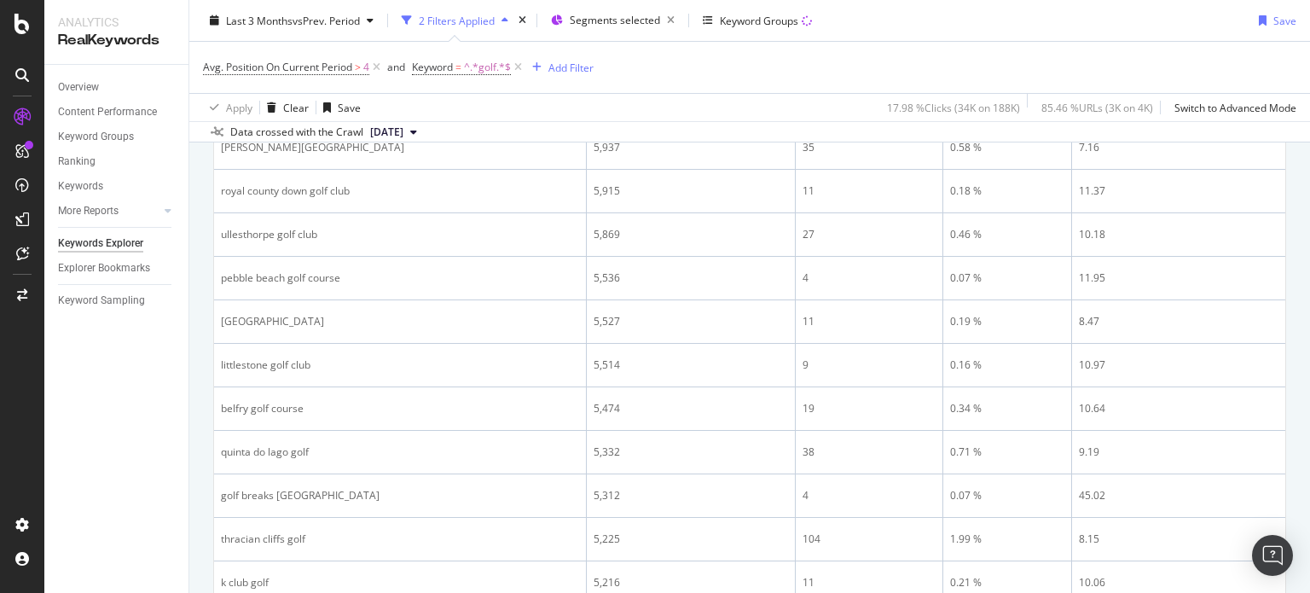
scroll to position [2112, 0]
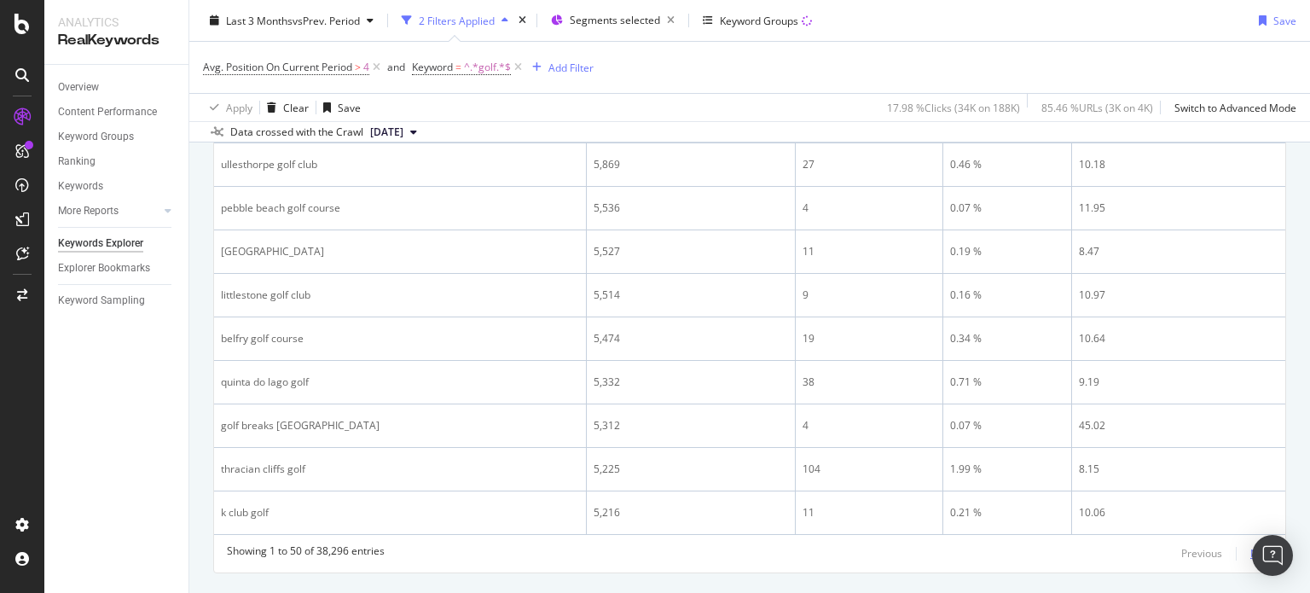
click at [1251, 546] on div "Next" at bounding box center [1262, 553] width 22 height 15
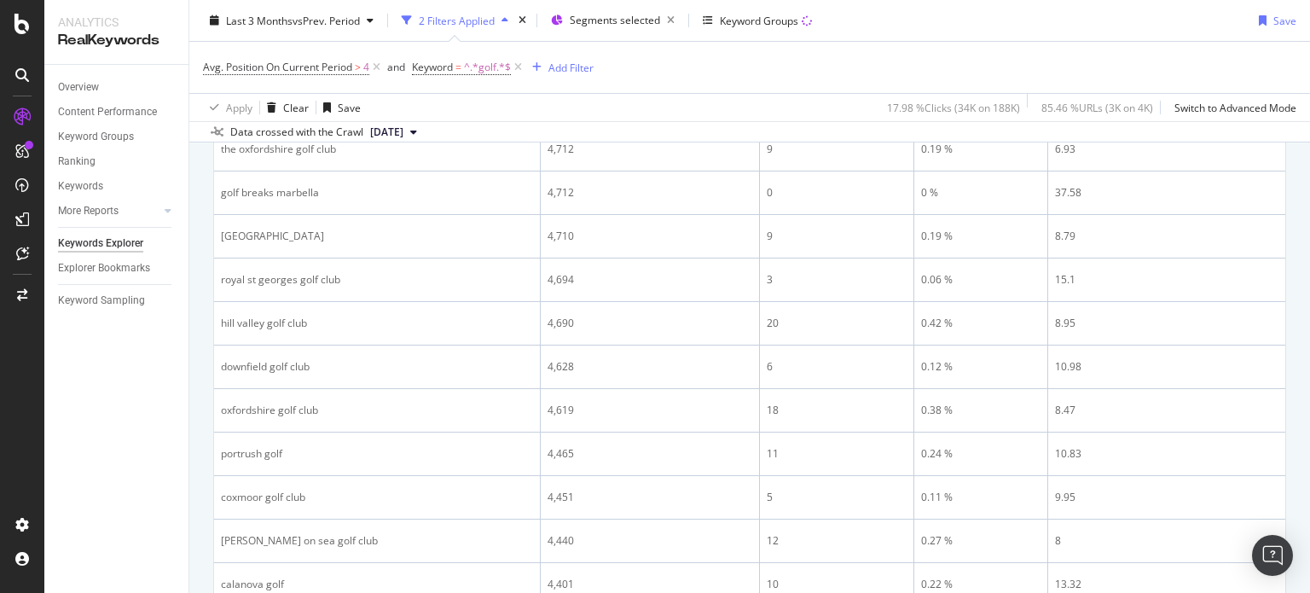
scroll to position [0, 0]
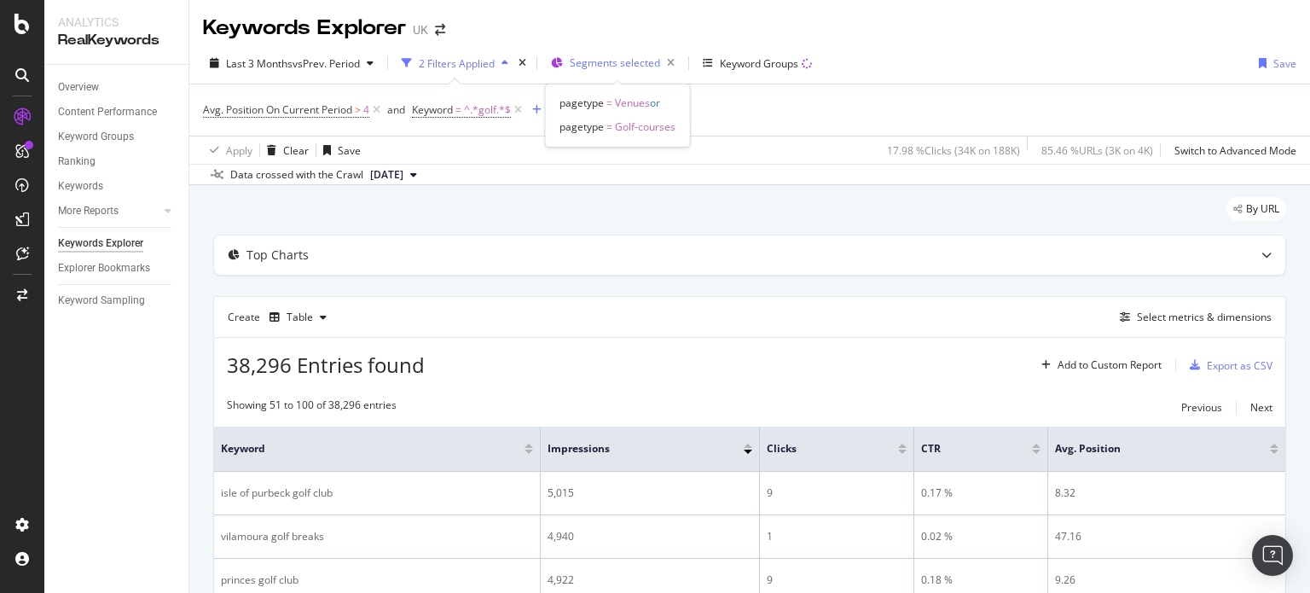
click at [625, 57] on span "Segments selected" at bounding box center [615, 62] width 90 height 15
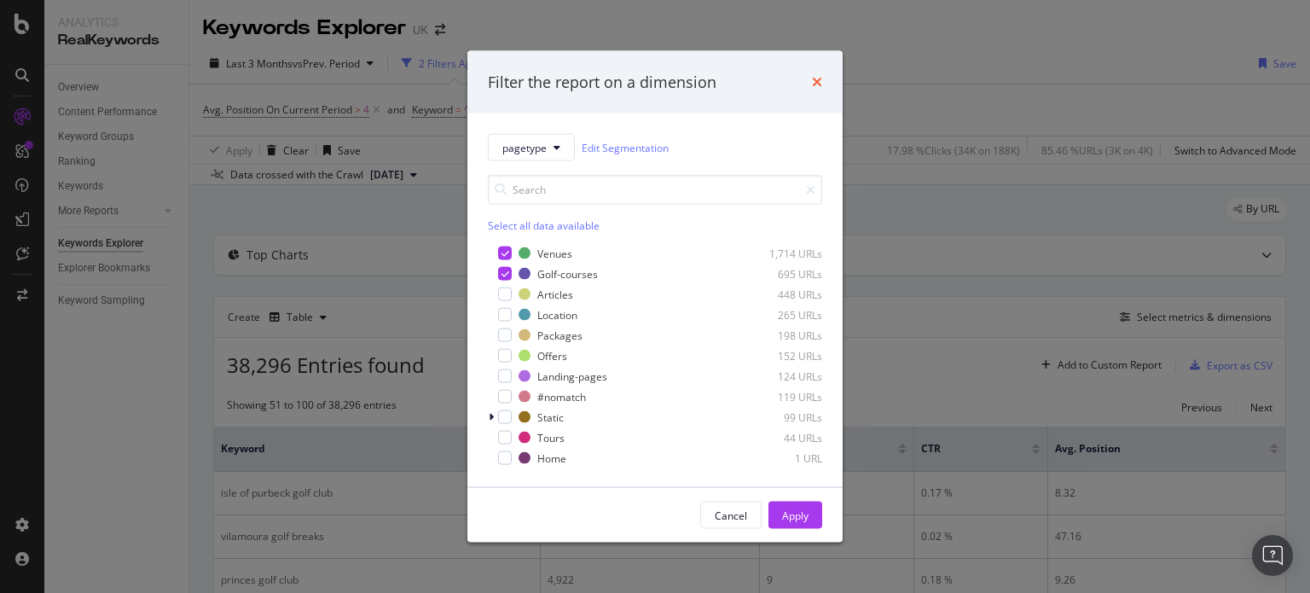
click at [816, 79] on icon "times" at bounding box center [817, 82] width 10 height 14
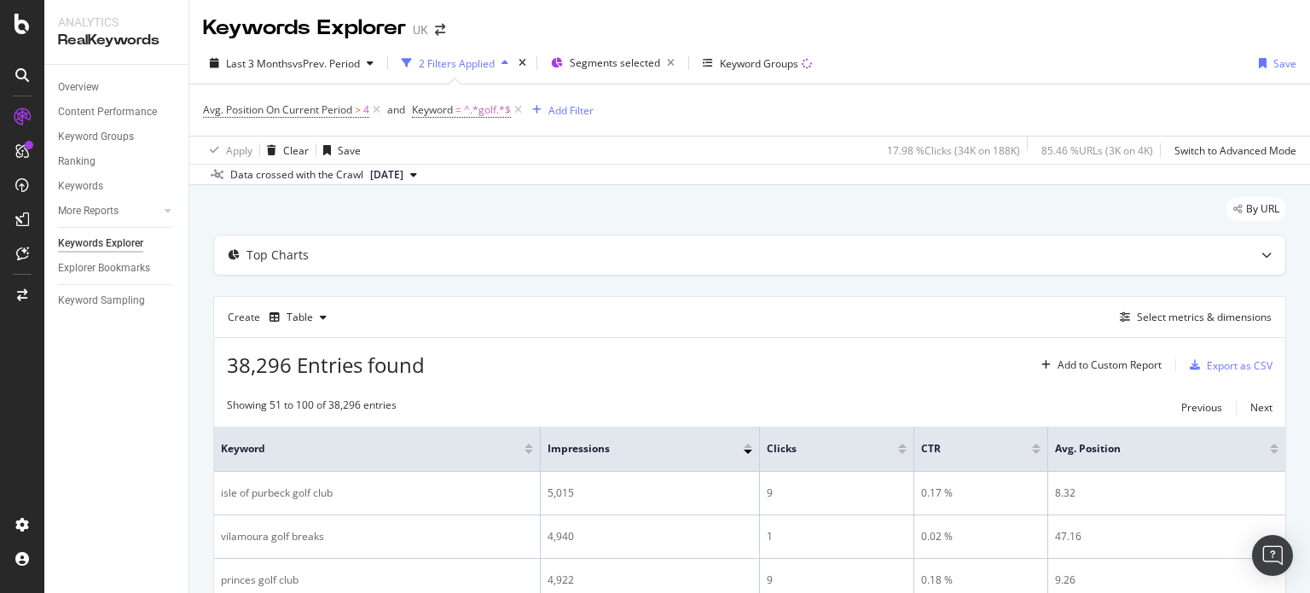
click at [491, 58] on div "2 Filters Applied" at bounding box center [457, 63] width 76 height 15
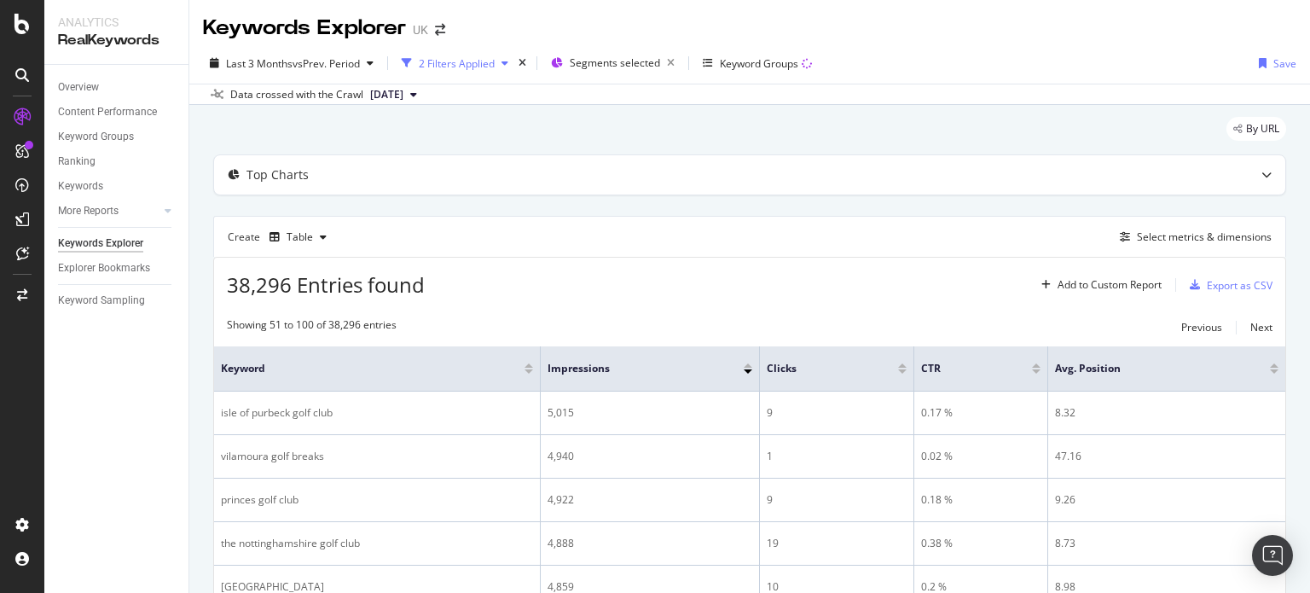
click at [491, 58] on div "2 Filters Applied" at bounding box center [457, 63] width 76 height 15
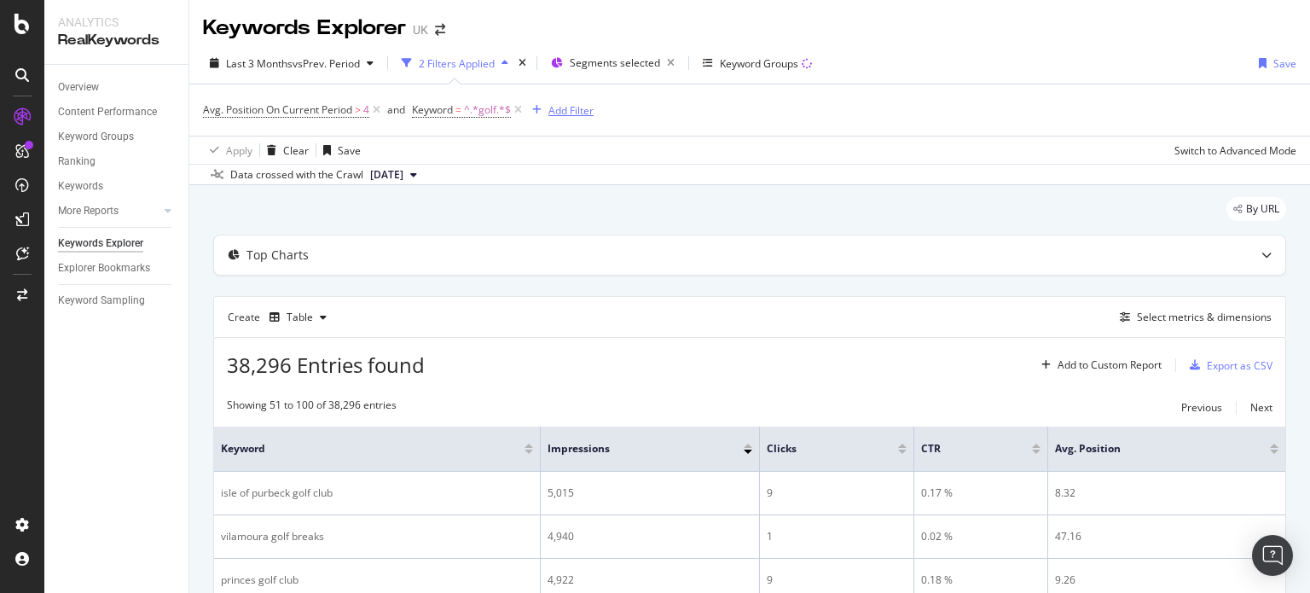
click at [561, 104] on div "Add Filter" at bounding box center [571, 110] width 45 height 15
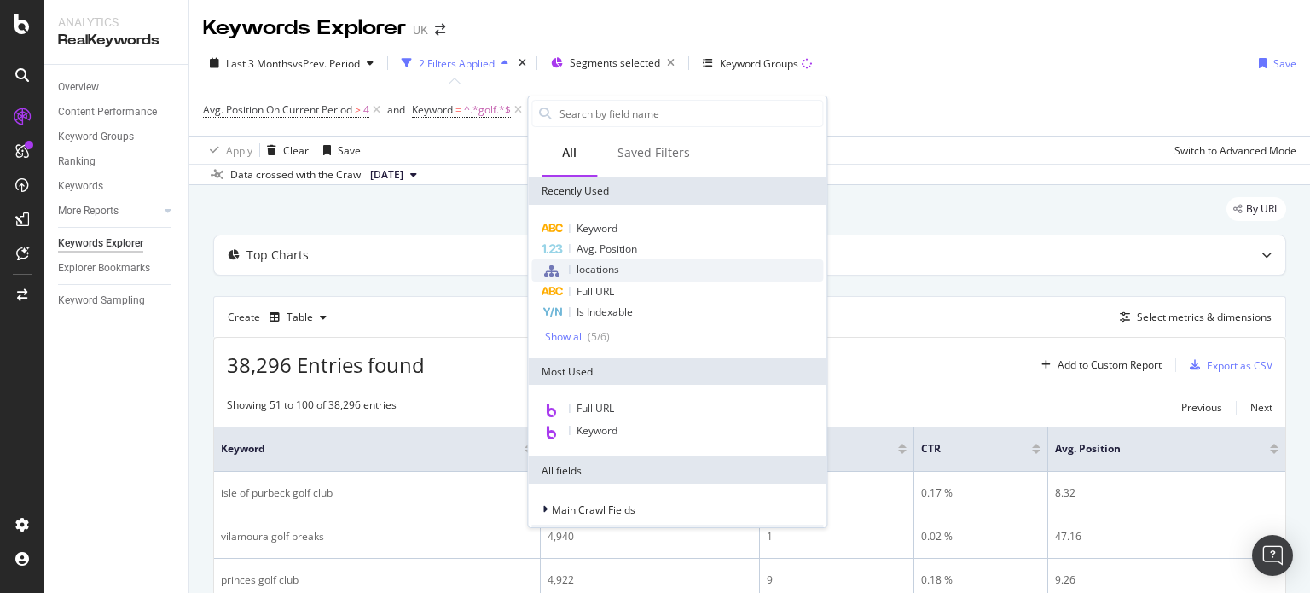
click at [588, 262] on span "locations" at bounding box center [598, 269] width 43 height 15
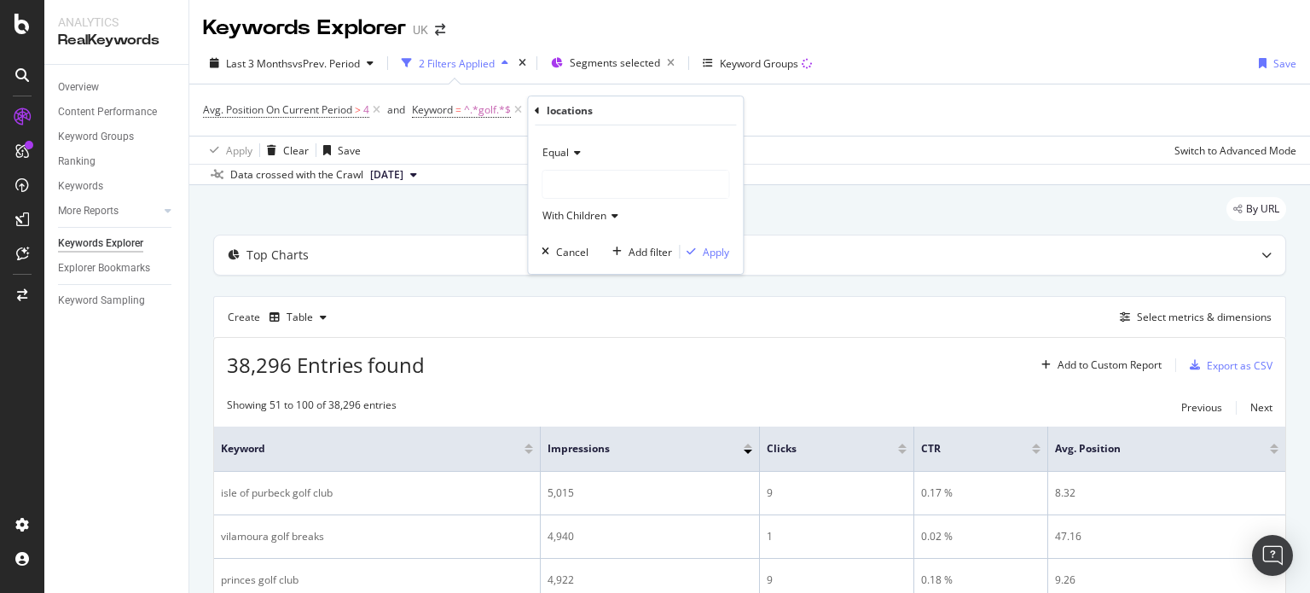
click at [584, 171] on div at bounding box center [636, 184] width 186 height 27
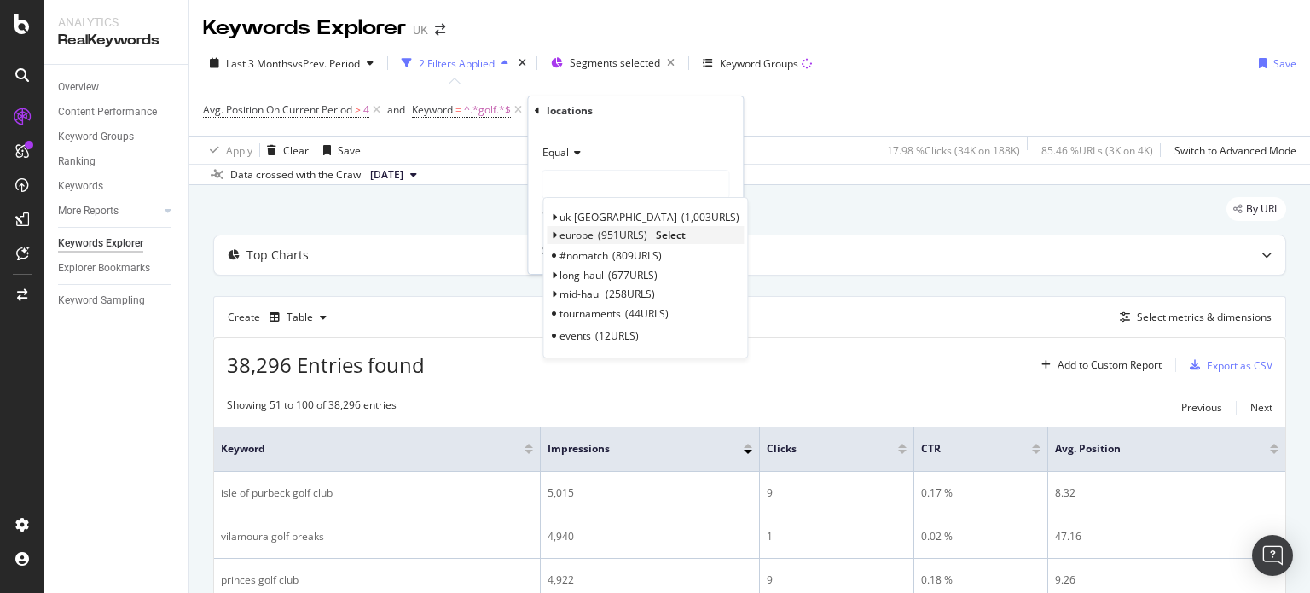
click at [684, 238] on span "Select" at bounding box center [671, 235] width 30 height 15
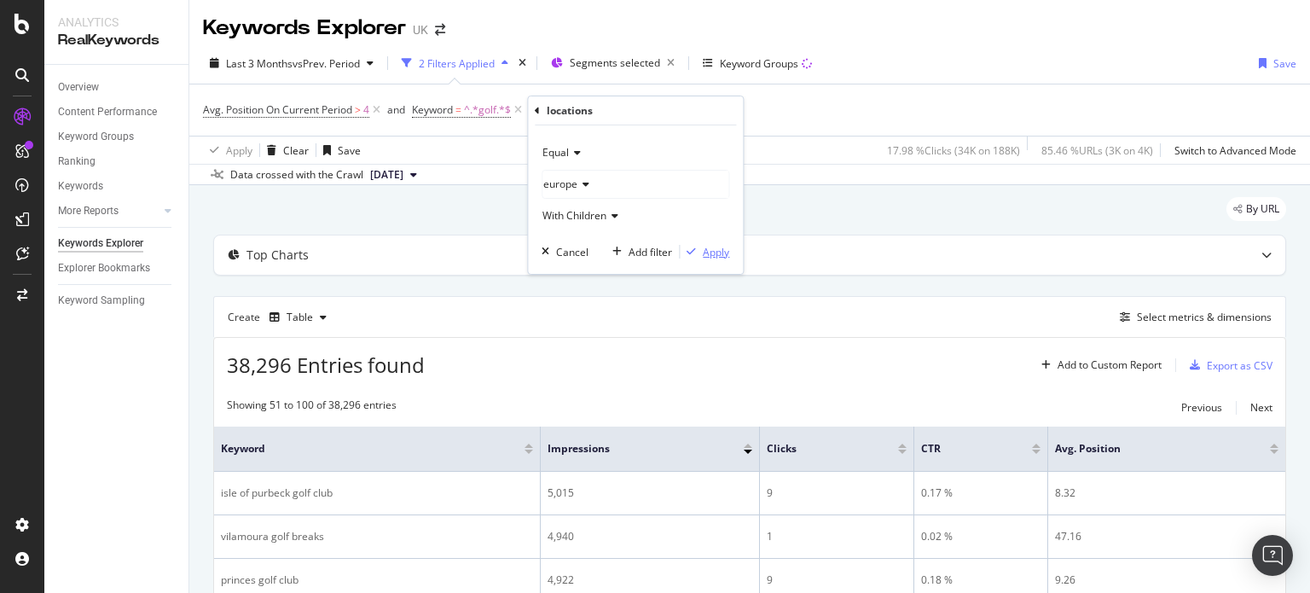
click at [712, 253] on div "Apply" at bounding box center [716, 252] width 26 height 15
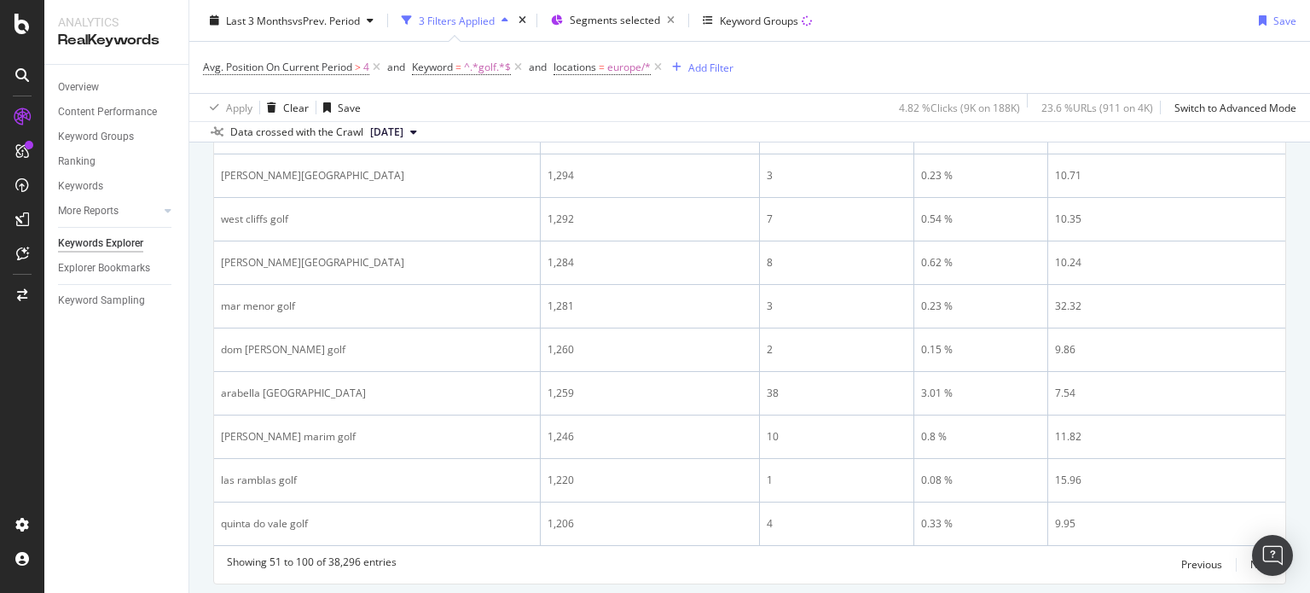
scroll to position [2100, 0]
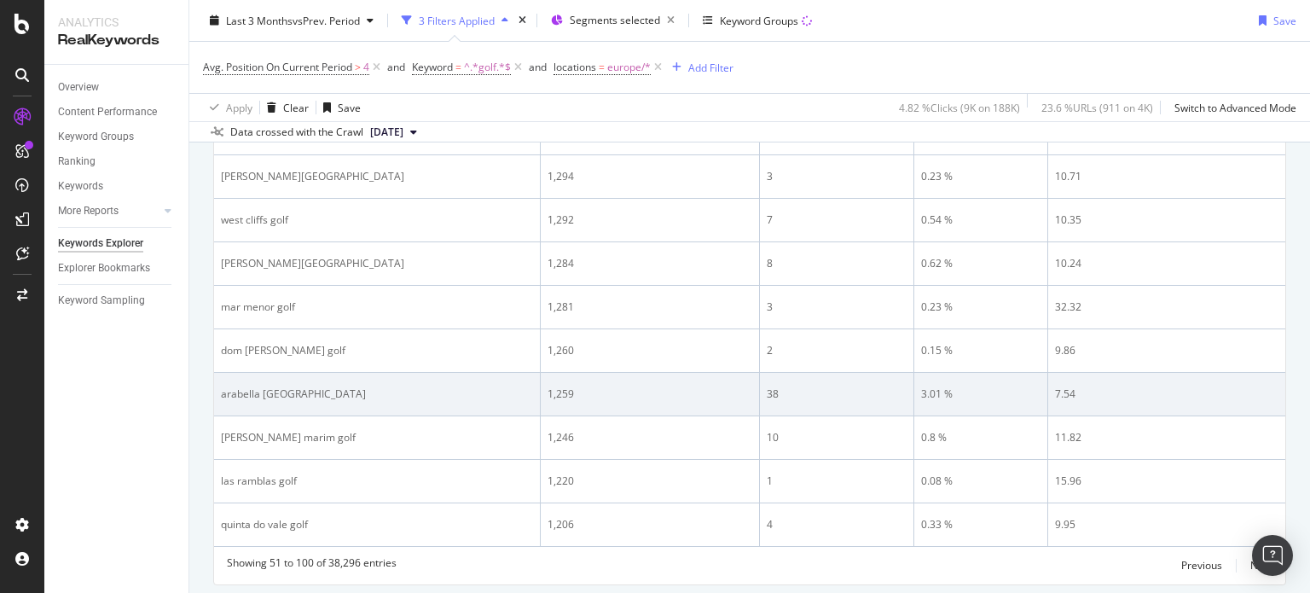
click at [266, 387] on div "arabella [GEOGRAPHIC_DATA]" at bounding box center [377, 393] width 312 height 15
copy div "arabella [GEOGRAPHIC_DATA]"
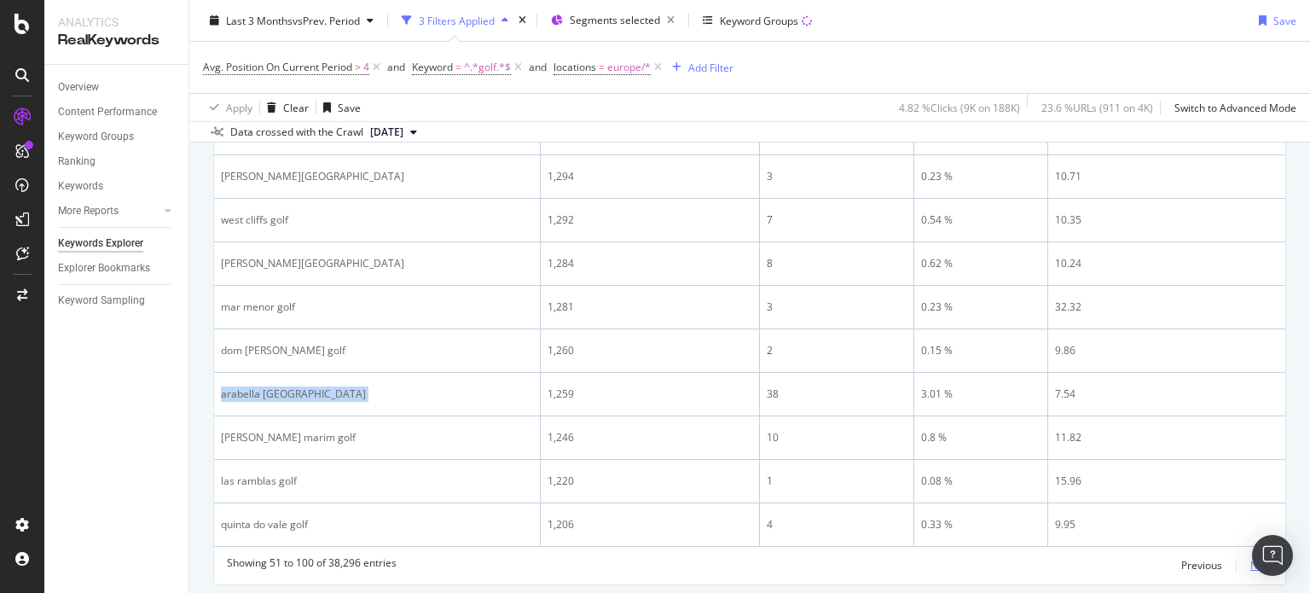
click at [1251, 558] on div "Next" at bounding box center [1262, 565] width 22 height 15
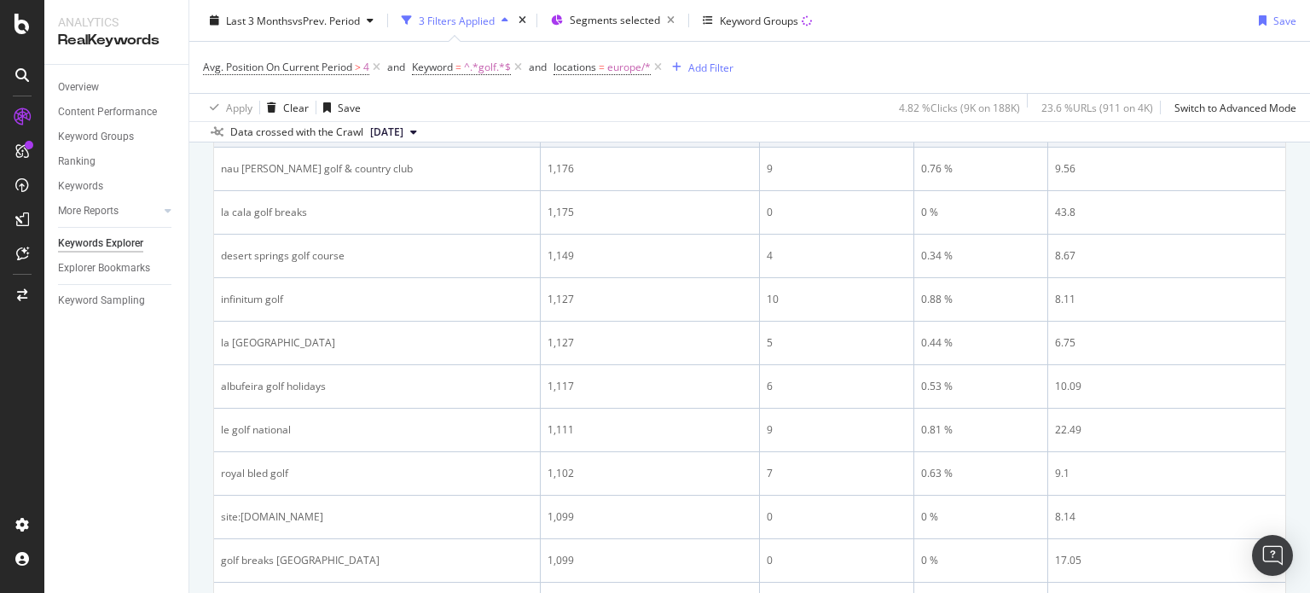
scroll to position [511, 0]
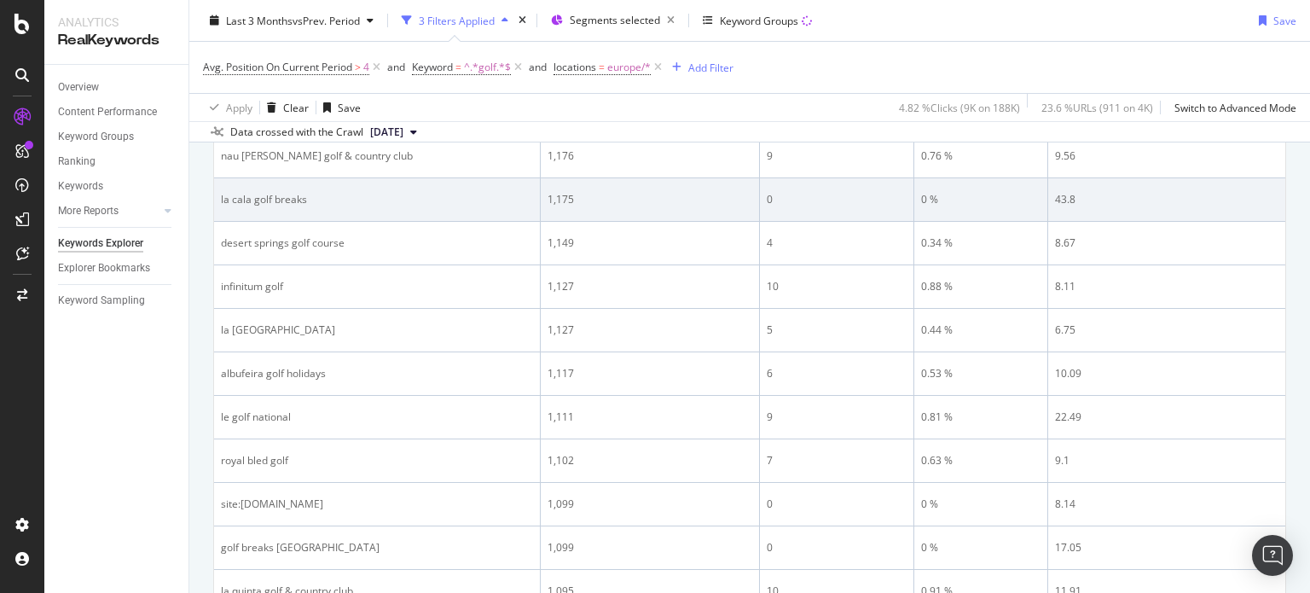
click at [280, 192] on div "la cala golf breaks" at bounding box center [377, 199] width 312 height 15
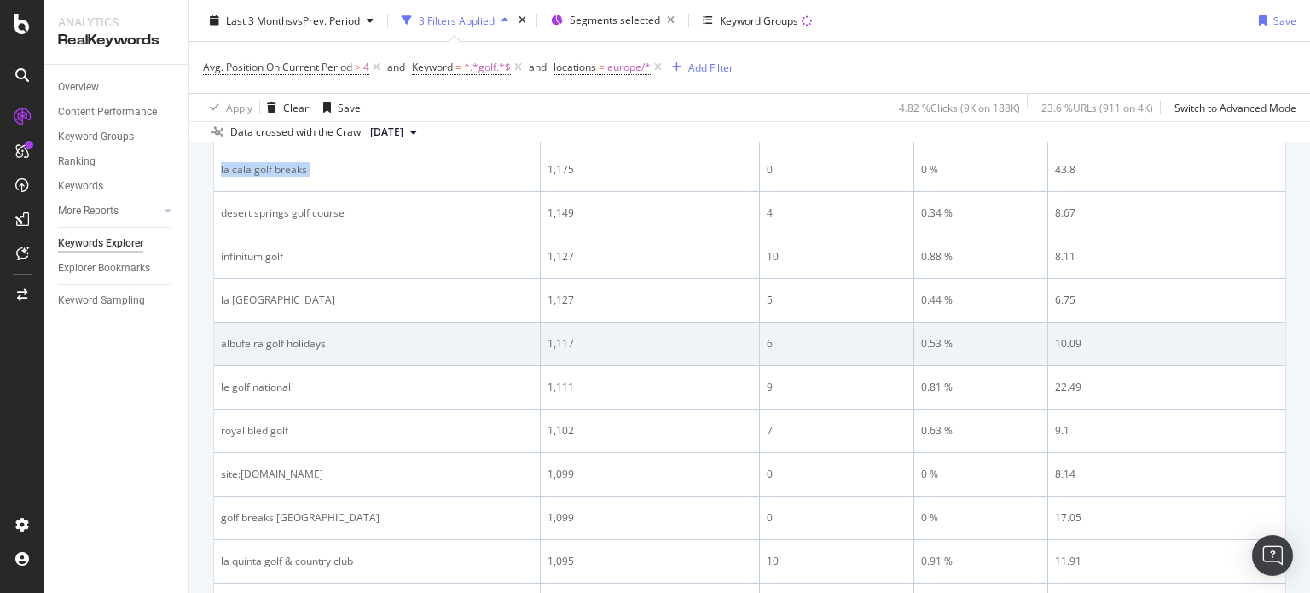
scroll to position [545, 0]
copy div "la cala golf breaks"
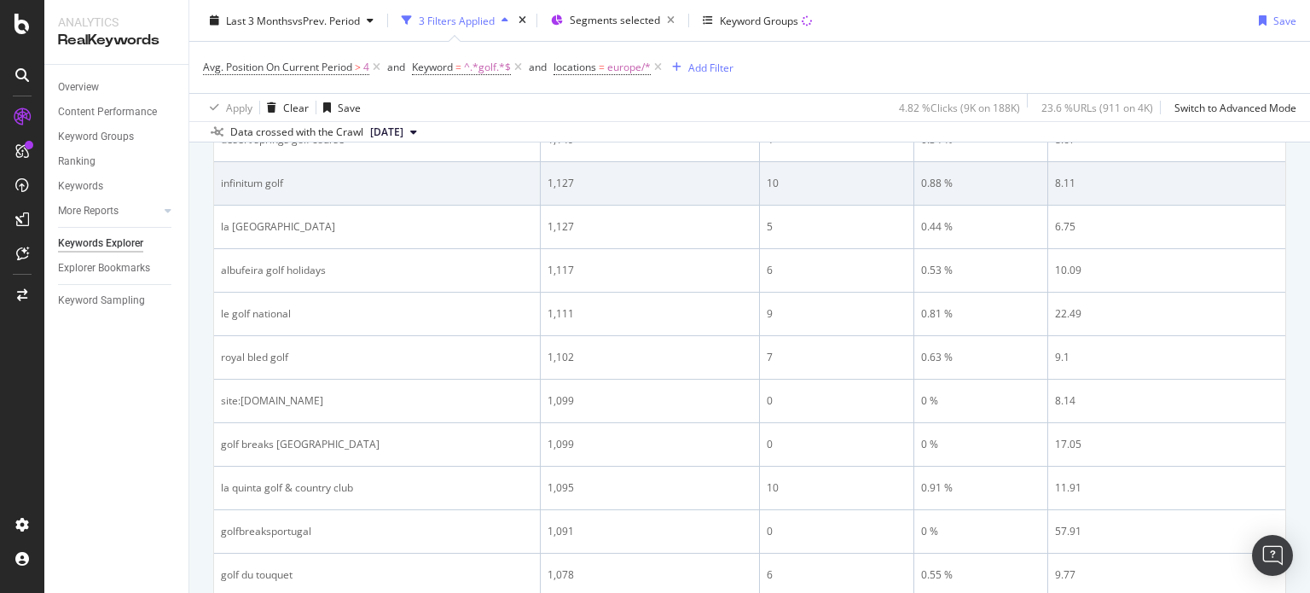
click at [553, 263] on div "1,117" at bounding box center [650, 270] width 205 height 15
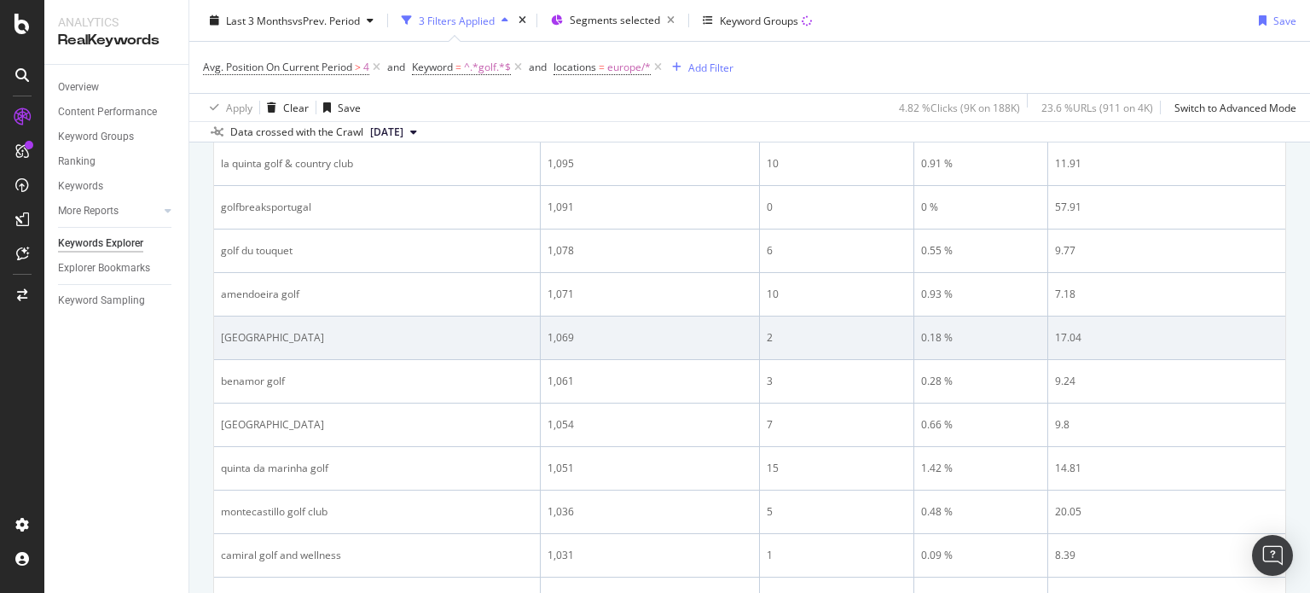
scroll to position [938, 0]
click at [372, 331] on div "[GEOGRAPHIC_DATA]" at bounding box center [377, 337] width 312 height 15
copy div "[GEOGRAPHIC_DATA]"
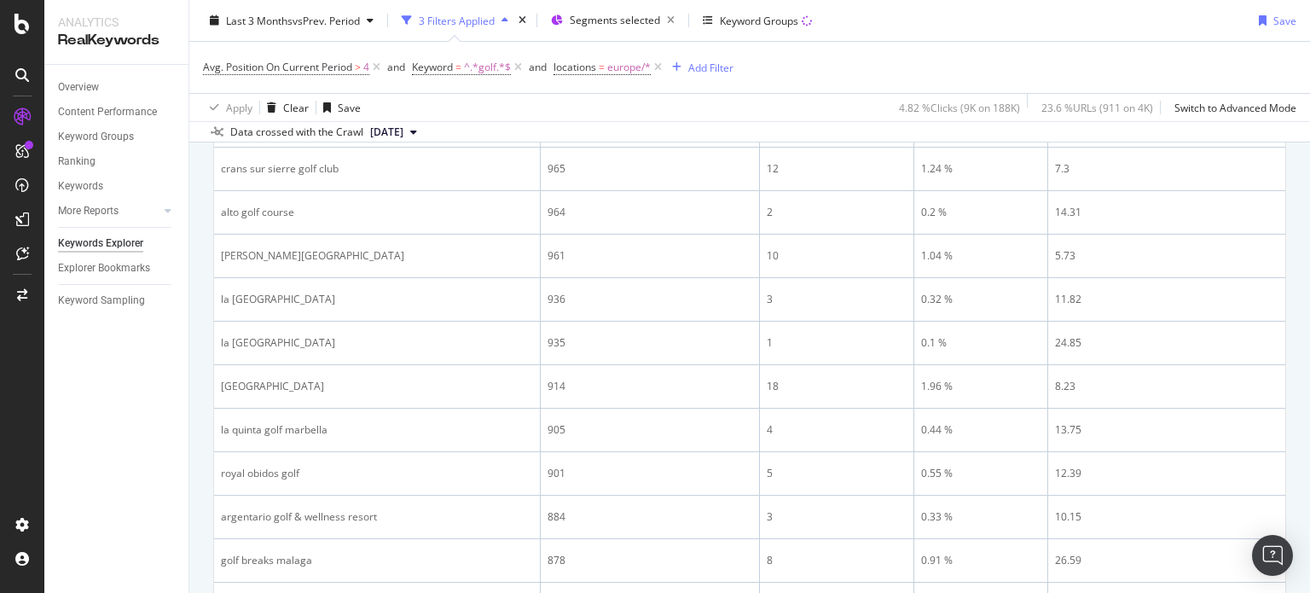
scroll to position [1804, 0]
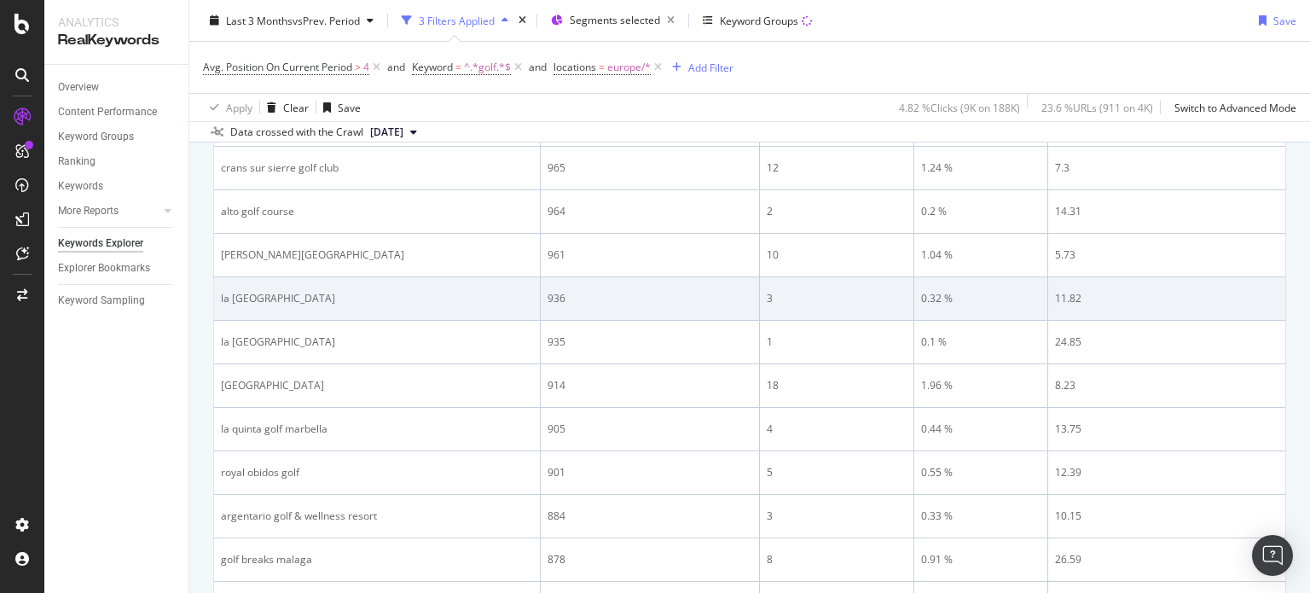
click at [279, 293] on div "la [GEOGRAPHIC_DATA]" at bounding box center [377, 298] width 312 height 15
copy div "la [GEOGRAPHIC_DATA]"
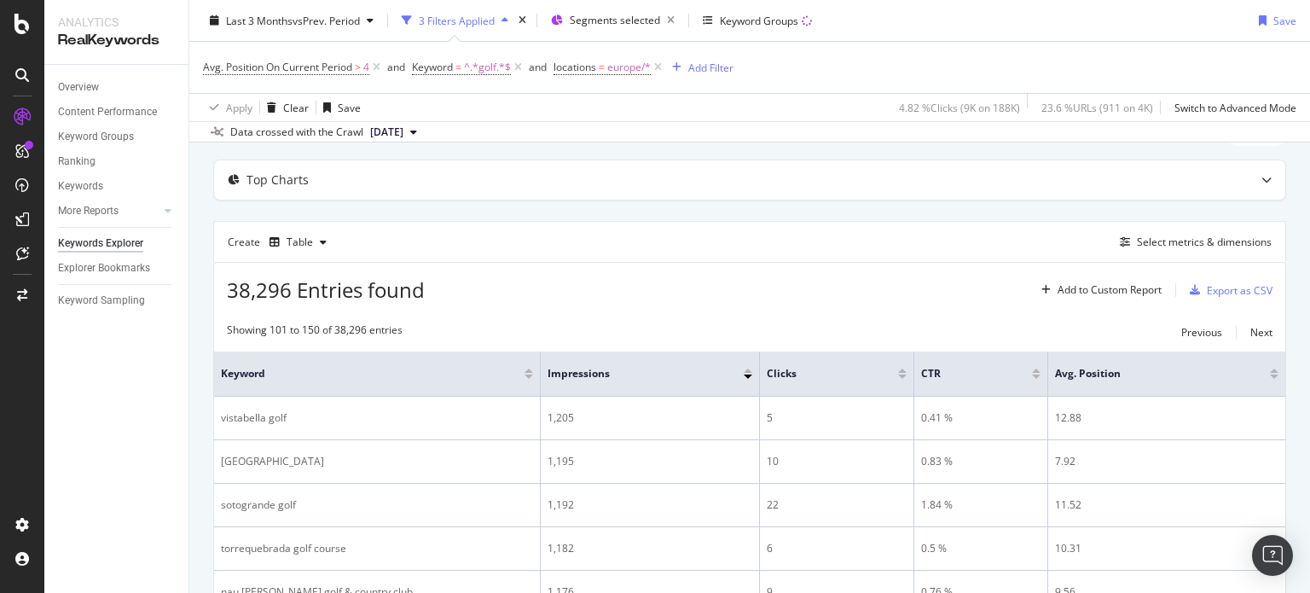
scroll to position [0, 0]
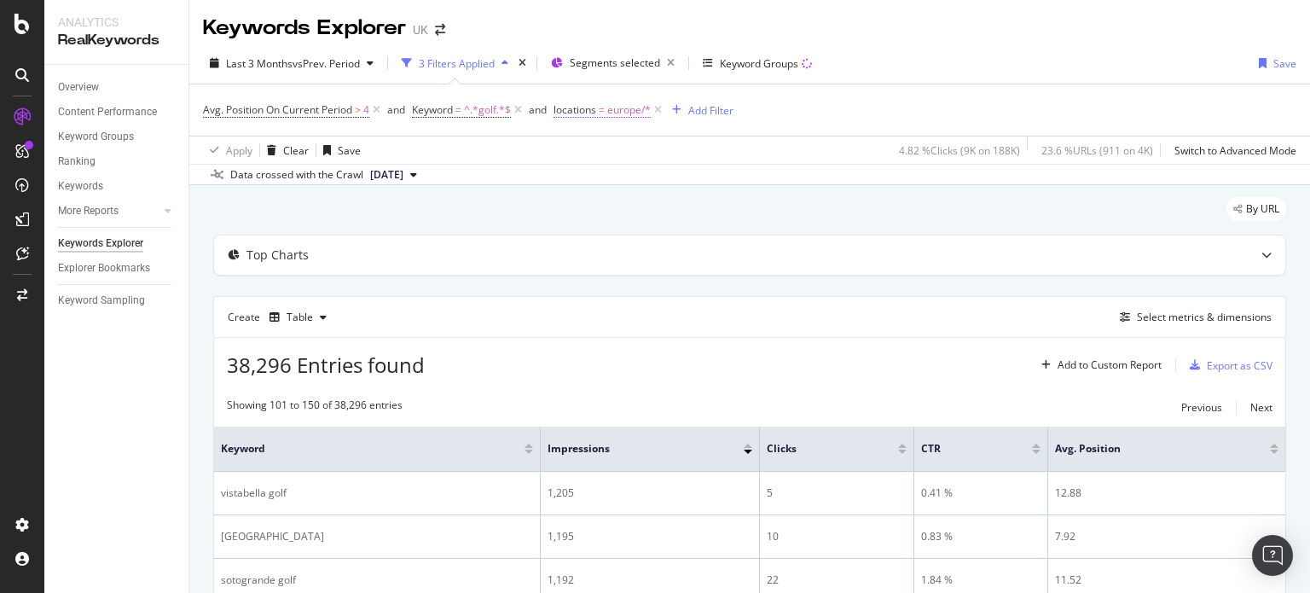
click at [631, 111] on span "europe/*" at bounding box center [629, 110] width 44 height 24
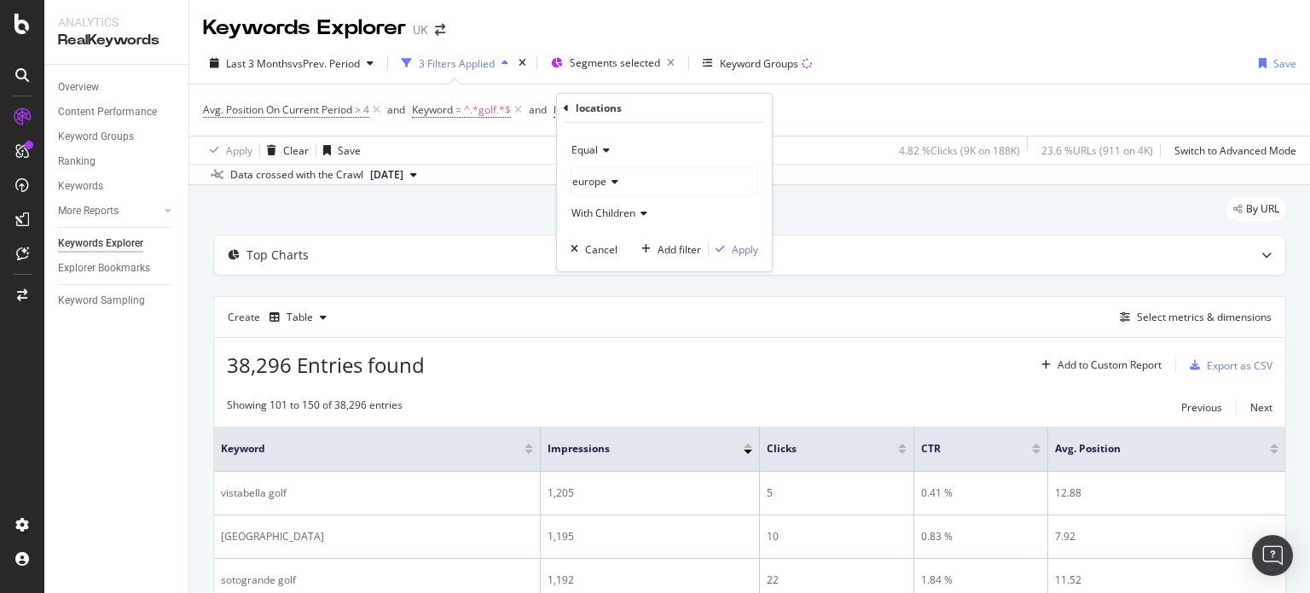
click at [566, 102] on icon at bounding box center [566, 107] width 5 height 10
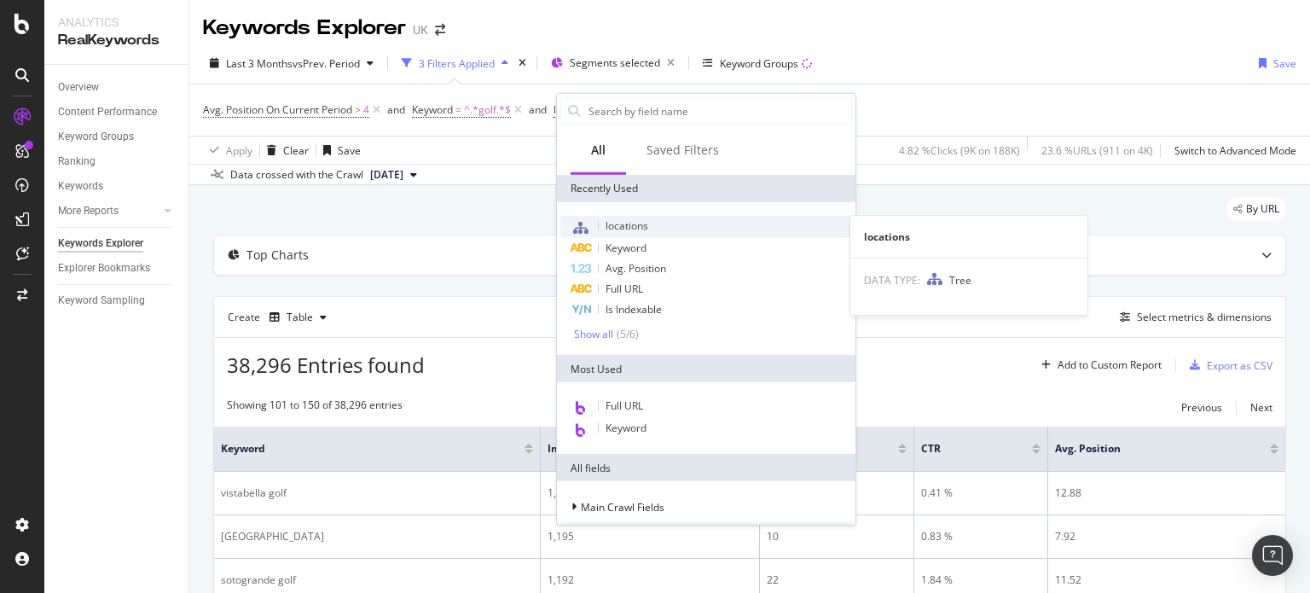
click at [638, 225] on span "locations" at bounding box center [627, 225] width 43 height 15
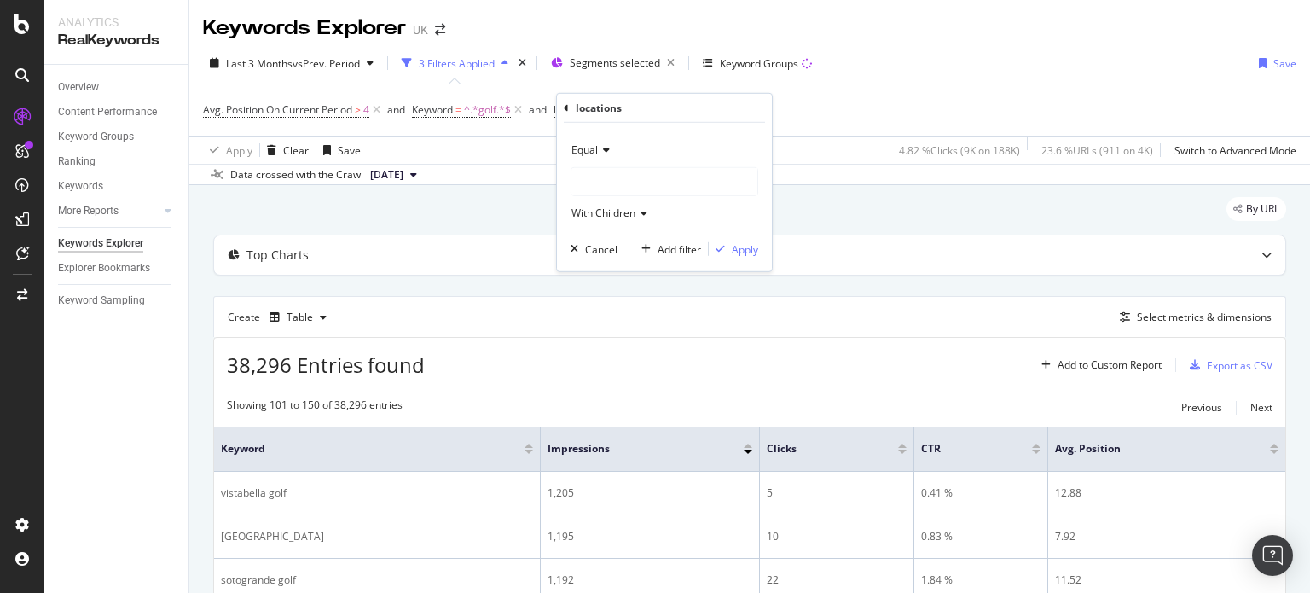
click at [627, 190] on div at bounding box center [665, 181] width 186 height 27
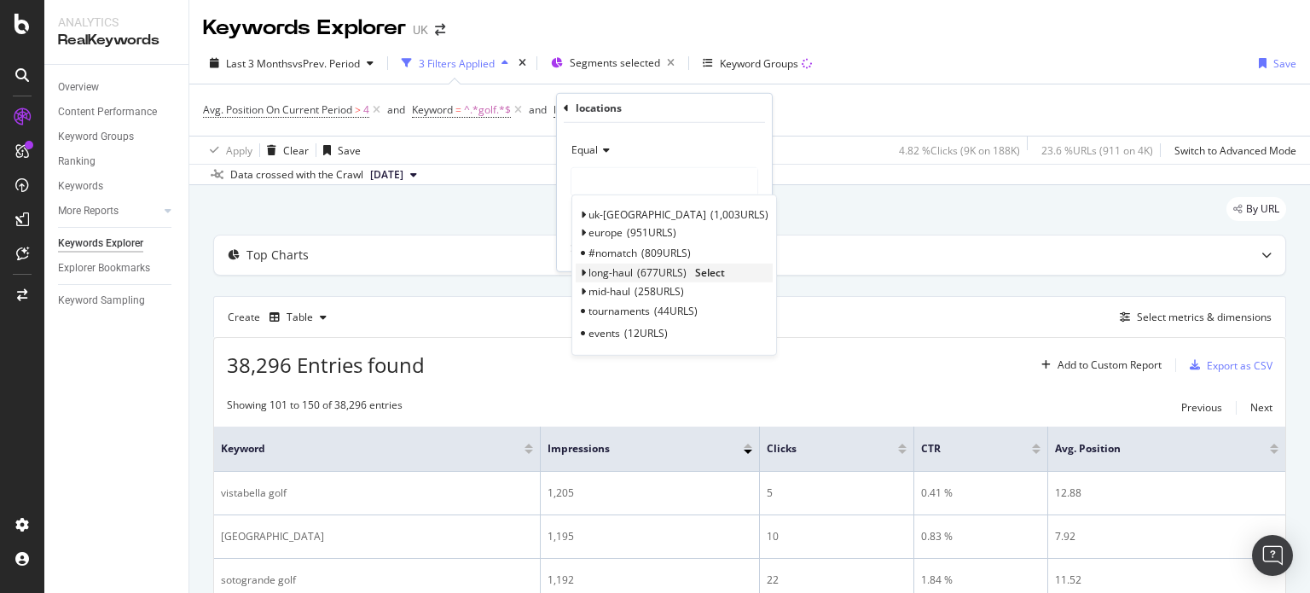
click at [698, 275] on span "Select" at bounding box center [710, 272] width 30 height 15
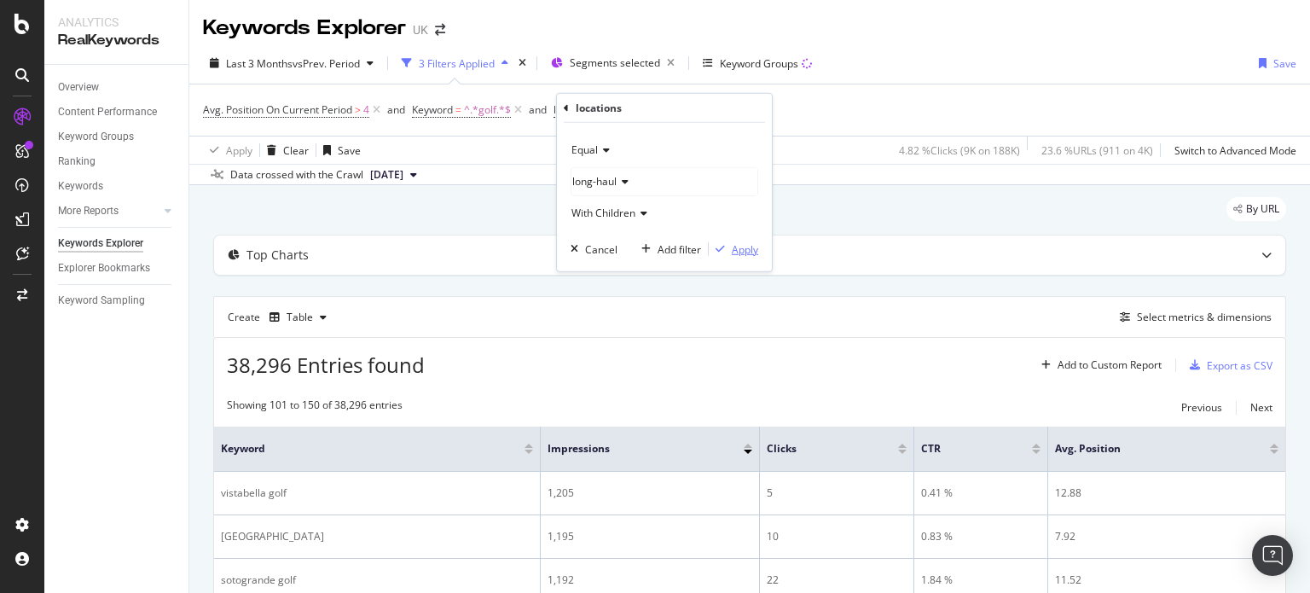
click at [736, 248] on div "Apply" at bounding box center [745, 248] width 26 height 15
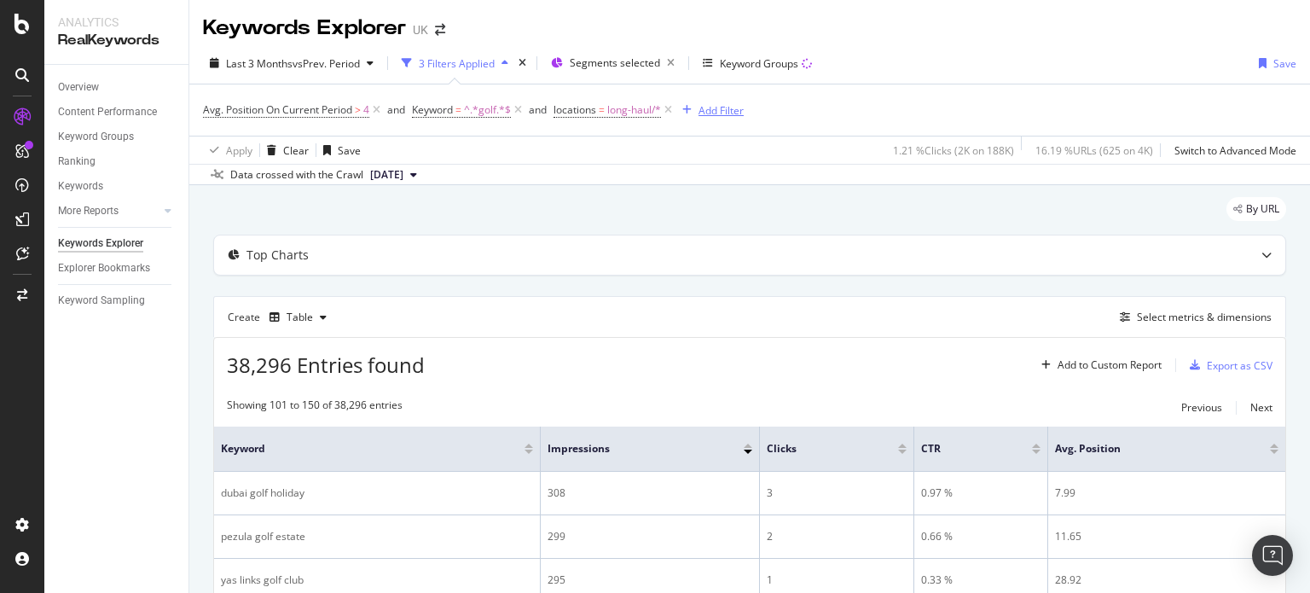
click at [727, 111] on div "Add Filter" at bounding box center [721, 110] width 45 height 15
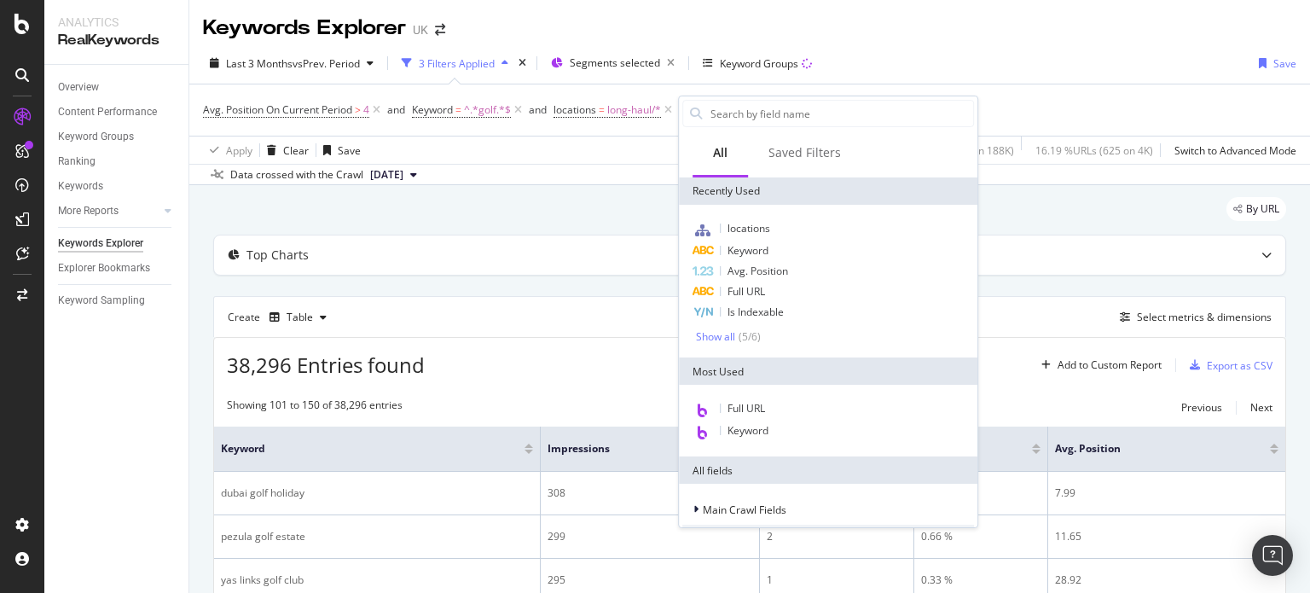
click at [636, 213] on div "By URL" at bounding box center [749, 216] width 1073 height 38
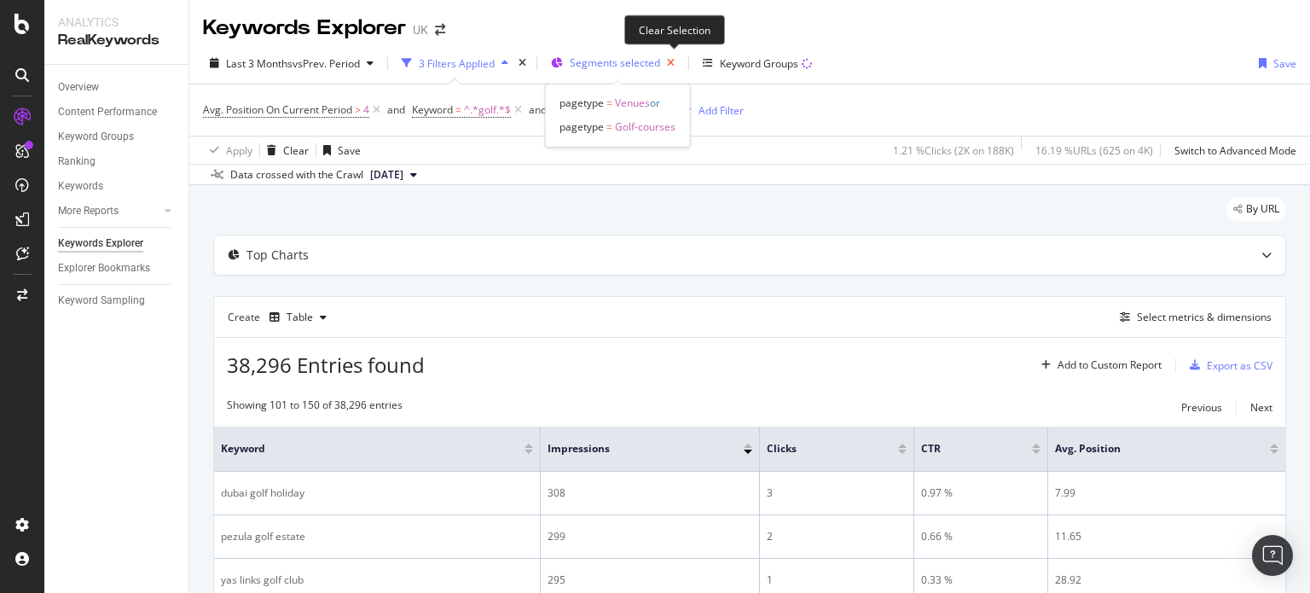
click at [674, 64] on icon "button" at bounding box center [670, 63] width 21 height 24
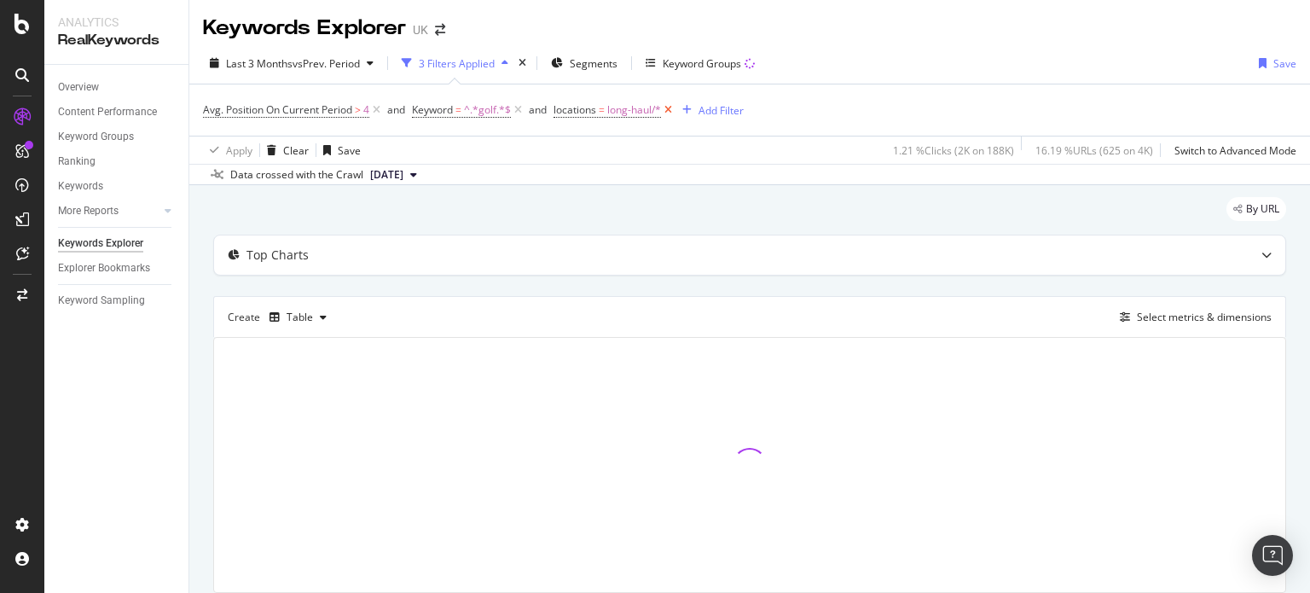
click at [669, 109] on icon at bounding box center [668, 110] width 15 height 17
click at [603, 56] on span "Segments" at bounding box center [594, 63] width 48 height 15
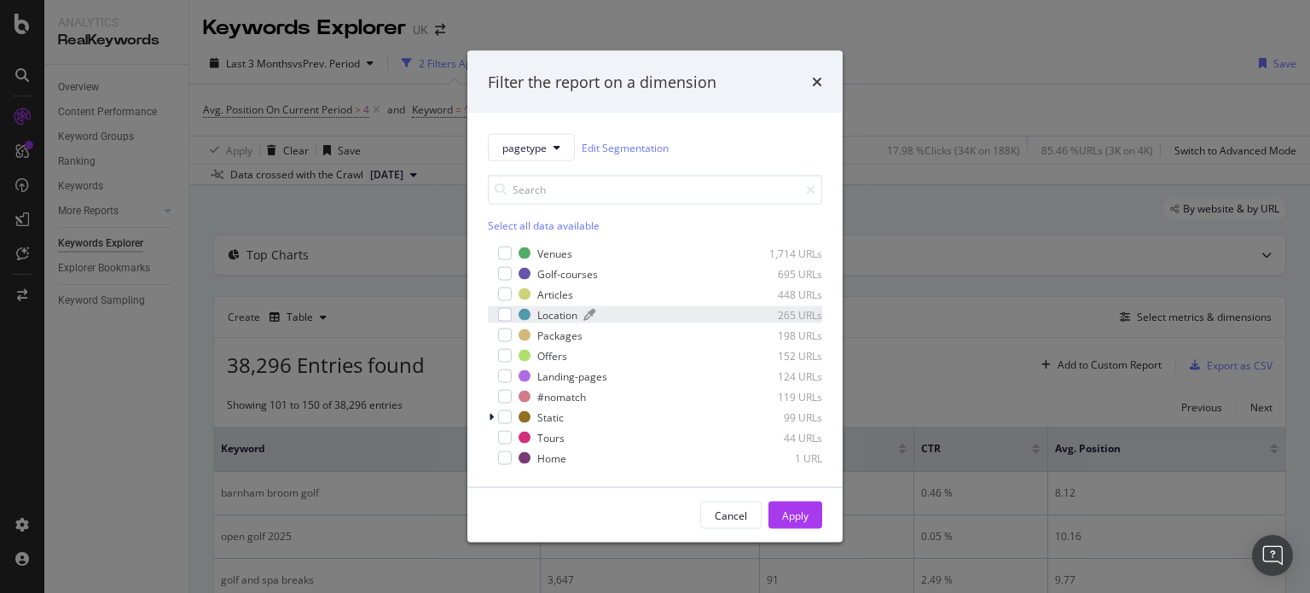
click at [549, 316] on div "Location" at bounding box center [557, 314] width 40 height 15
click at [789, 520] on div "Apply" at bounding box center [795, 515] width 26 height 15
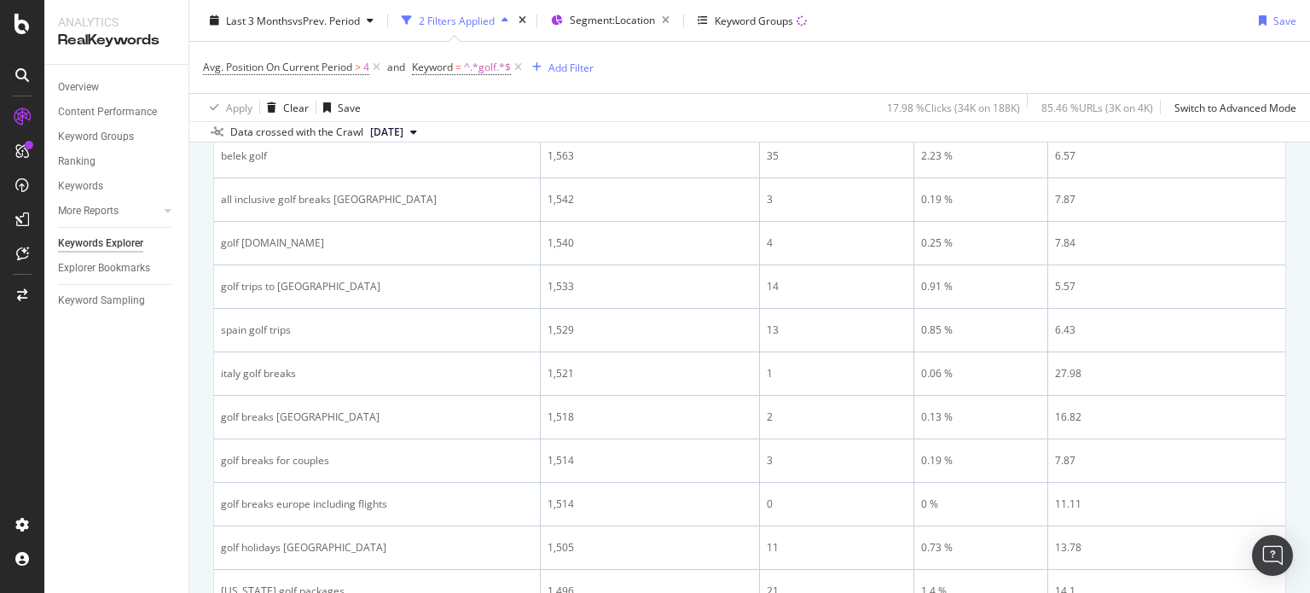
scroll to position [618, 0]
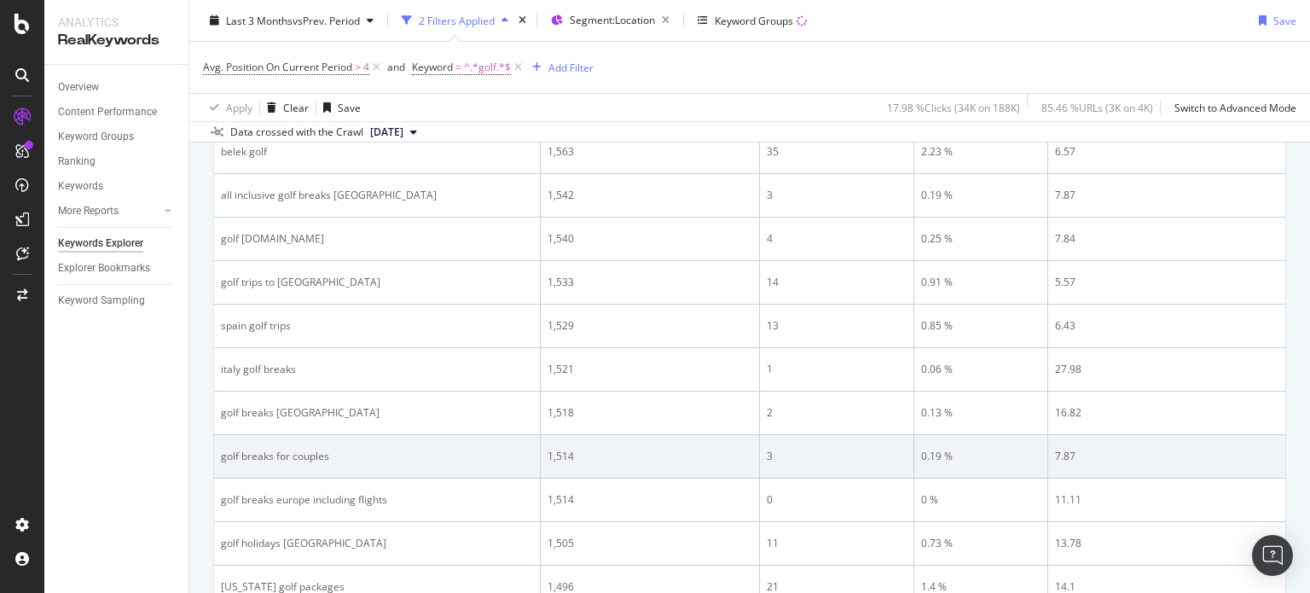
click at [290, 449] on div "golf breaks for couples" at bounding box center [377, 456] width 312 height 15
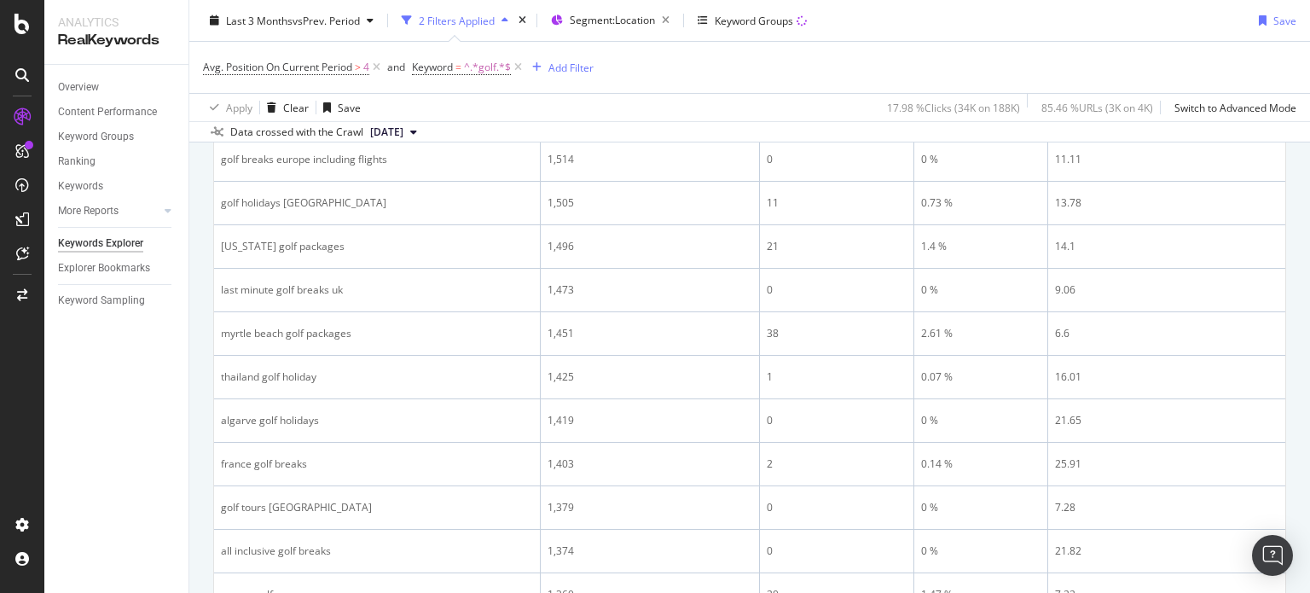
scroll to position [959, 0]
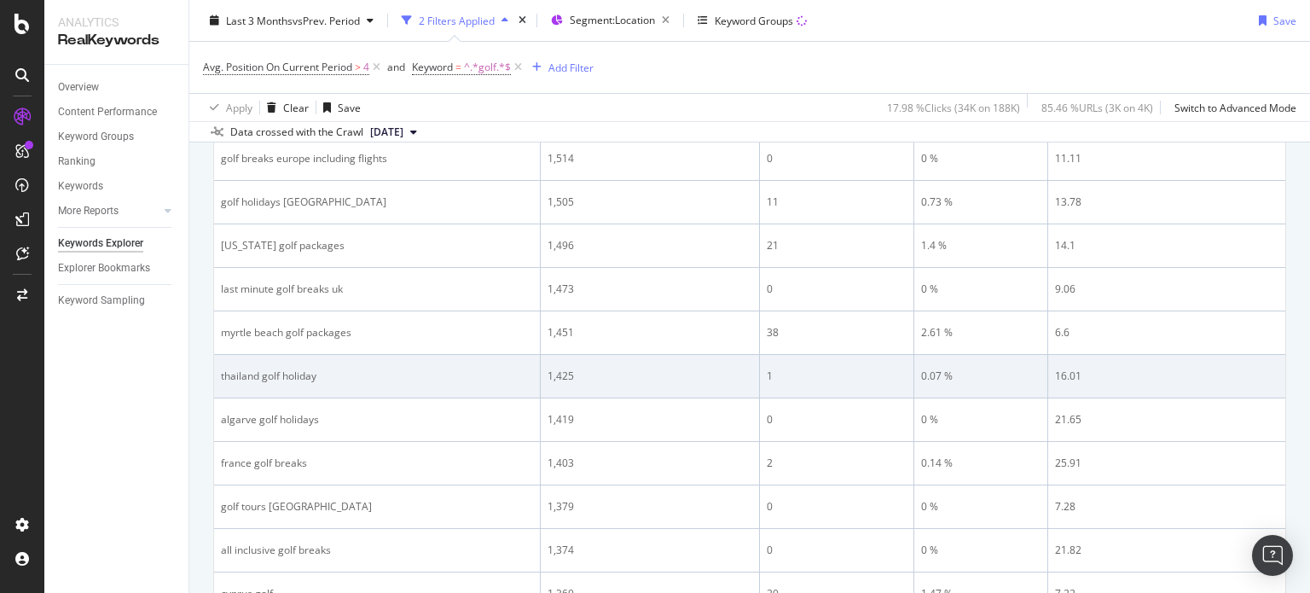
click at [296, 369] on div "thailand golf holiday" at bounding box center [377, 376] width 312 height 15
copy div "thailand golf holiday"
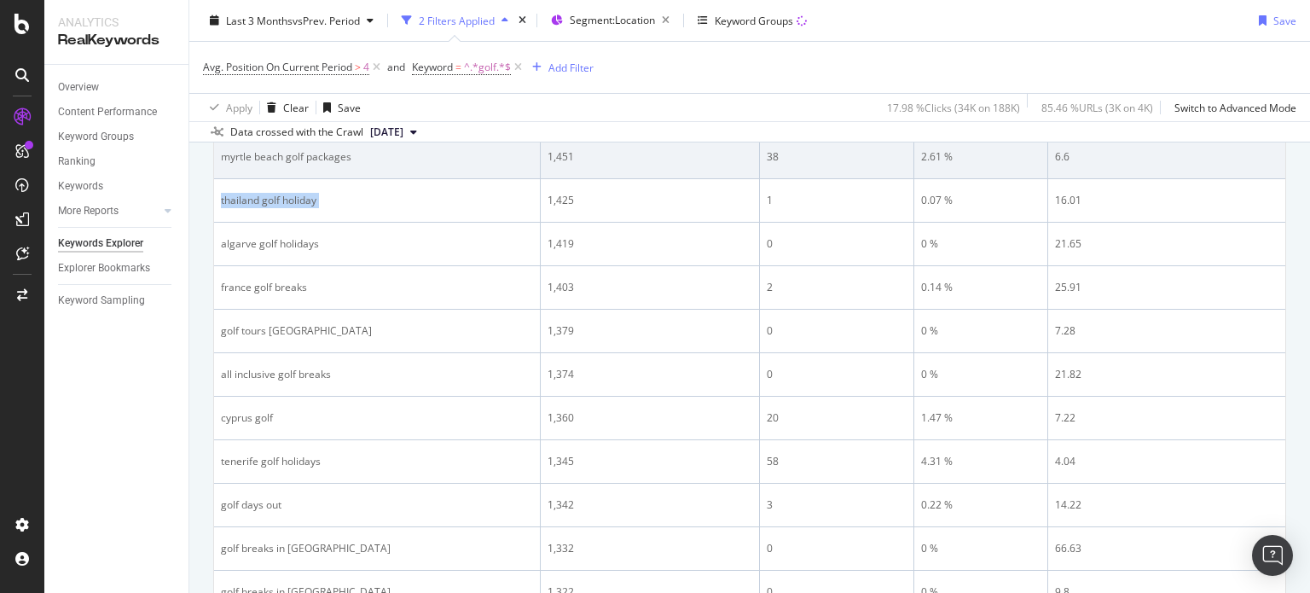
scroll to position [0, 0]
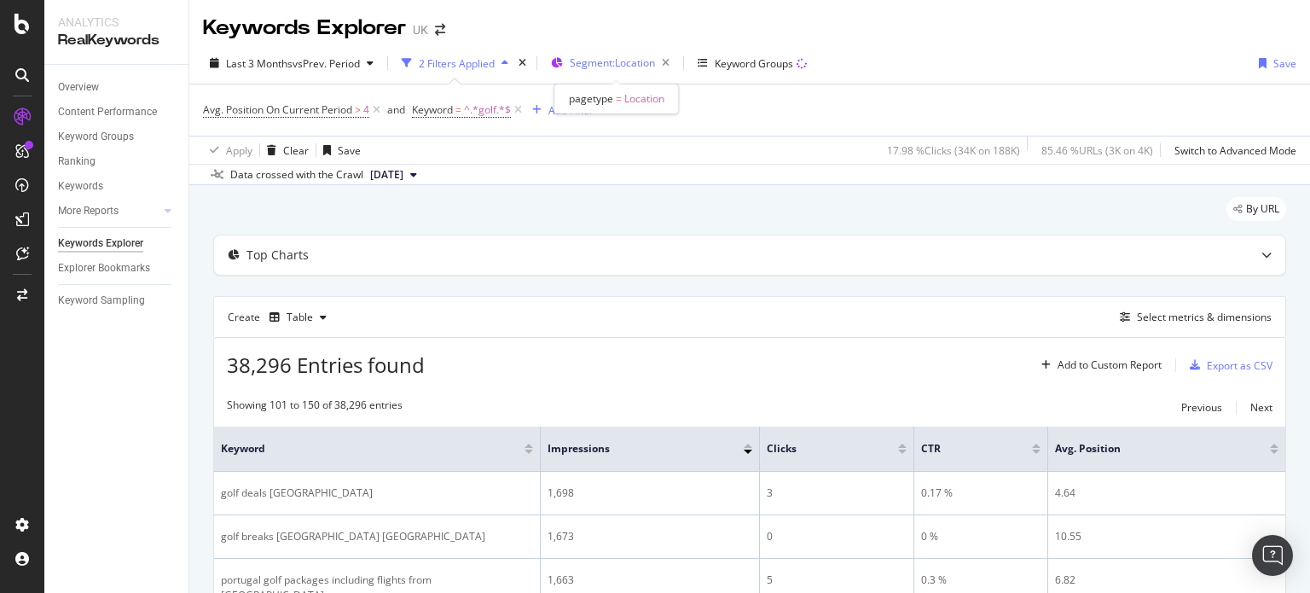
click at [592, 67] on span "Segment: Location" at bounding box center [612, 62] width 85 height 15
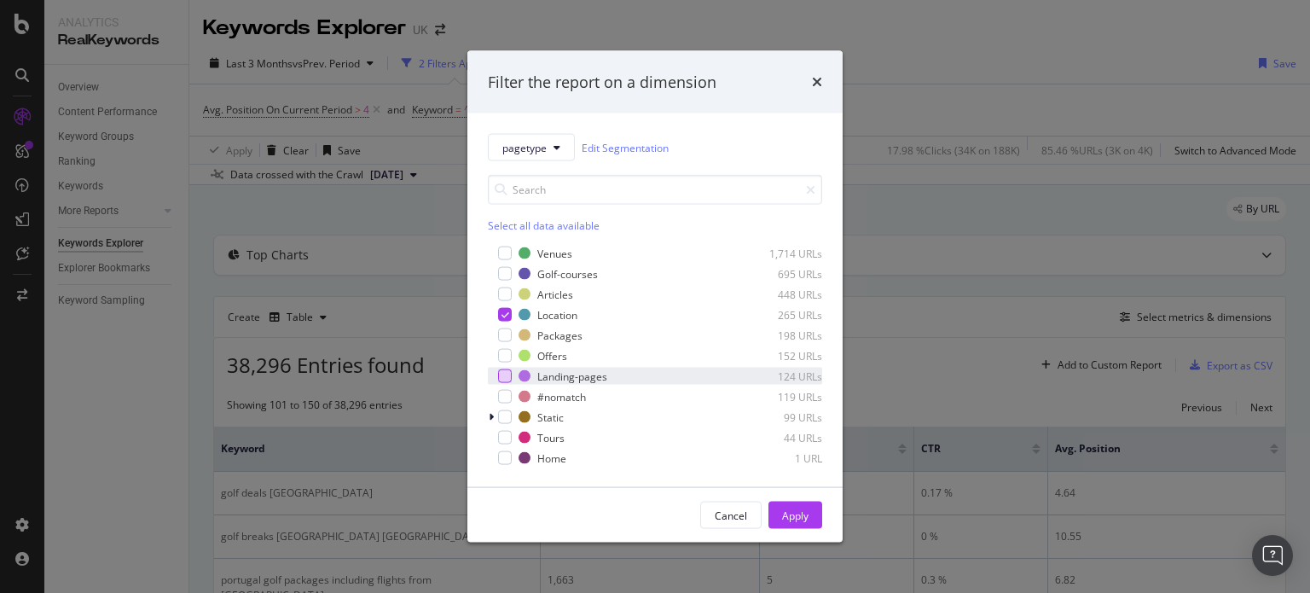
click at [504, 377] on div "modal" at bounding box center [505, 376] width 14 height 14
click at [505, 316] on icon "modal" at bounding box center [506, 315] width 8 height 9
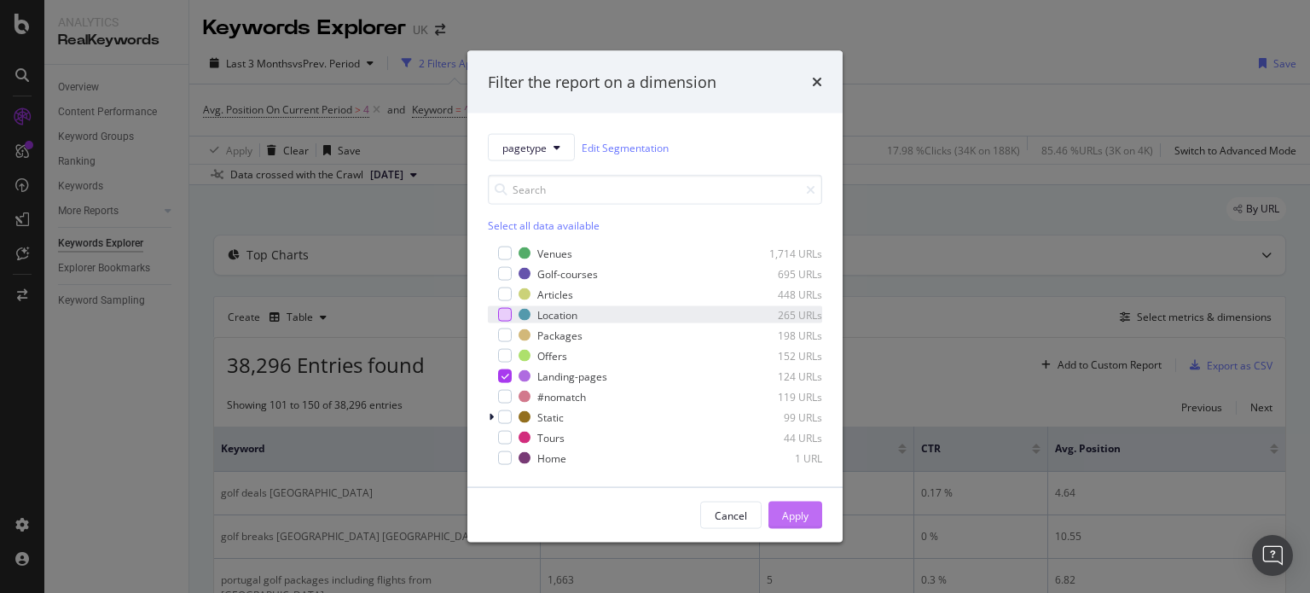
click at [809, 512] on button "Apply" at bounding box center [796, 515] width 54 height 27
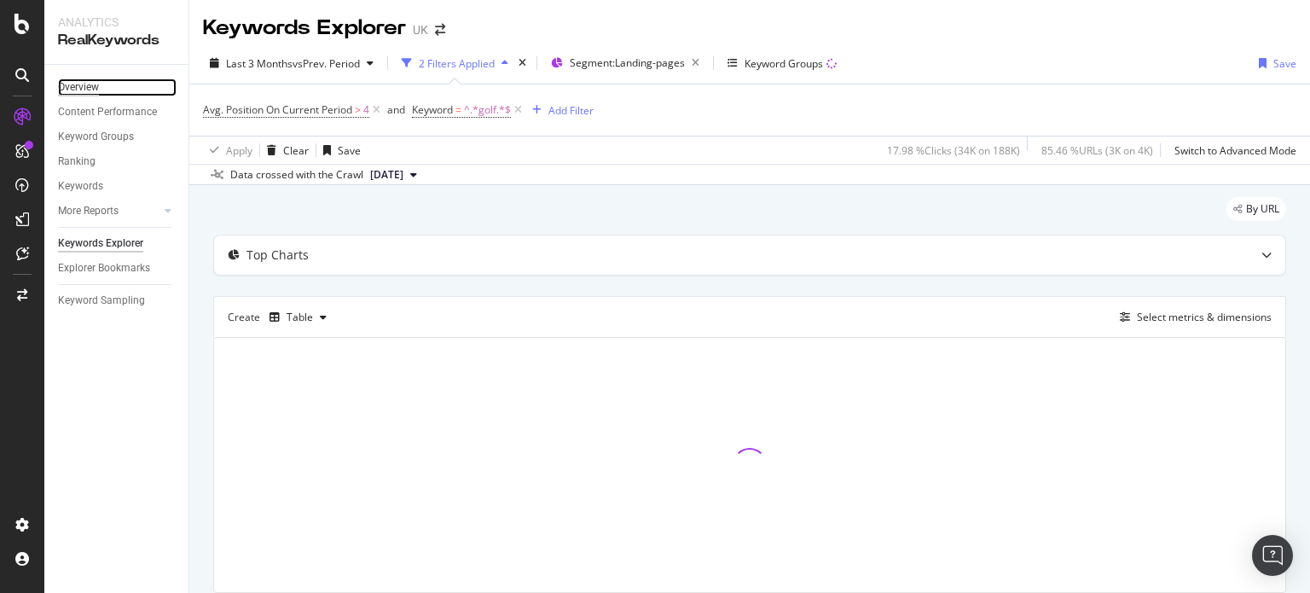
click at [82, 88] on div "Overview" at bounding box center [78, 87] width 41 height 18
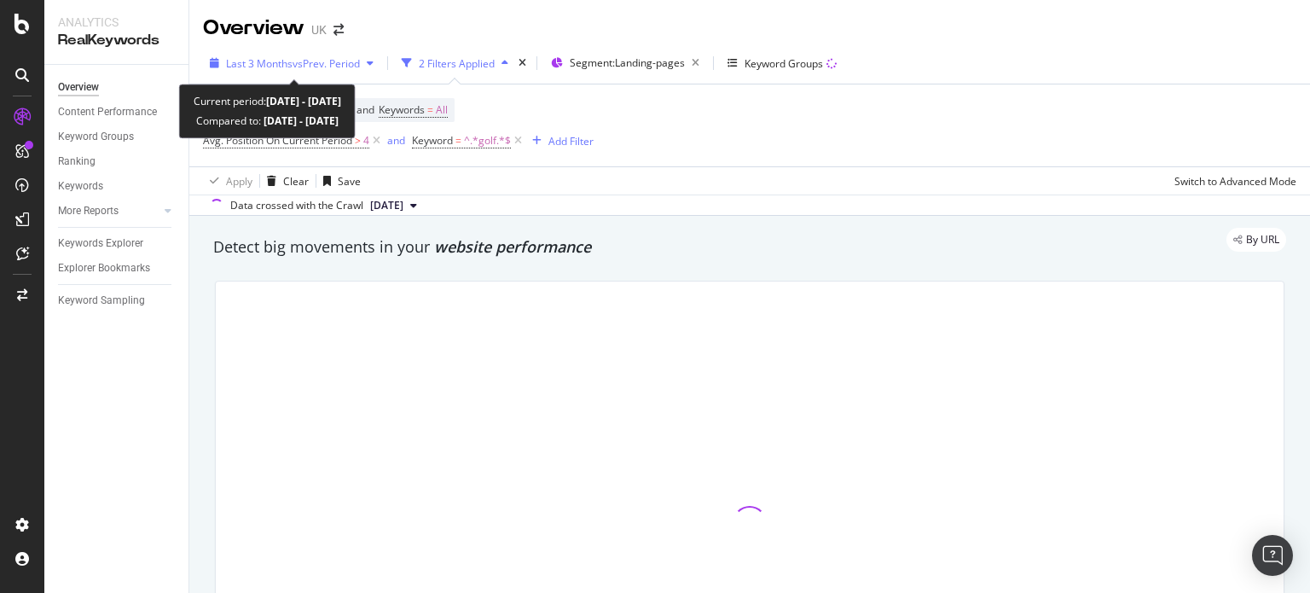
click at [321, 61] on span "vs Prev. Period" at bounding box center [326, 63] width 67 height 15
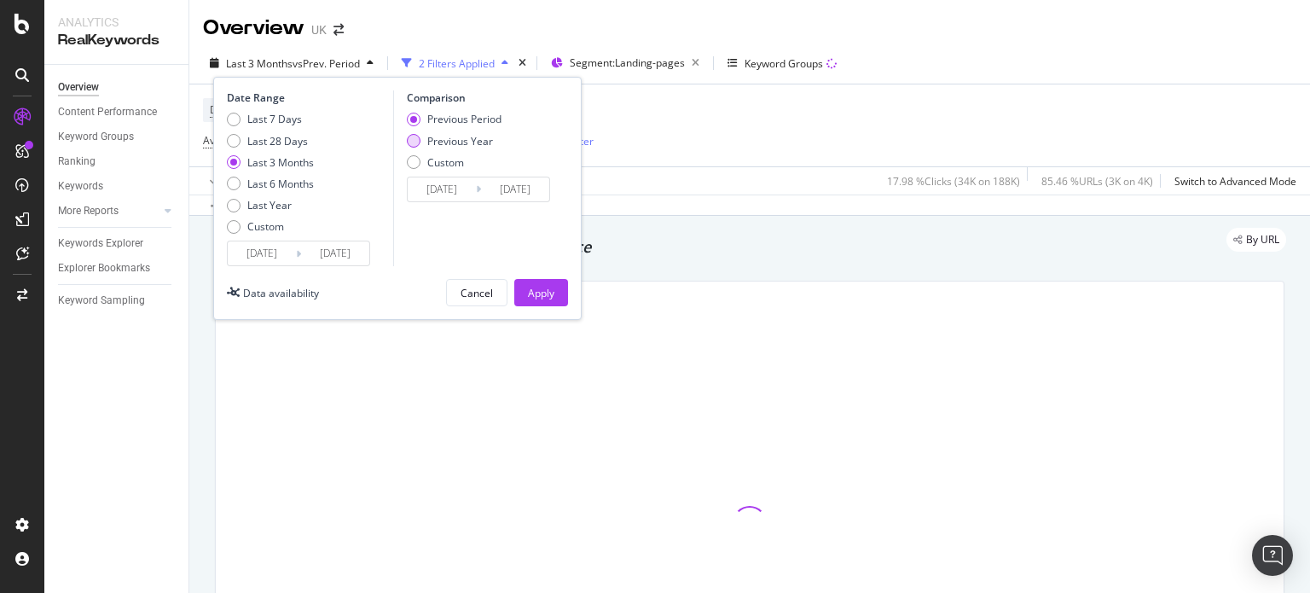
click at [455, 141] on div "Previous Year" at bounding box center [460, 141] width 66 height 15
type input "[DATE]"
click at [536, 304] on div "Apply" at bounding box center [541, 293] width 26 height 26
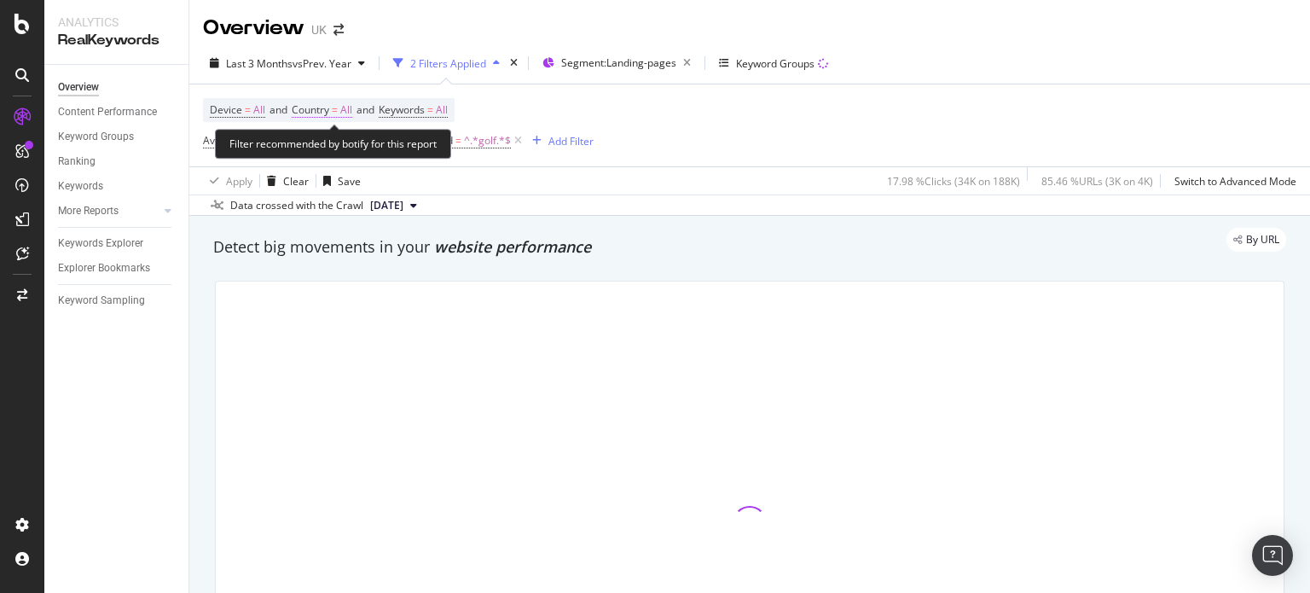
click at [338, 110] on span "=" at bounding box center [335, 109] width 6 height 15
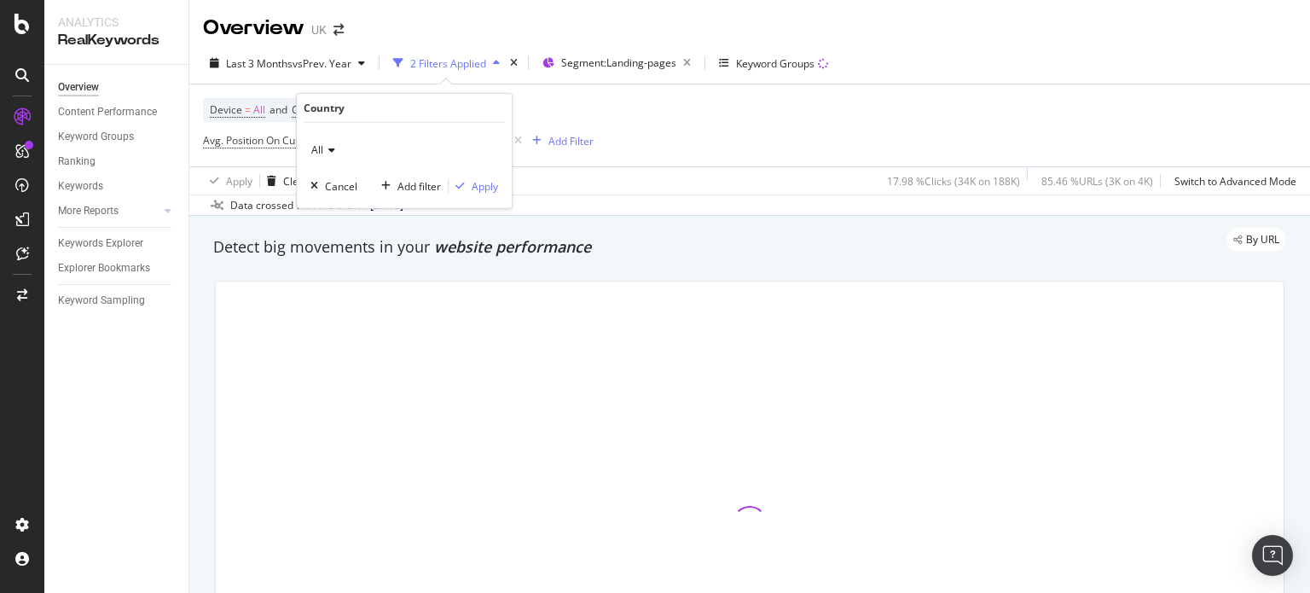
click at [338, 153] on div "All" at bounding box center [405, 150] width 188 height 27
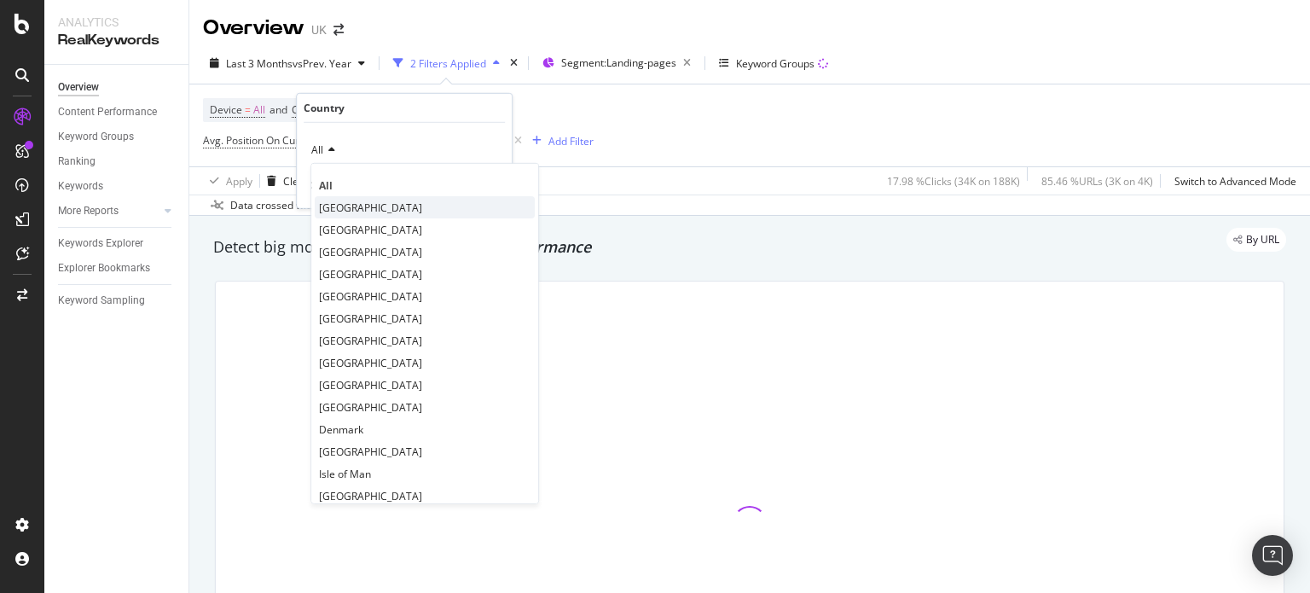
click at [351, 200] on span "[GEOGRAPHIC_DATA]" at bounding box center [370, 207] width 103 height 15
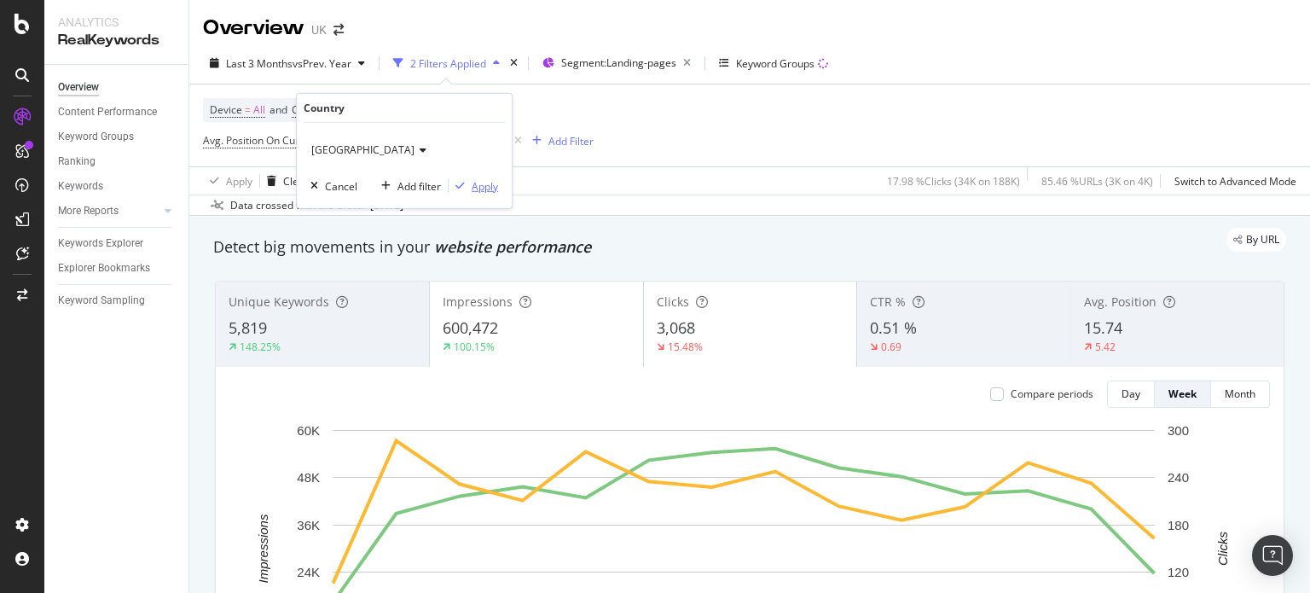
click at [484, 189] on div "Apply" at bounding box center [485, 185] width 26 height 15
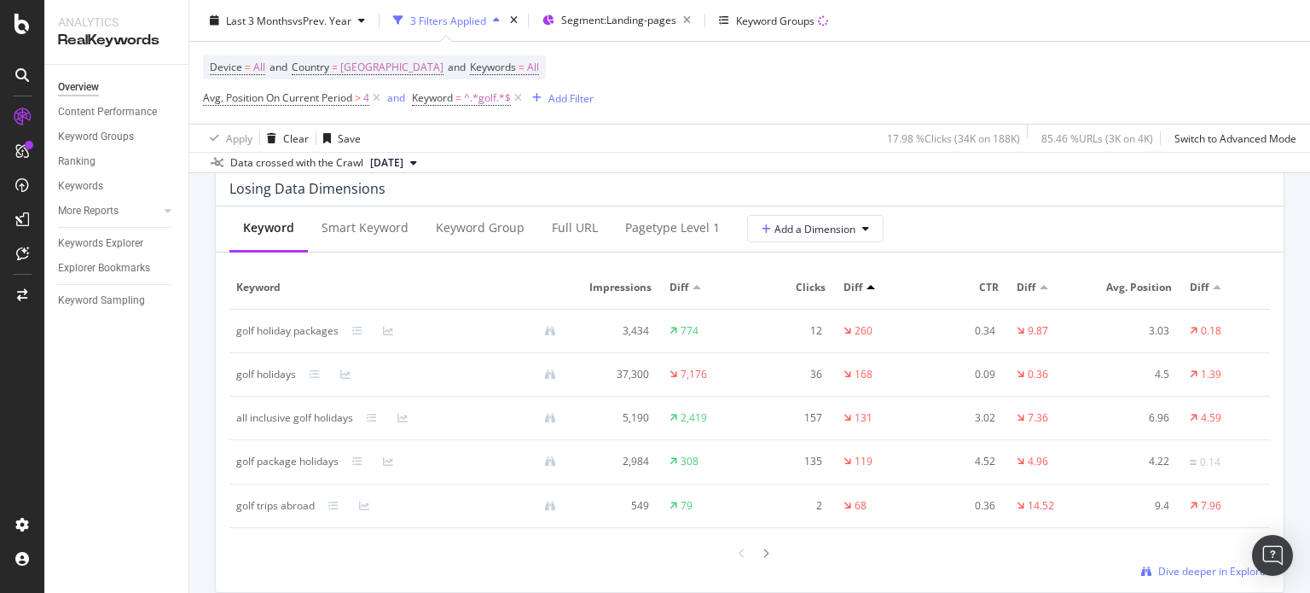
scroll to position [2037, 0]
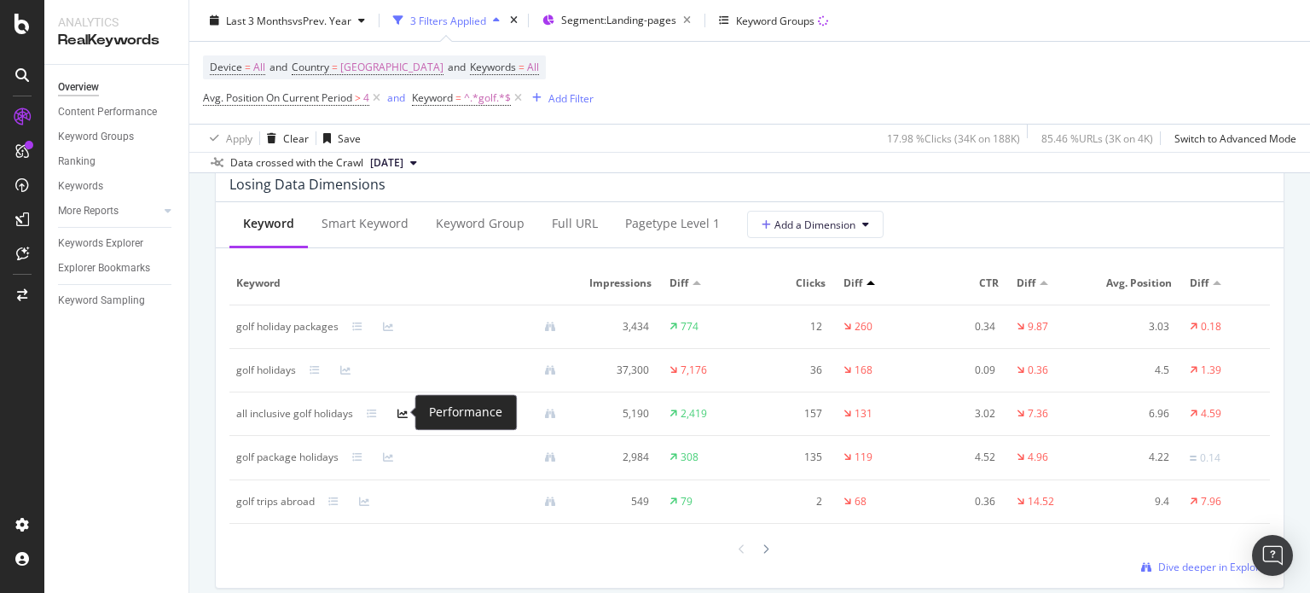
click at [402, 415] on icon at bounding box center [403, 414] width 10 height 10
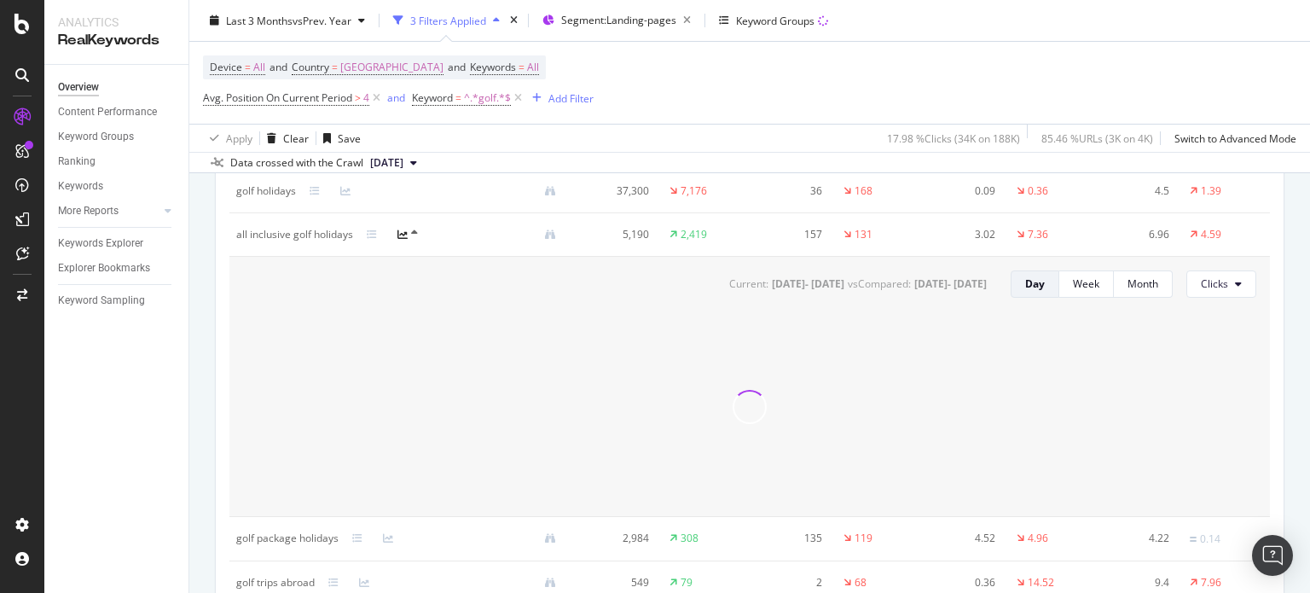
scroll to position [2217, 0]
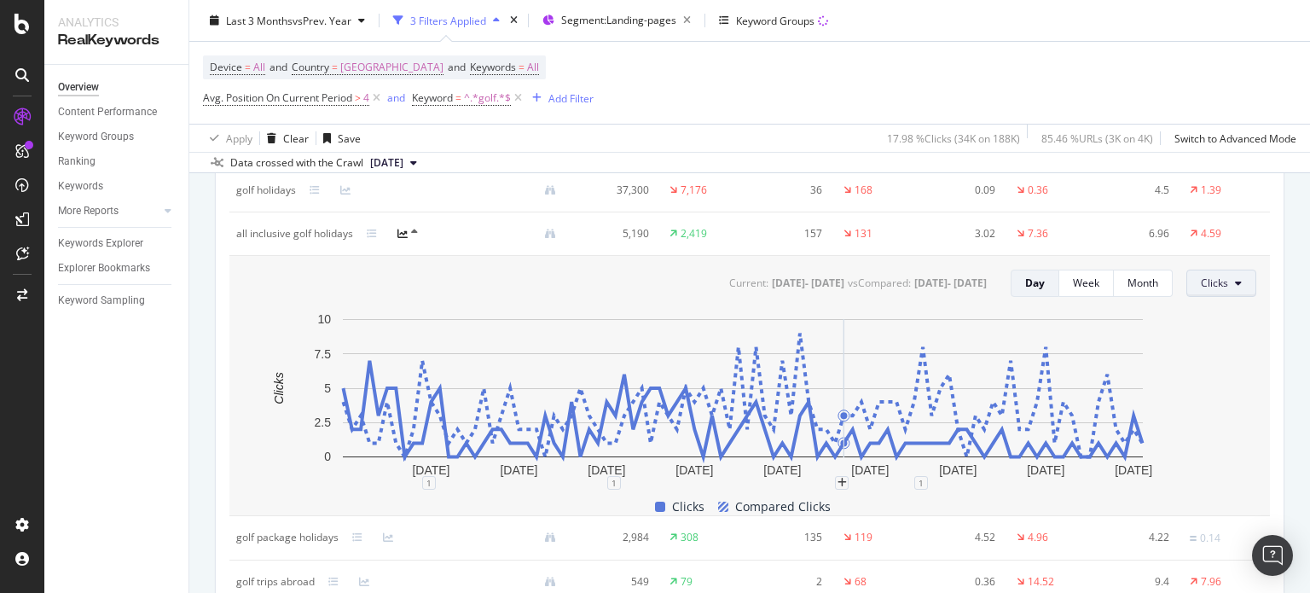
click at [1212, 295] on button "Clicks" at bounding box center [1222, 283] width 70 height 27
click at [1223, 374] on span "Average Position" at bounding box center [1230, 378] width 80 height 15
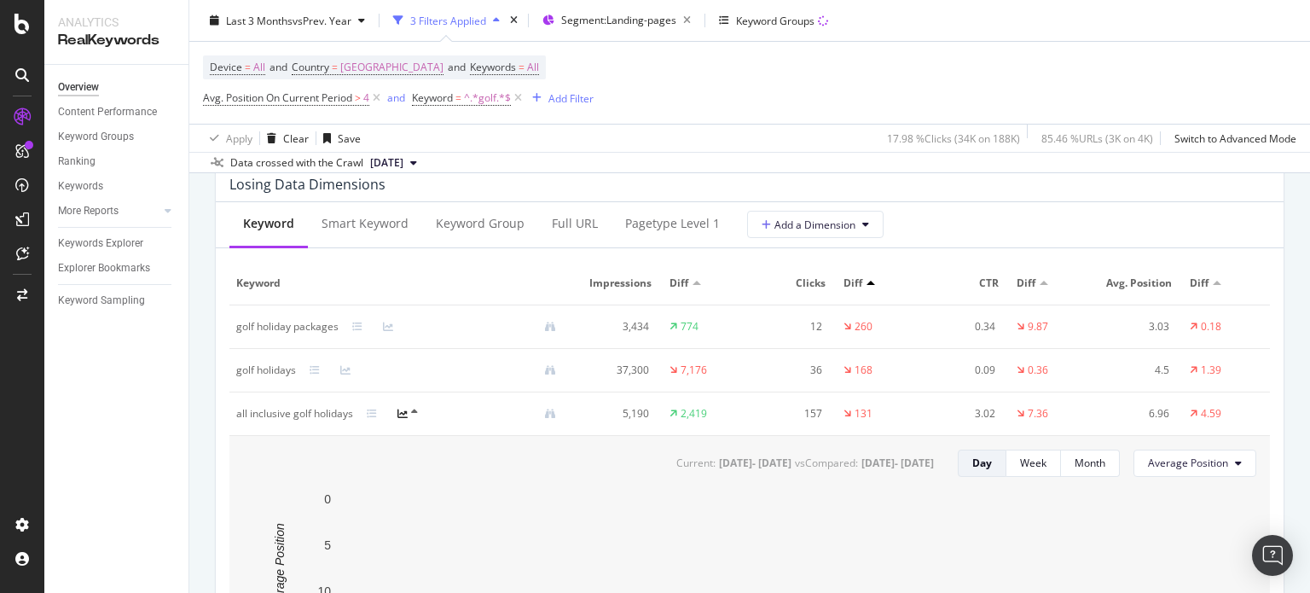
scroll to position [1978, 0]
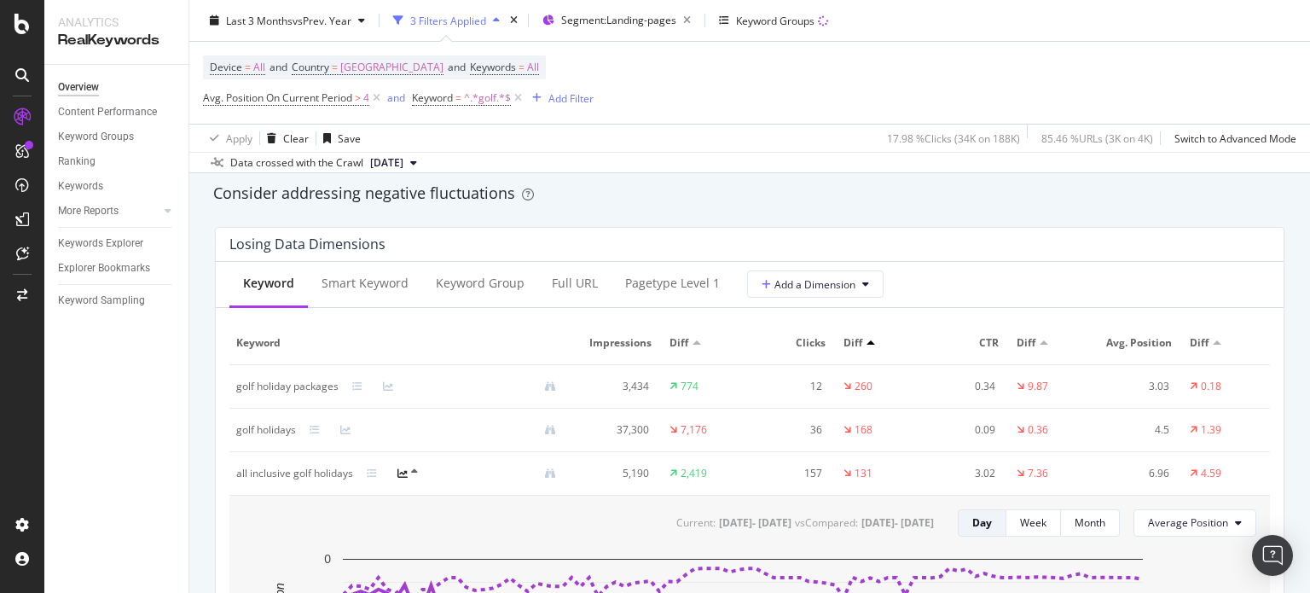
click at [404, 475] on icon at bounding box center [403, 473] width 10 height 10
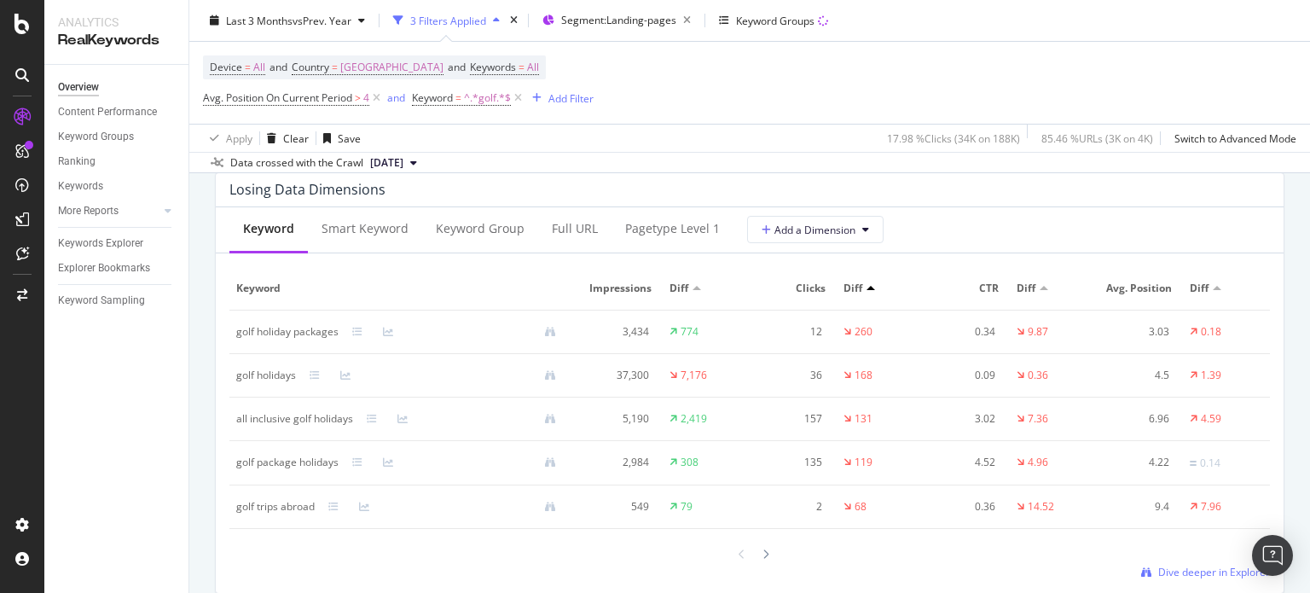
scroll to position [2033, 0]
click at [764, 549] on div at bounding box center [765, 553] width 15 height 23
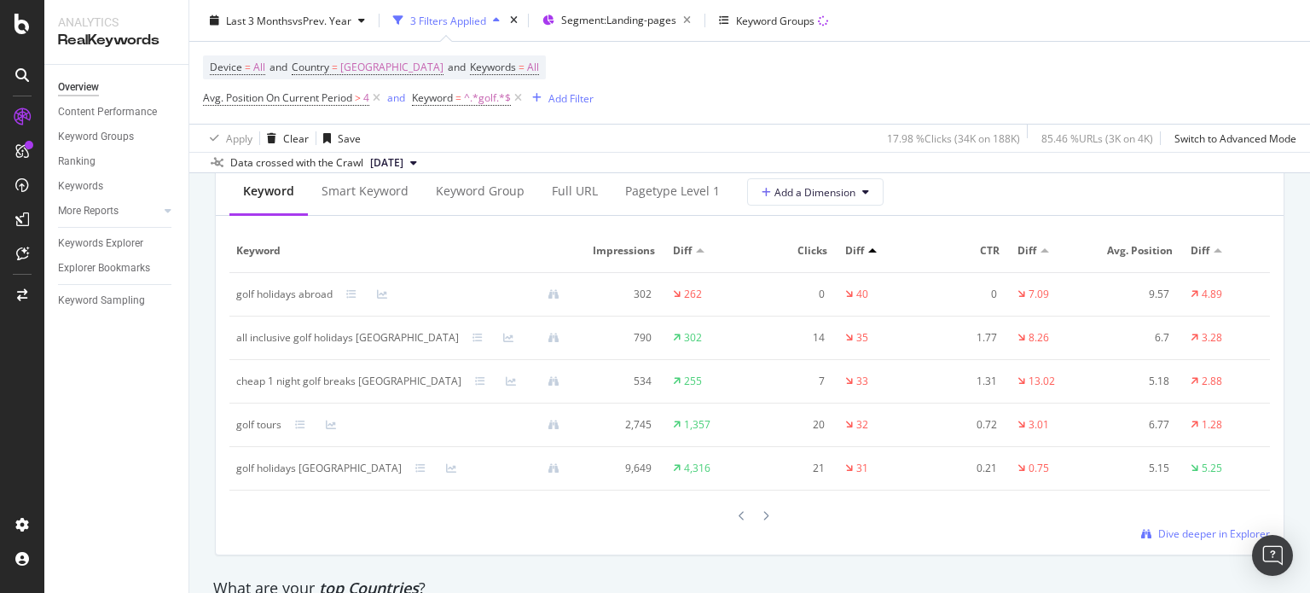
scroll to position [2071, 0]
drag, startPoint x: 268, startPoint y: 402, endPoint x: 283, endPoint y: 389, distance: 20.0
click at [283, 389] on tbody "golf holidays abroad 302 262 0 40 0 7.09 9.57 4.89 all inclusive golf holidays …" at bounding box center [749, 381] width 1041 height 218
click at [278, 378] on div "cheap 1 night golf breaks [GEOGRAPHIC_DATA]" at bounding box center [348, 380] width 225 height 15
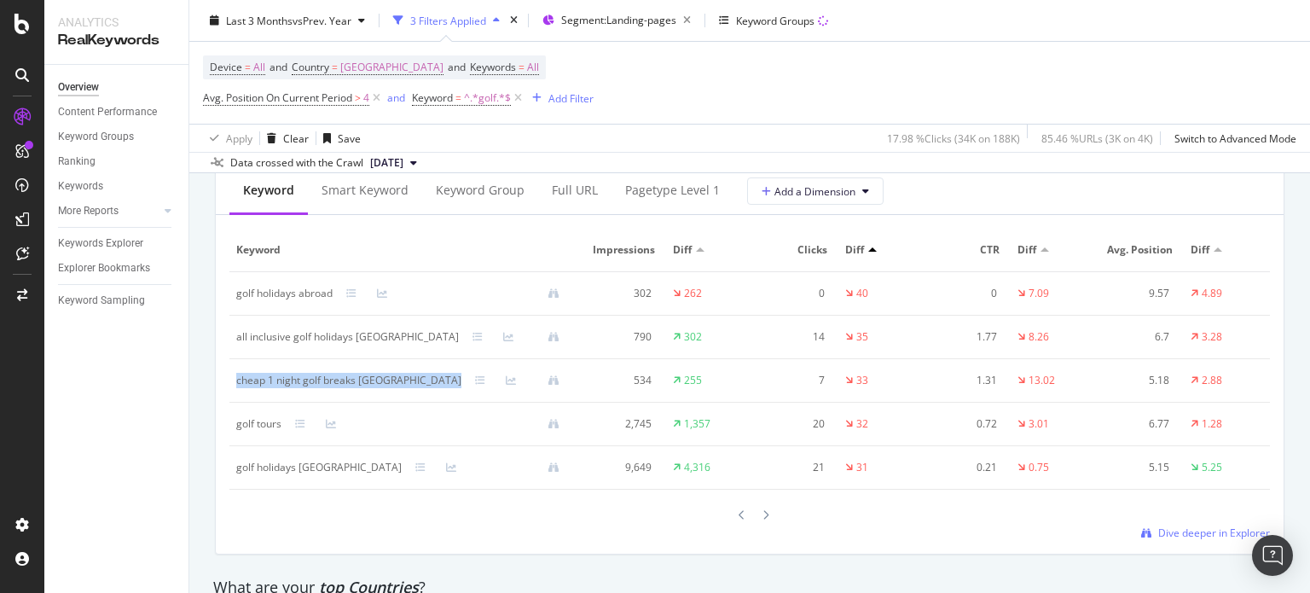
click at [278, 378] on div "cheap 1 night golf breaks [GEOGRAPHIC_DATA]" at bounding box center [348, 380] width 225 height 15
copy div "cheap 1 night golf breaks [GEOGRAPHIC_DATA]"
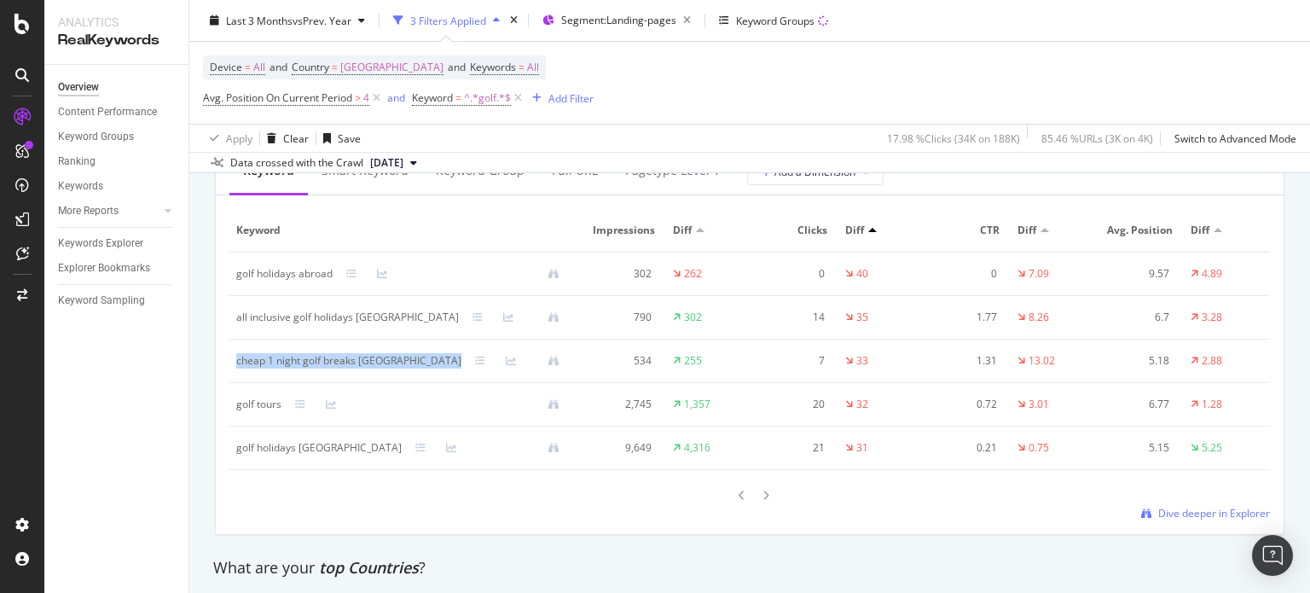
scroll to position [2094, 0]
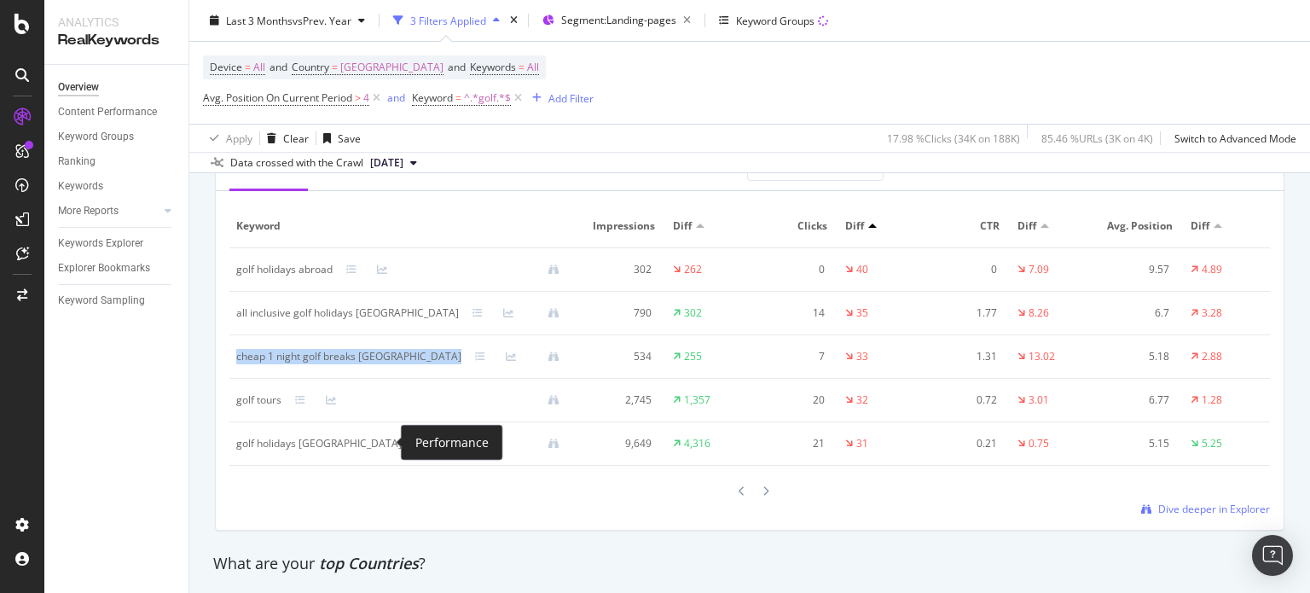
click at [446, 442] on icon at bounding box center [451, 444] width 10 height 10
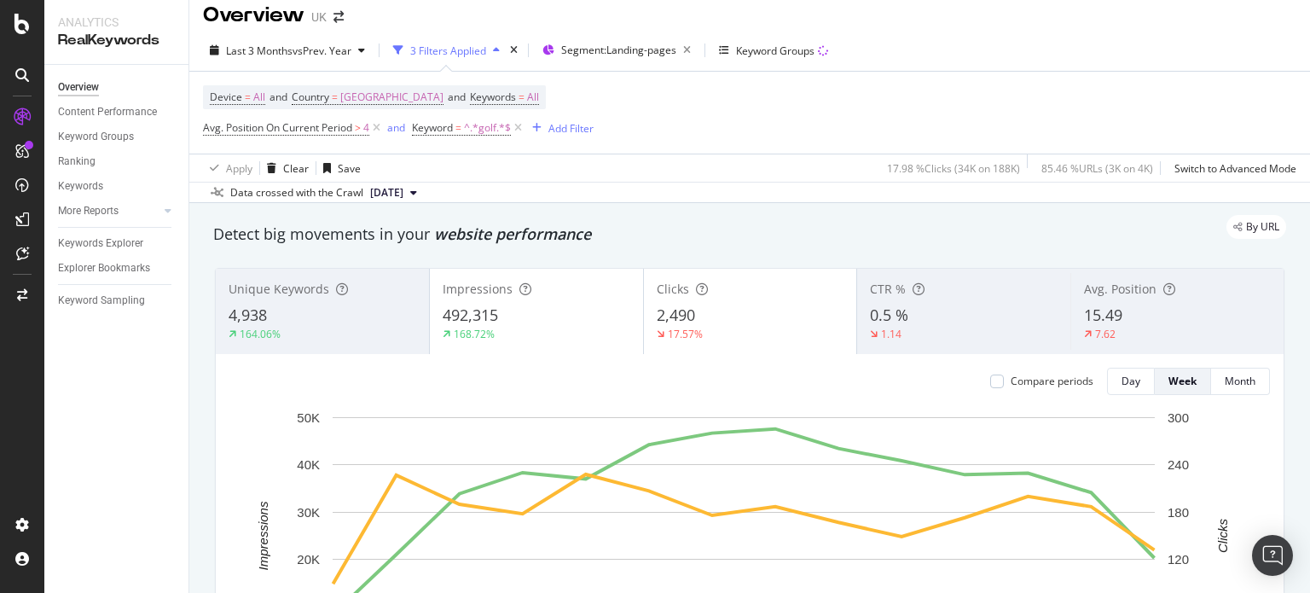
scroll to position [9, 0]
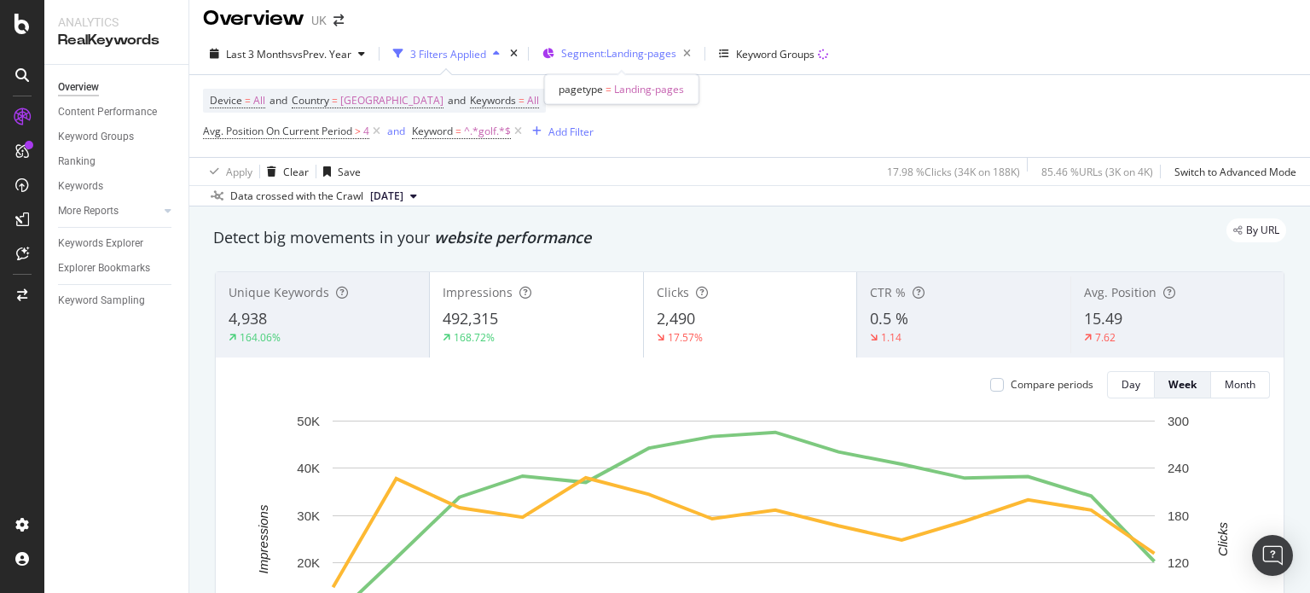
click at [640, 49] on span "Segment: Landing-pages" at bounding box center [618, 53] width 115 height 15
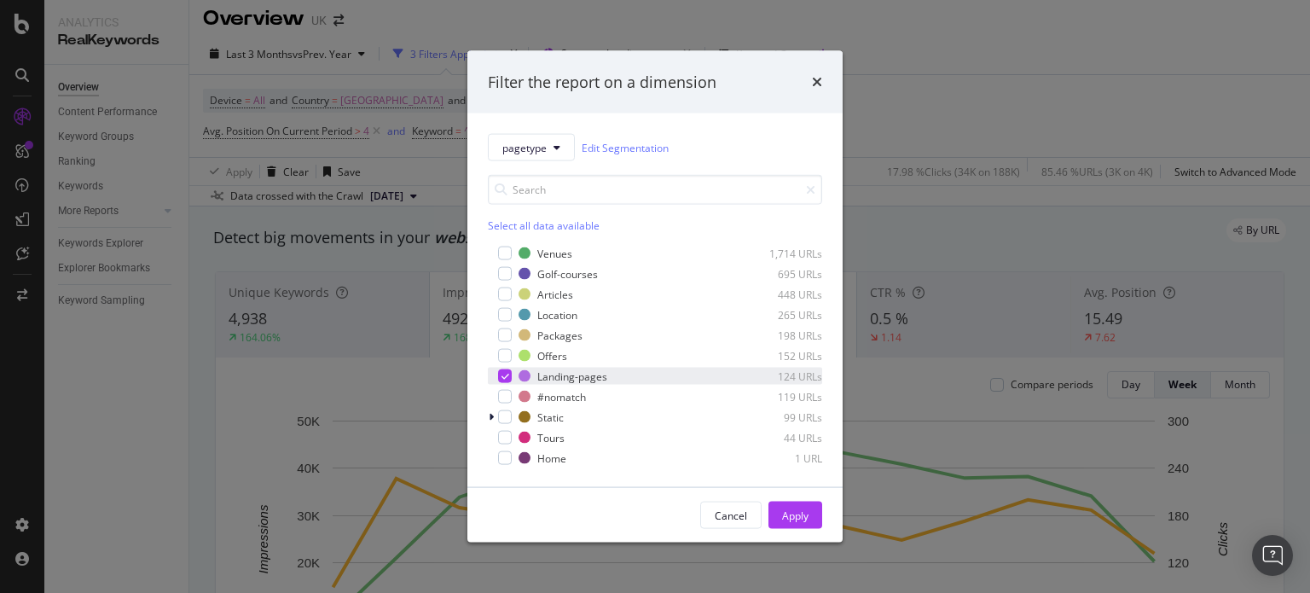
click at [500, 371] on div "modal" at bounding box center [505, 376] width 14 height 14
click at [819, 73] on div "times" at bounding box center [817, 82] width 10 height 22
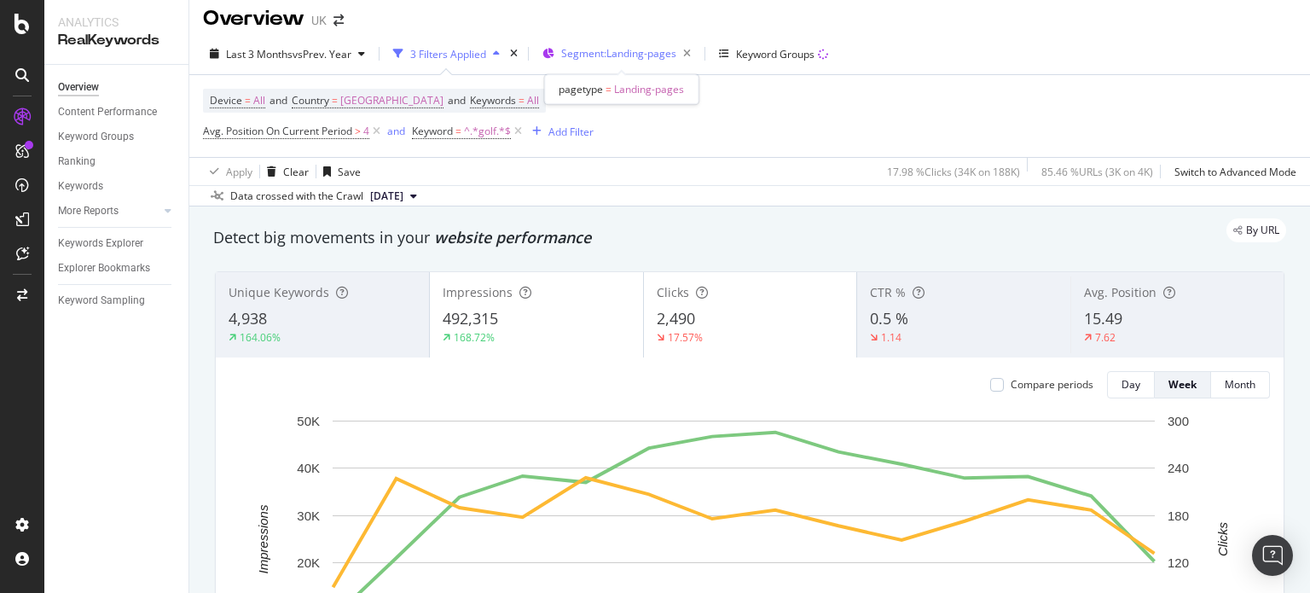
click at [614, 53] on span "Segment: Landing-pages" at bounding box center [618, 53] width 115 height 15
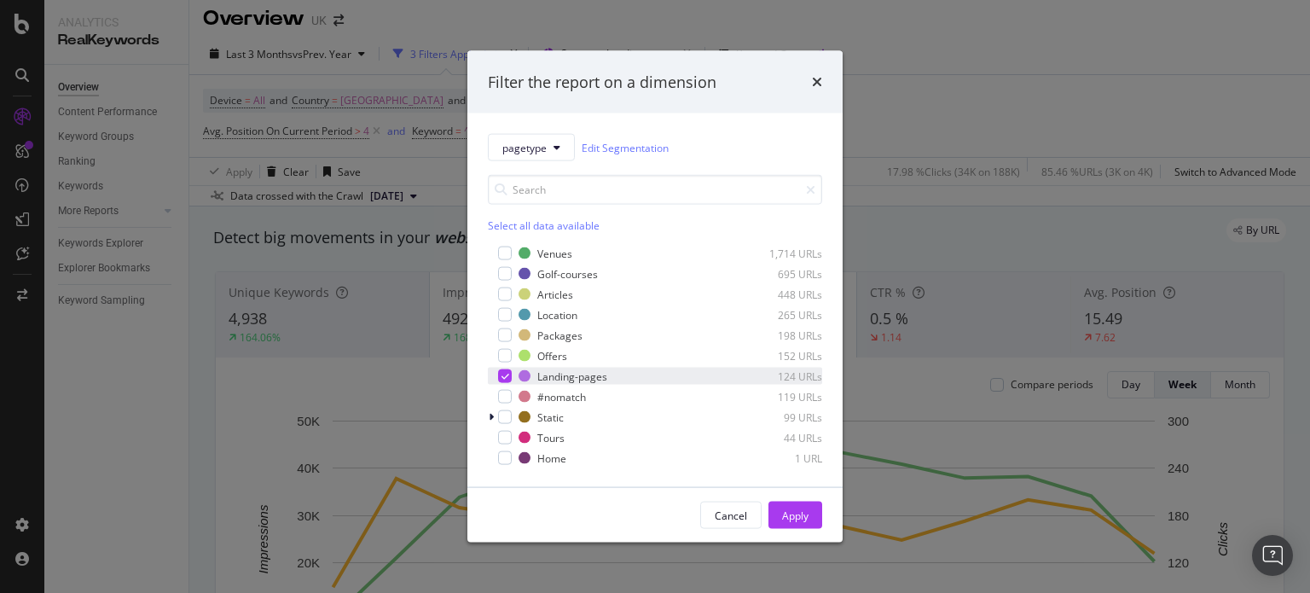
click at [502, 374] on icon "modal" at bounding box center [506, 376] width 8 height 9
click at [512, 357] on div "Offers 152 URLs" at bounding box center [655, 355] width 334 height 17
click at [788, 507] on div "Apply" at bounding box center [795, 515] width 26 height 26
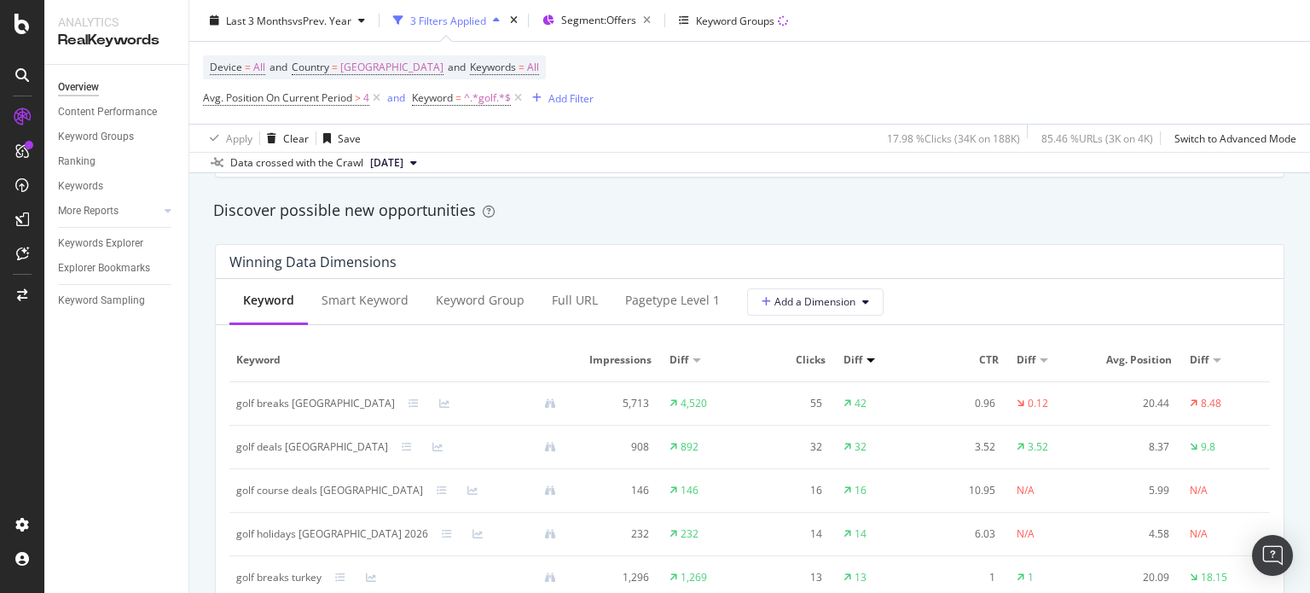
scroll to position [1600, 0]
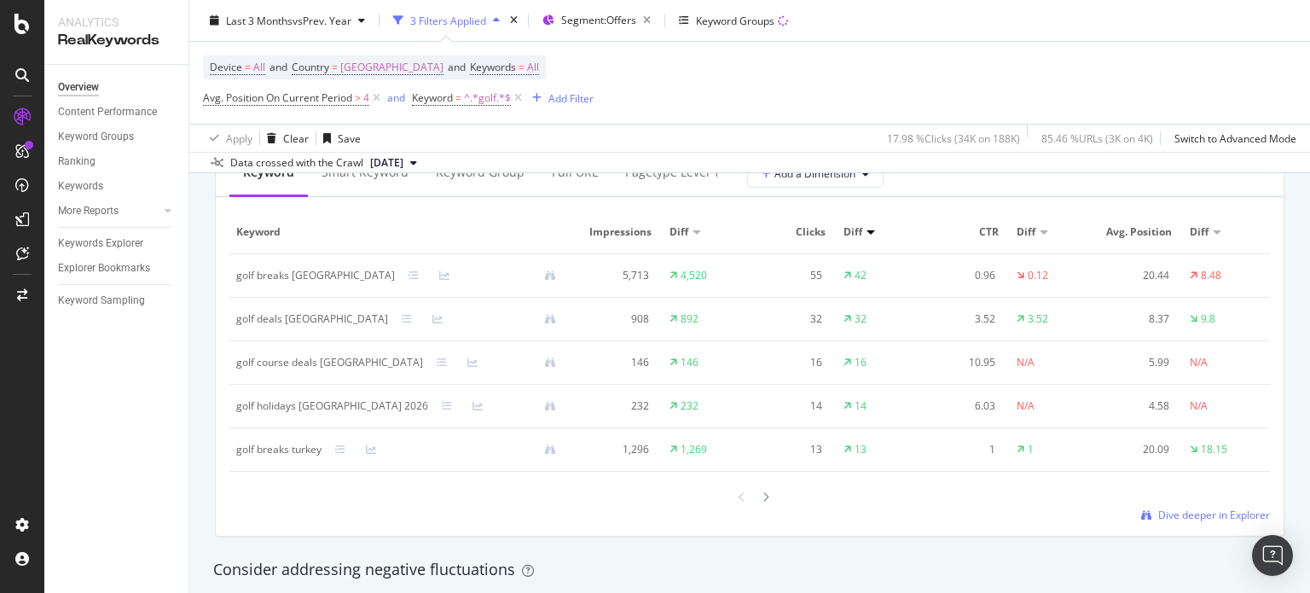
click at [402, 317] on div at bounding box center [417, 319] width 31 height 10
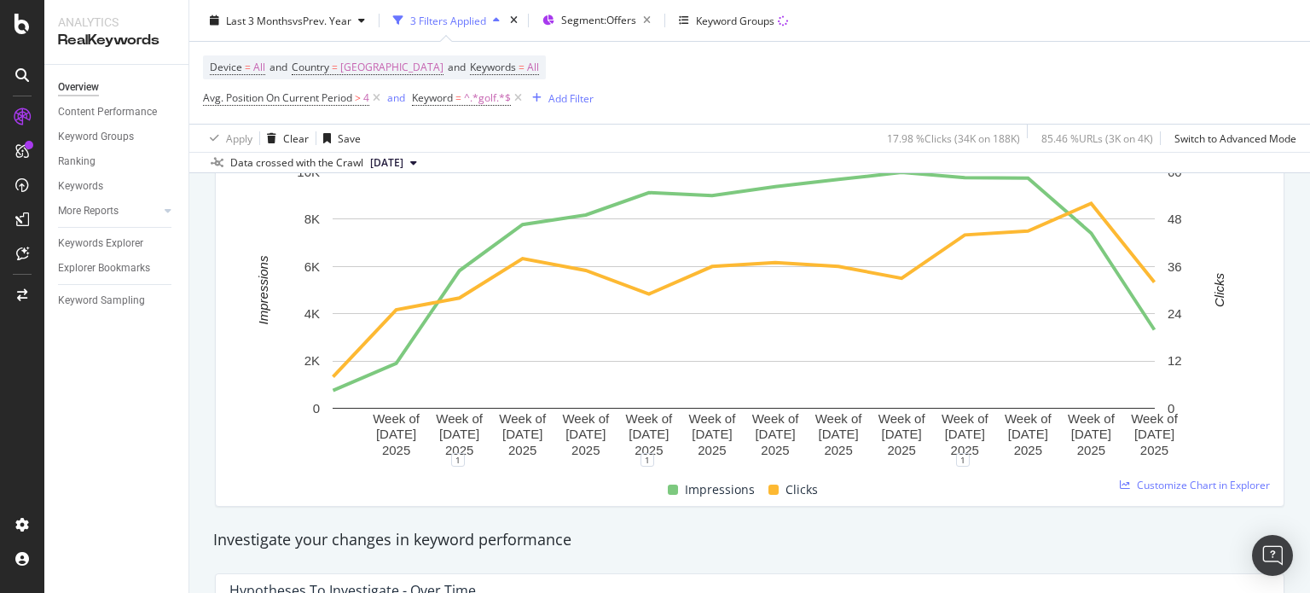
scroll to position [0, 0]
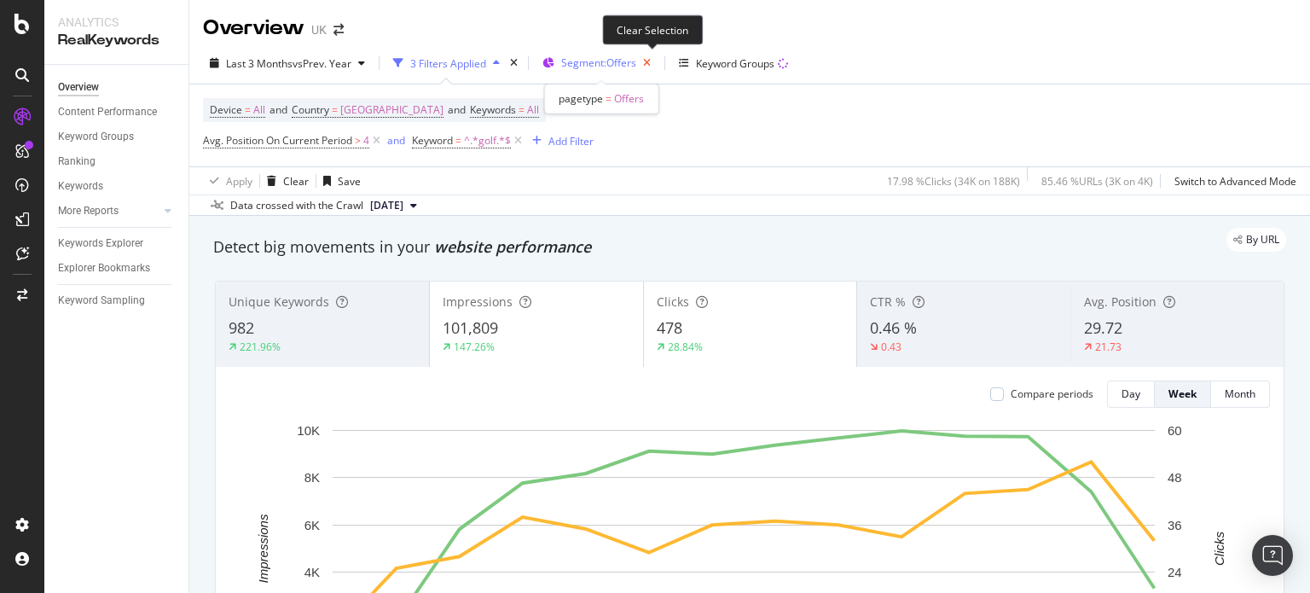
click at [648, 62] on icon "button" at bounding box center [646, 63] width 21 height 24
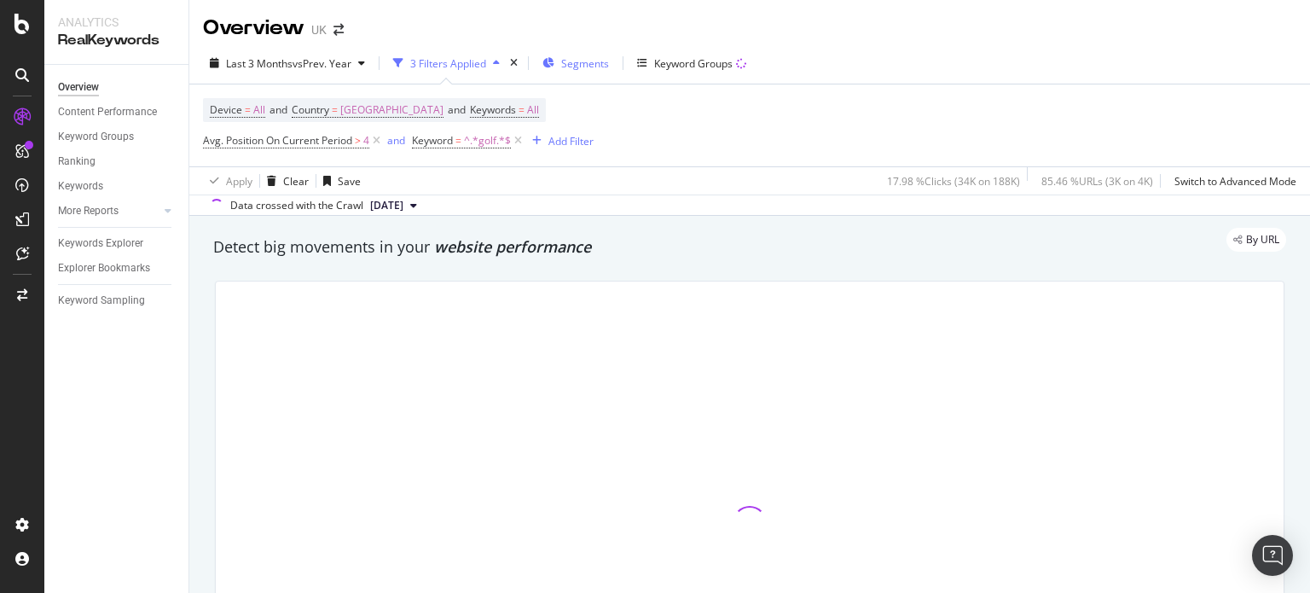
click at [593, 68] on span "Segments" at bounding box center [585, 63] width 48 height 15
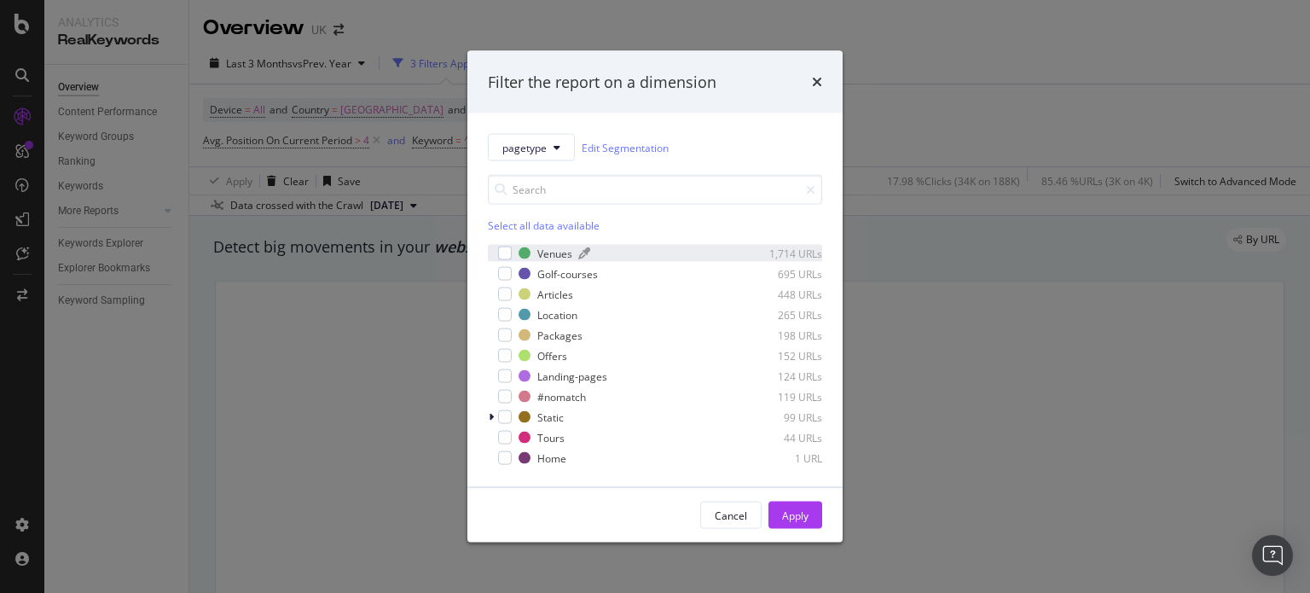
click at [544, 247] on div "Venues" at bounding box center [554, 253] width 35 height 15
click at [540, 269] on div "Golf-courses" at bounding box center [567, 273] width 61 height 15
click at [792, 517] on div "Apply" at bounding box center [795, 515] width 26 height 15
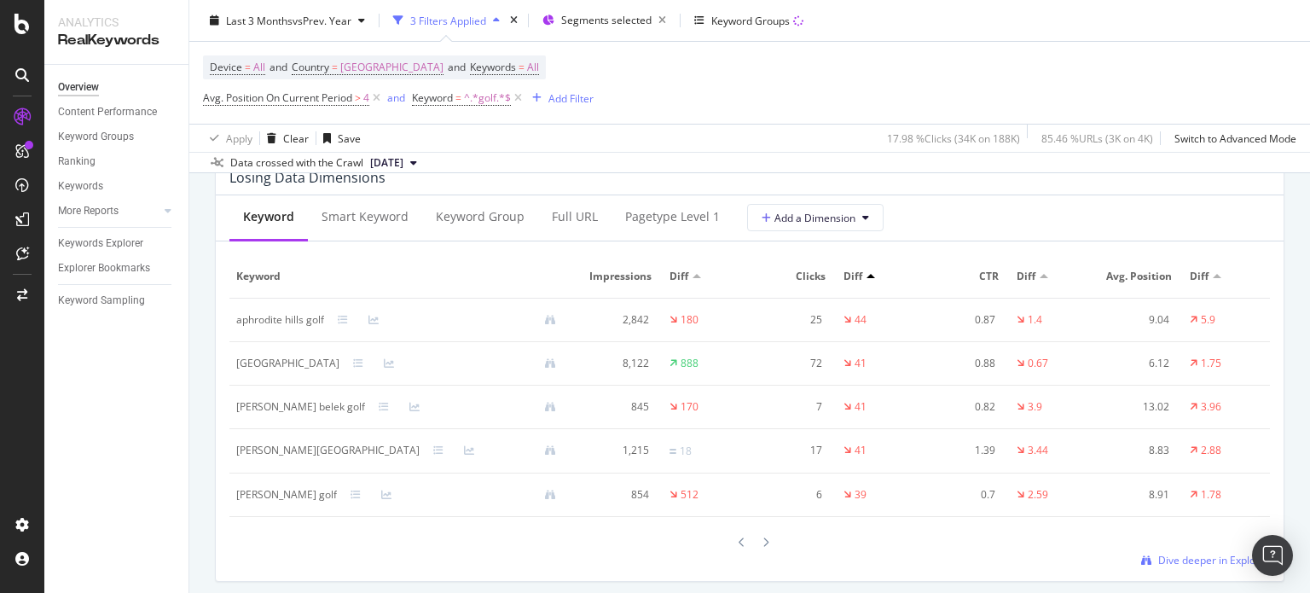
scroll to position [2044, 0]
click at [266, 327] on div "aphrodite hills golf" at bounding box center [280, 318] width 88 height 15
click at [267, 339] on td "aphrodite hills golf" at bounding box center [402, 320] width 347 height 44
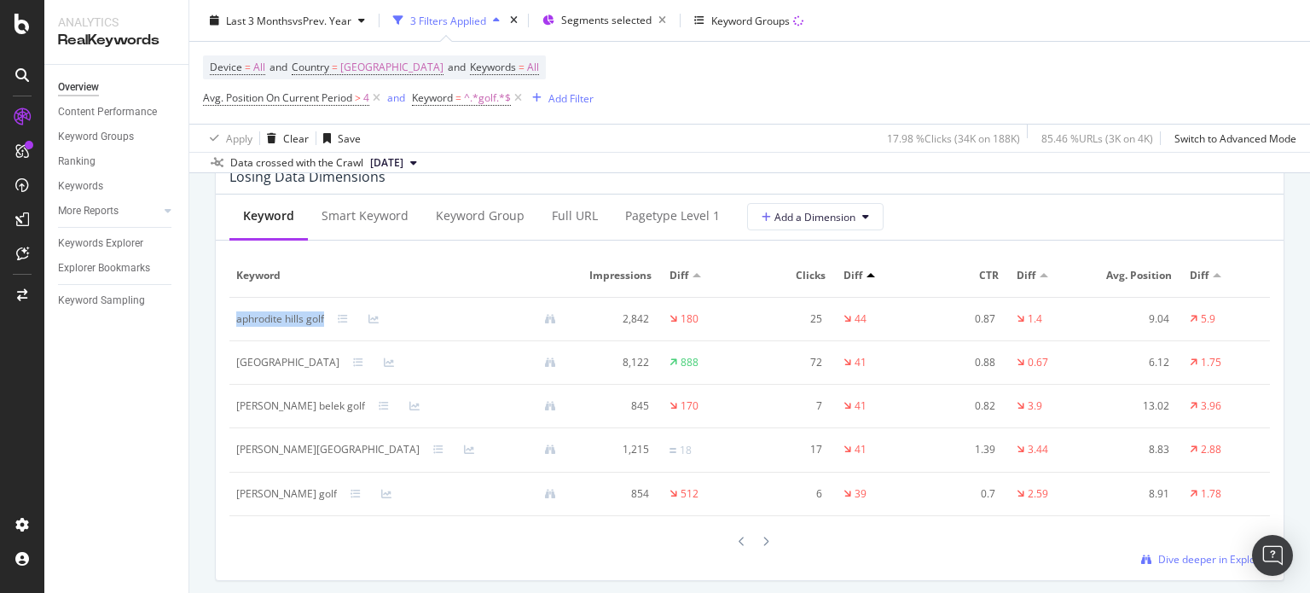
click at [267, 339] on td "aphrodite hills golf" at bounding box center [402, 320] width 347 height 44
click at [299, 327] on div "aphrodite hills golf" at bounding box center [280, 318] width 88 height 15
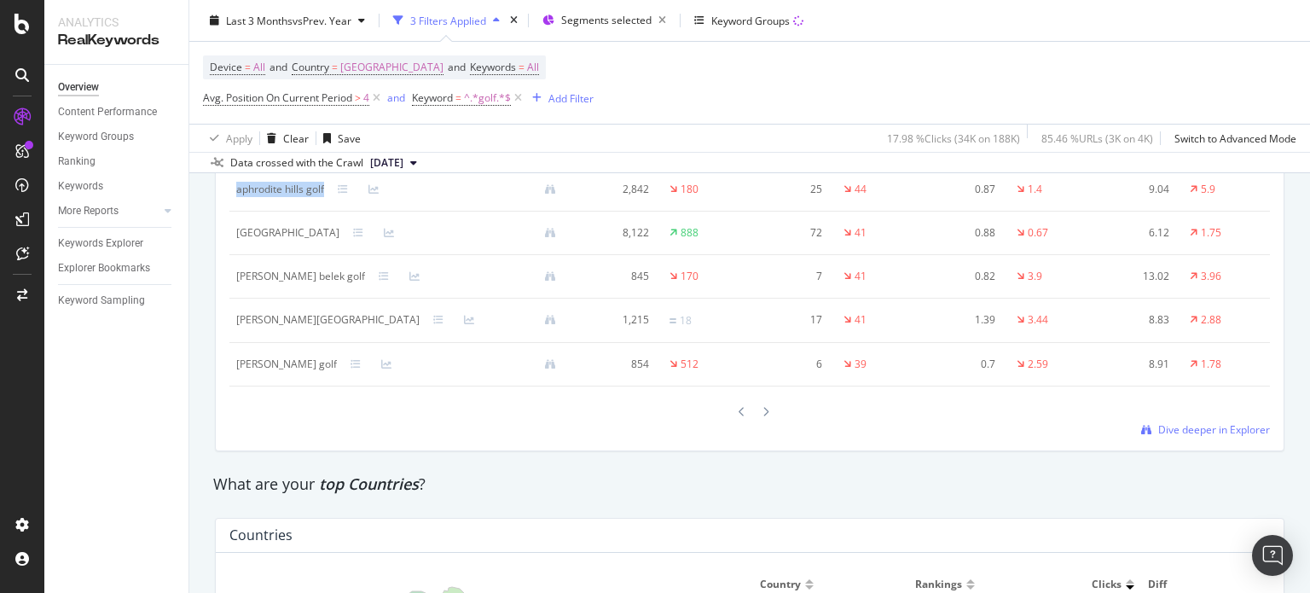
scroll to position [2087, 0]
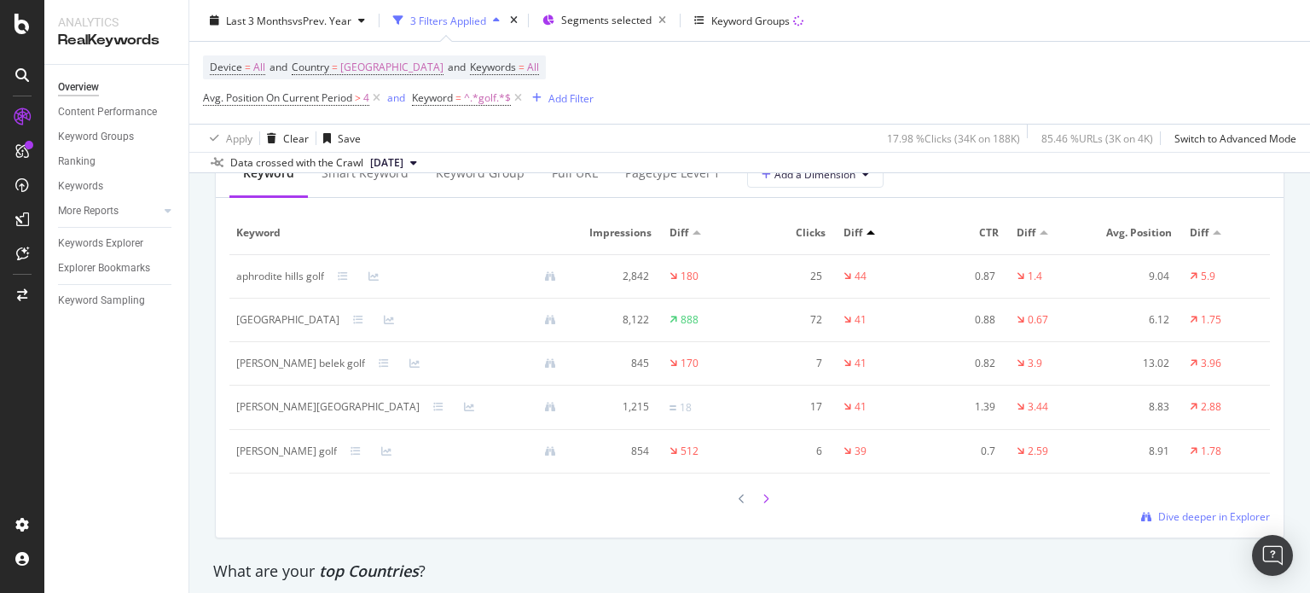
click at [763, 504] on icon at bounding box center [766, 499] width 7 height 10
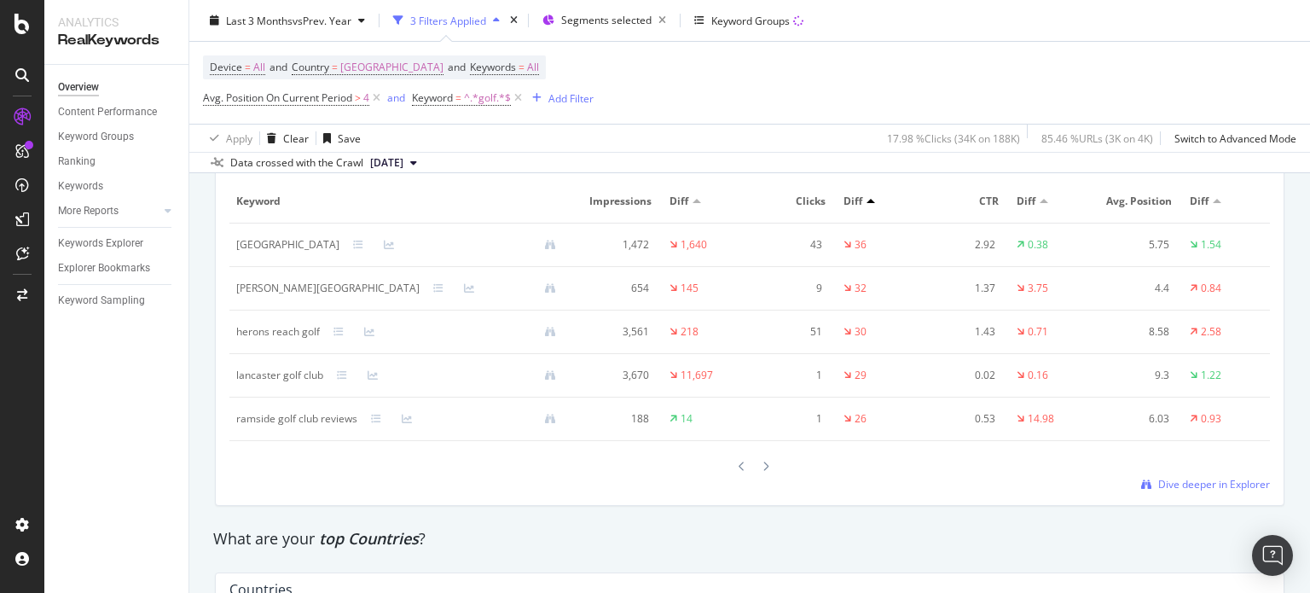
scroll to position [2121, 0]
click at [758, 475] on div at bounding box center [765, 463] width 15 height 23
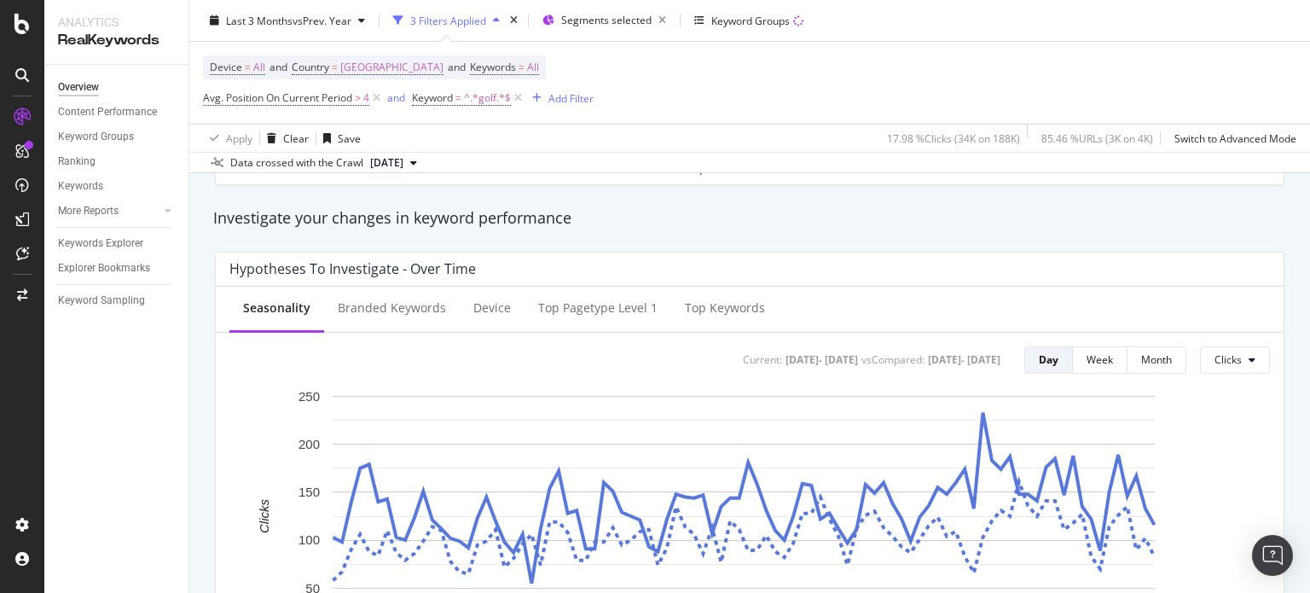
scroll to position [0, 0]
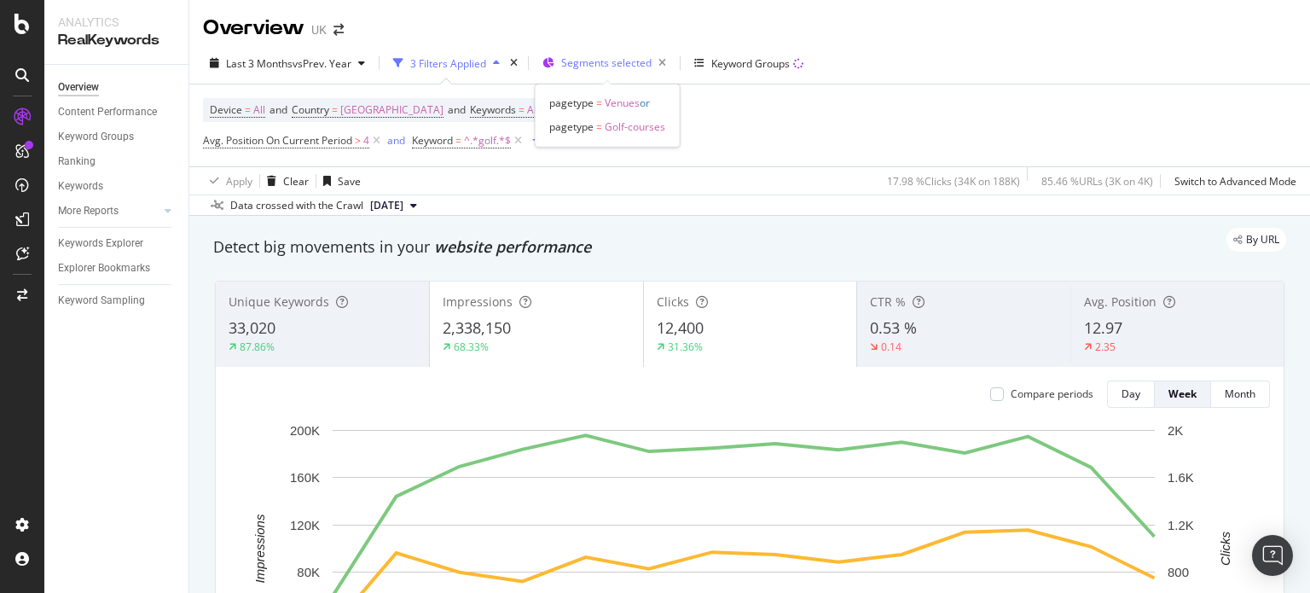
click at [639, 61] on span "Segments selected" at bounding box center [606, 62] width 90 height 15
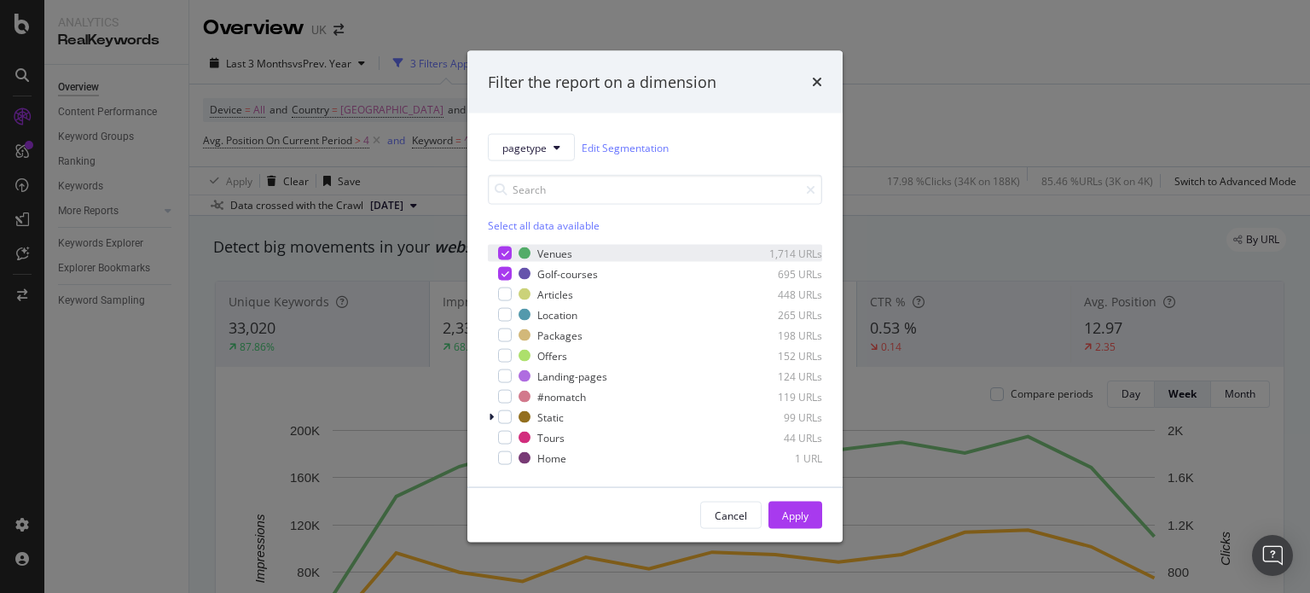
click at [502, 253] on icon "modal" at bounding box center [506, 253] width 8 height 9
click at [502, 271] on icon "modal" at bounding box center [506, 274] width 8 height 9
click at [508, 317] on div "modal" at bounding box center [505, 315] width 14 height 14
click at [508, 317] on icon "modal" at bounding box center [506, 315] width 8 height 9
click at [712, 505] on button "Cancel" at bounding box center [730, 515] width 61 height 27
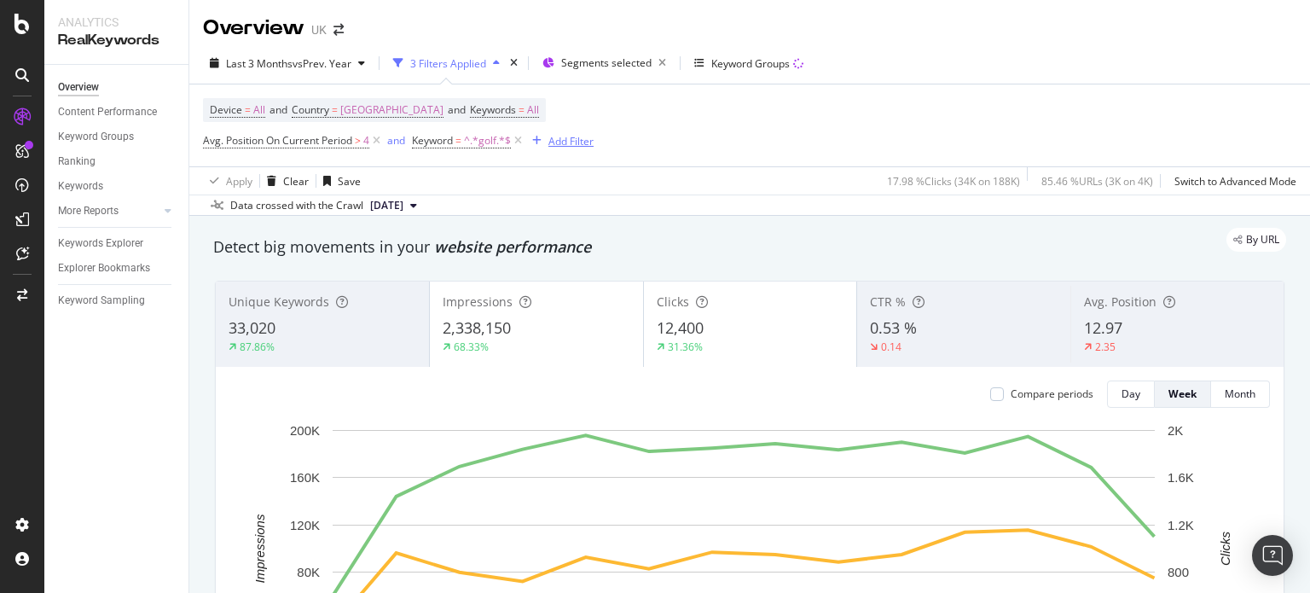
click at [560, 148] on div "Add Filter" at bounding box center [571, 141] width 45 height 15
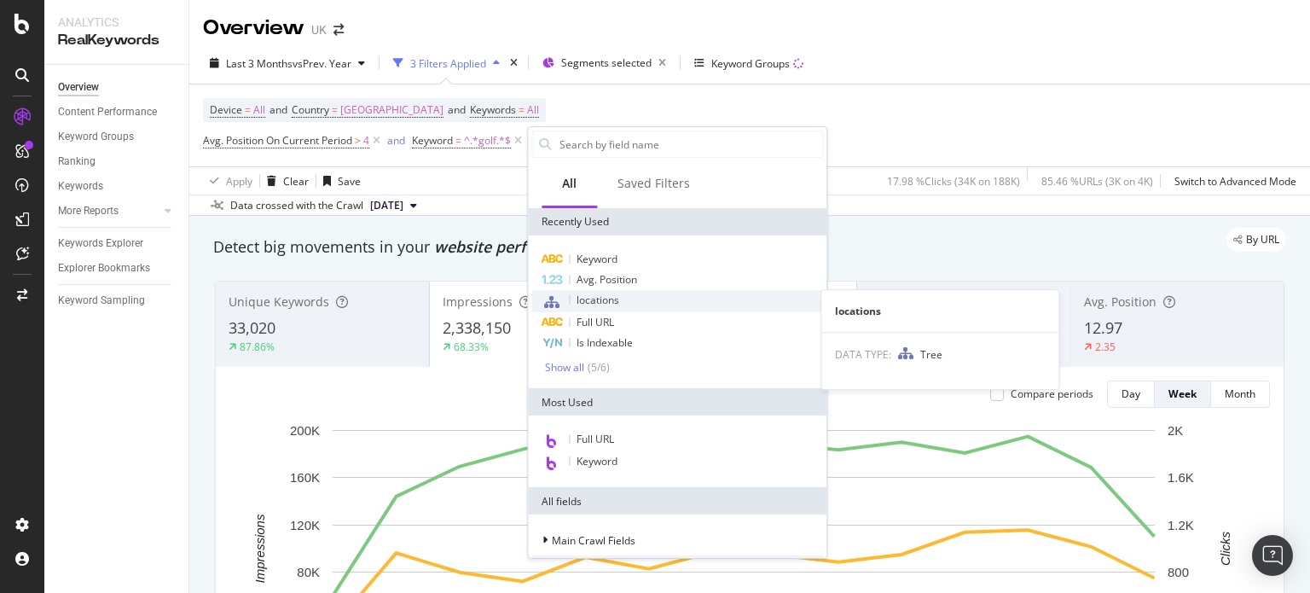
click at [611, 304] on span "locations" at bounding box center [598, 300] width 43 height 15
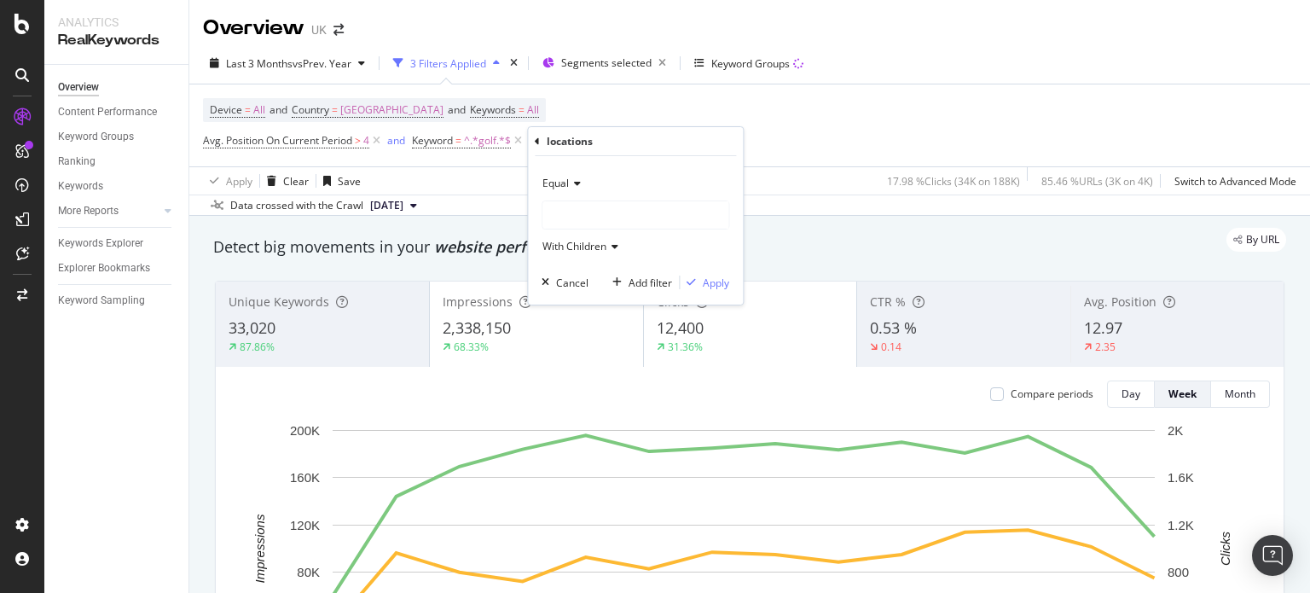
click at [595, 206] on div at bounding box center [636, 214] width 186 height 27
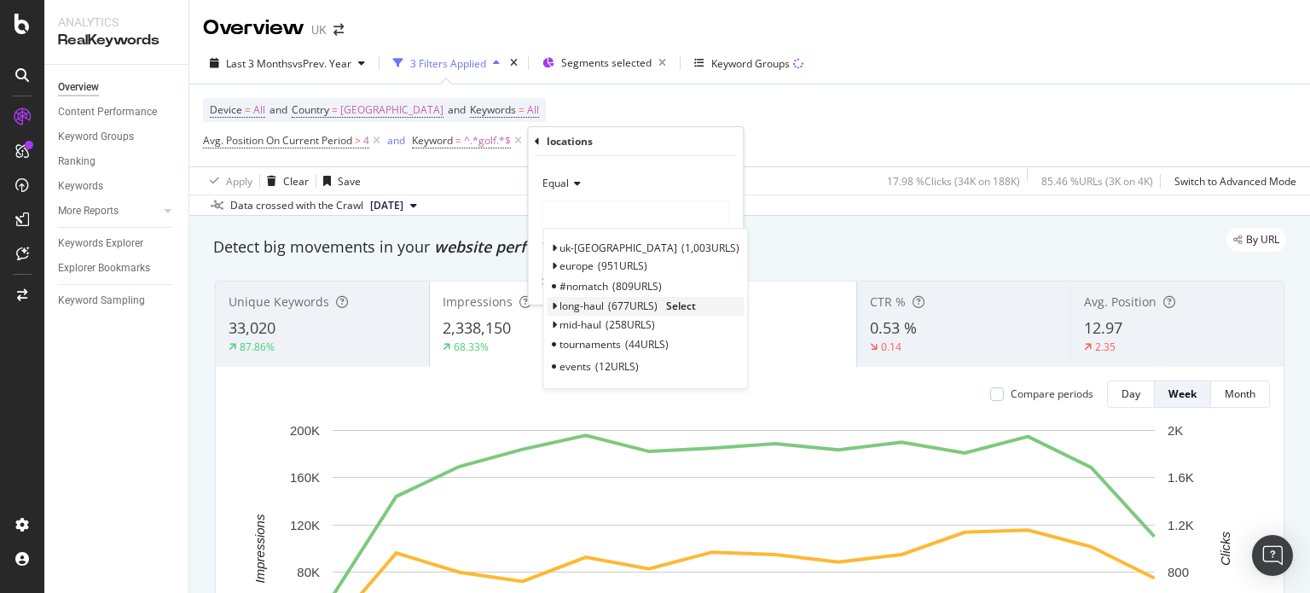
click at [582, 305] on span "long-haul" at bounding box center [582, 306] width 44 height 15
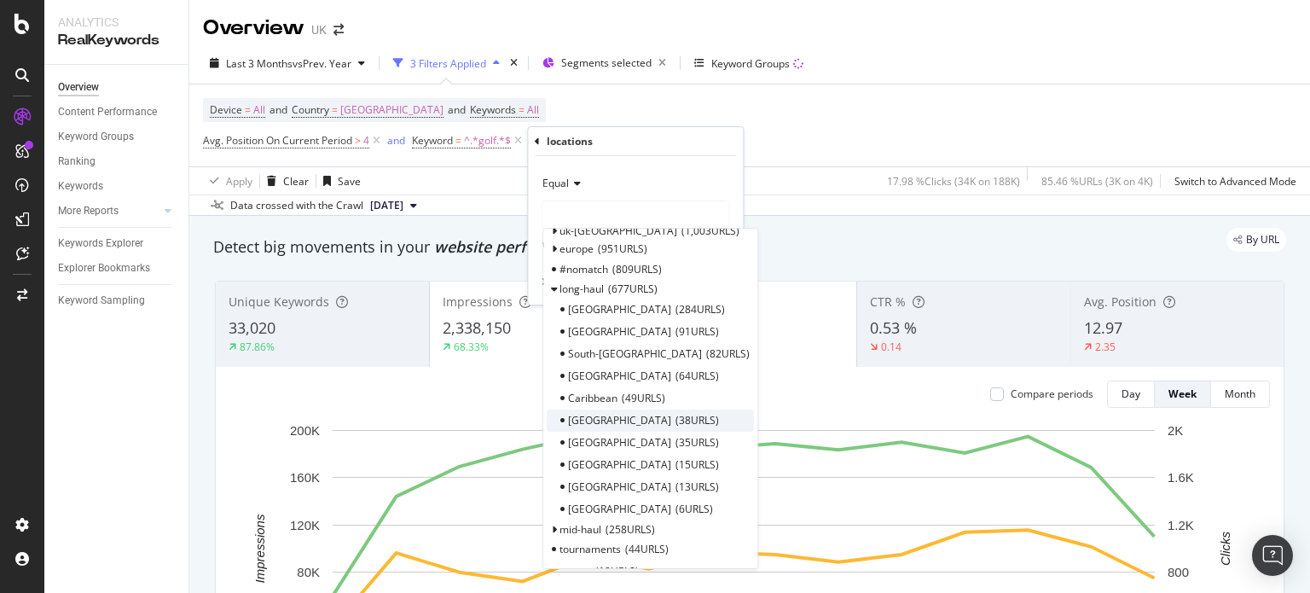
scroll to position [17, 0]
click at [676, 375] on span "64 URLS" at bounding box center [698, 376] width 44 height 15
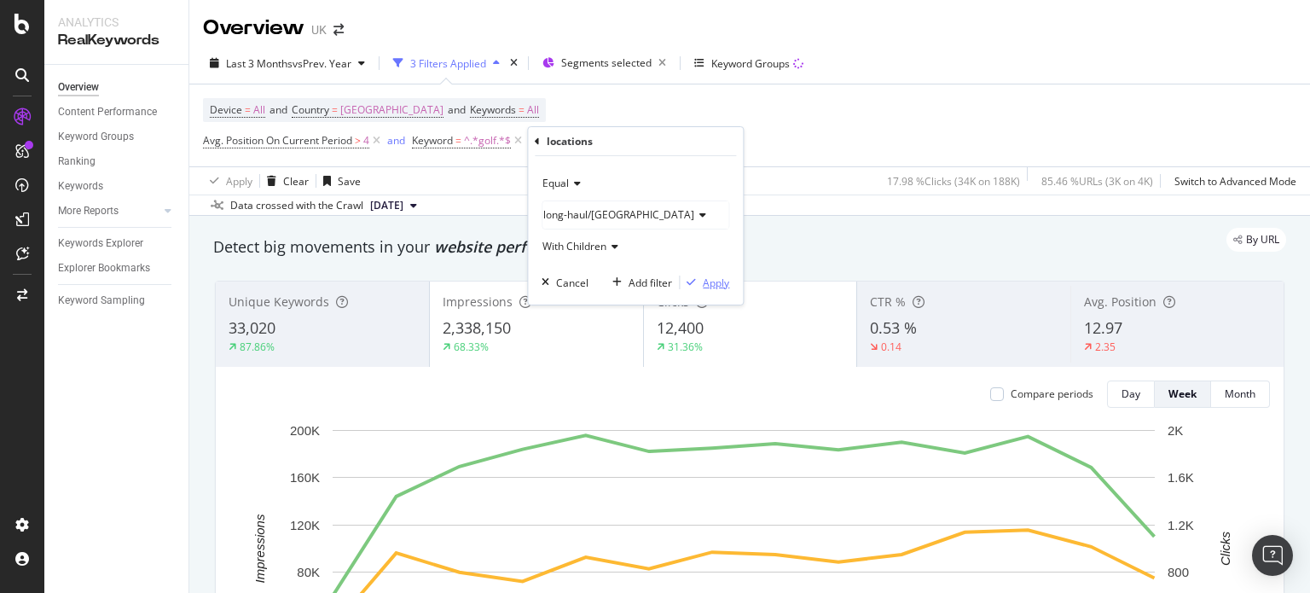
click at [710, 281] on div "Apply" at bounding box center [716, 283] width 26 height 15
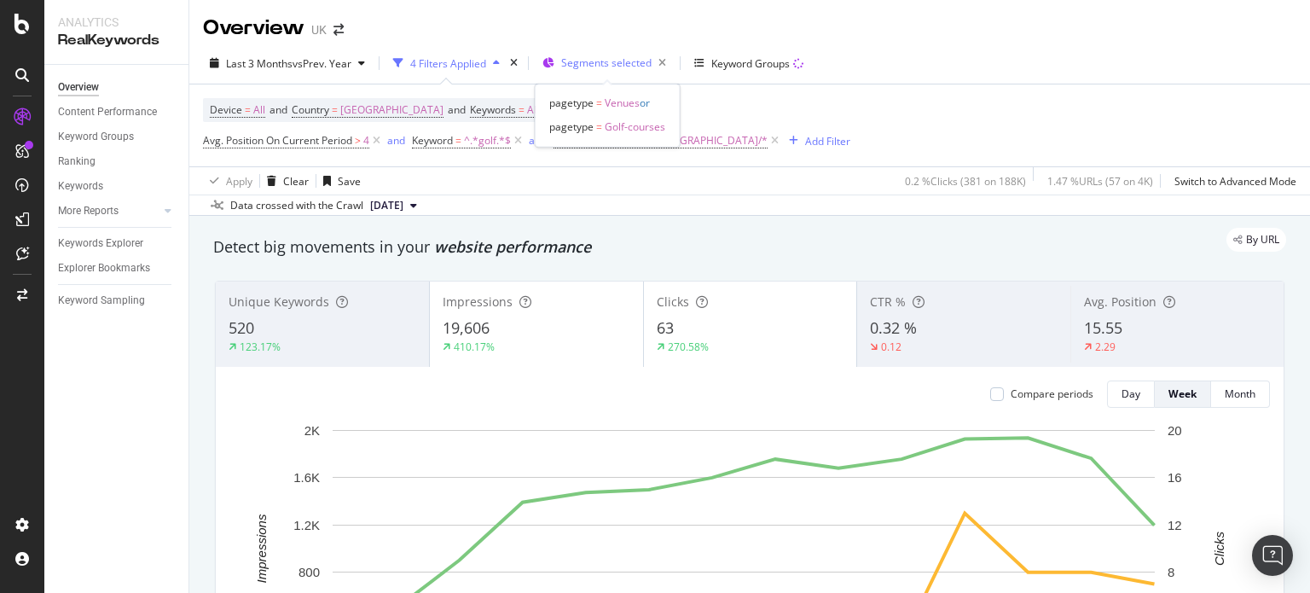
click at [634, 64] on span "Segments selected" at bounding box center [606, 62] width 90 height 15
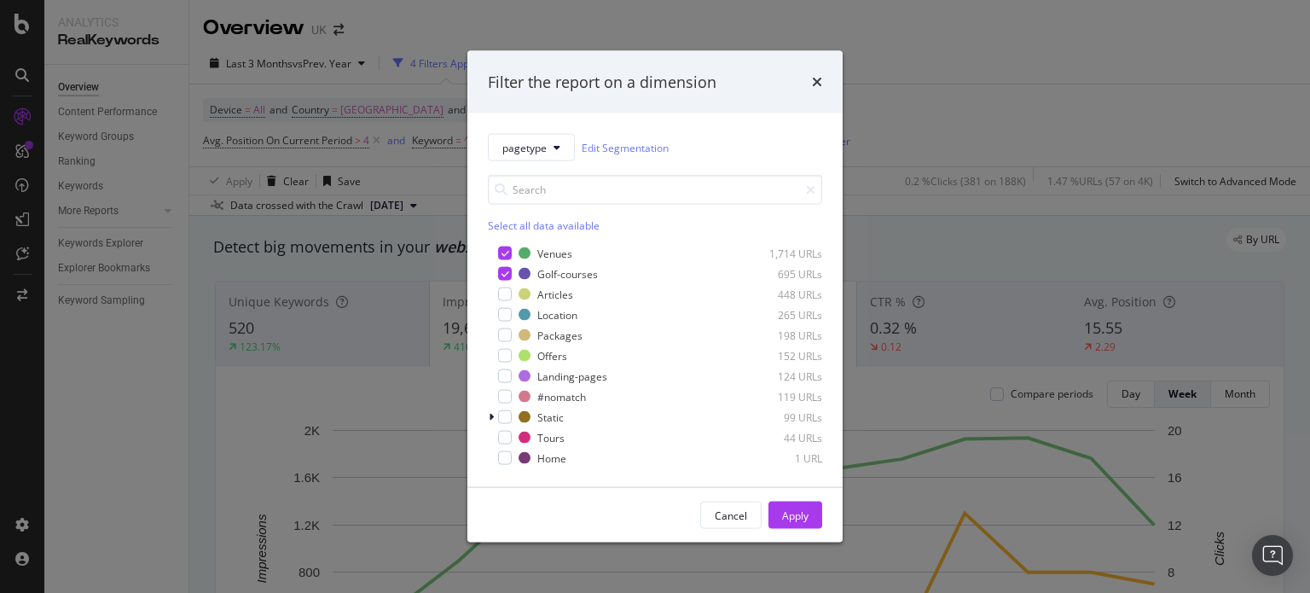
click at [536, 243] on div "Venues 1,714 URLs Golf-courses 695 URLs Articles 448 URLs Location 265 URLs Pac…" at bounding box center [655, 353] width 334 height 225
click at [539, 247] on div "Venues" at bounding box center [554, 253] width 35 height 15
click at [543, 272] on div "Golf-courses" at bounding box center [567, 273] width 61 height 15
click at [794, 509] on div "Apply" at bounding box center [795, 515] width 26 height 15
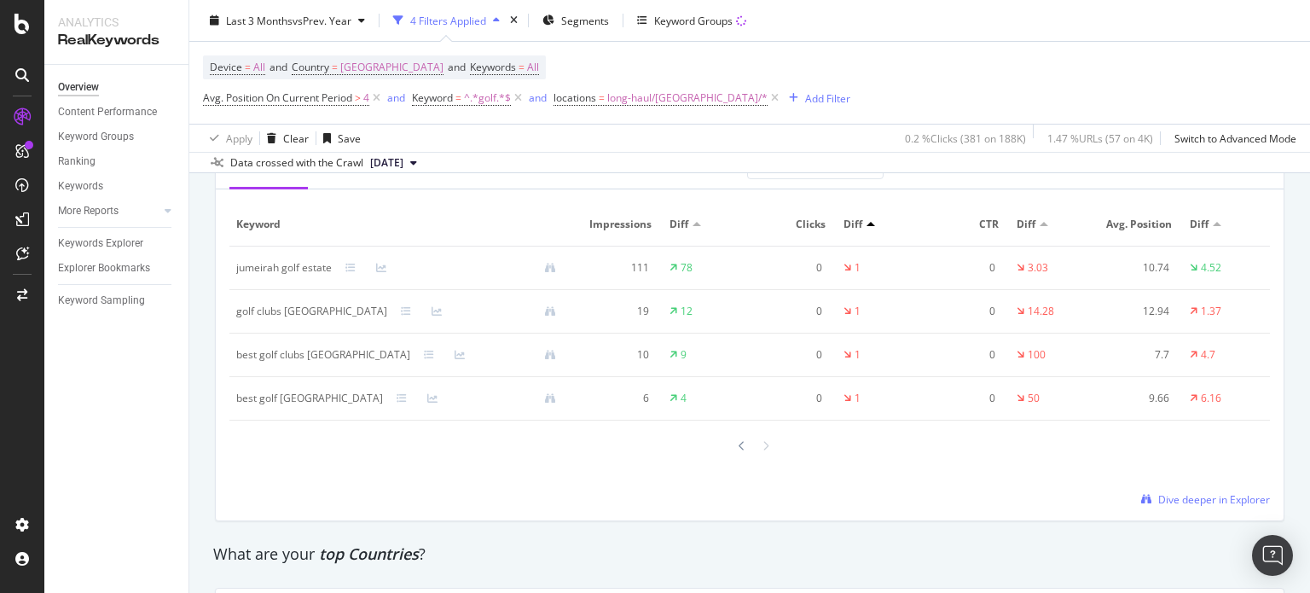
scroll to position [2067, 0]
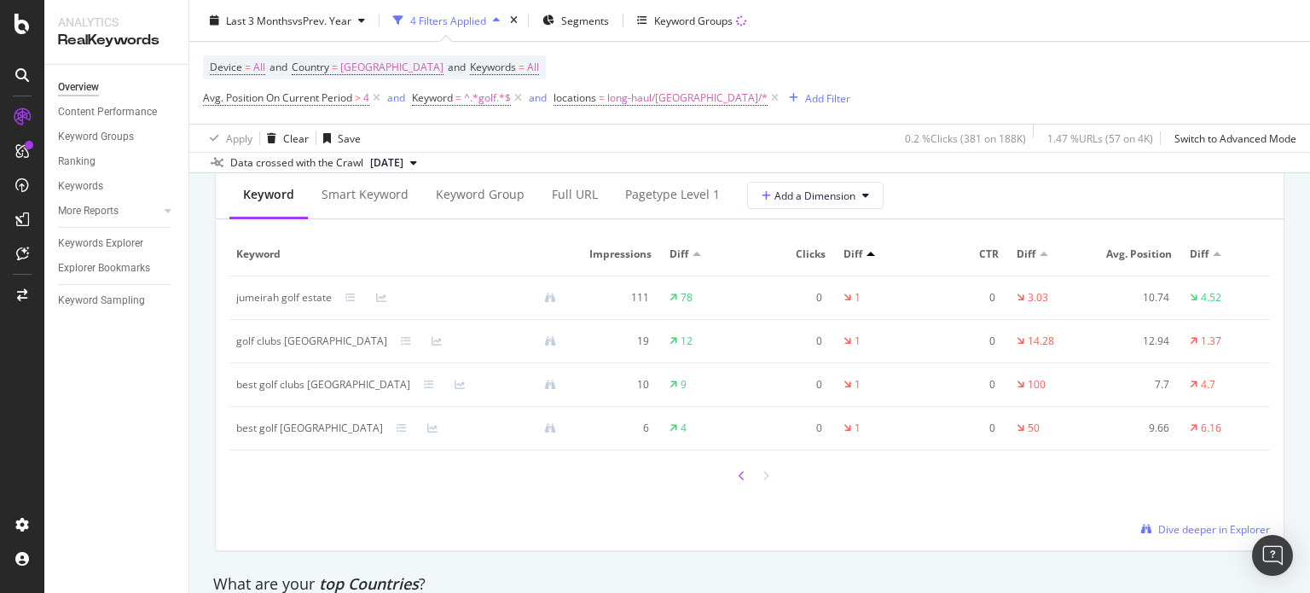
click at [737, 487] on div at bounding box center [742, 475] width 15 height 23
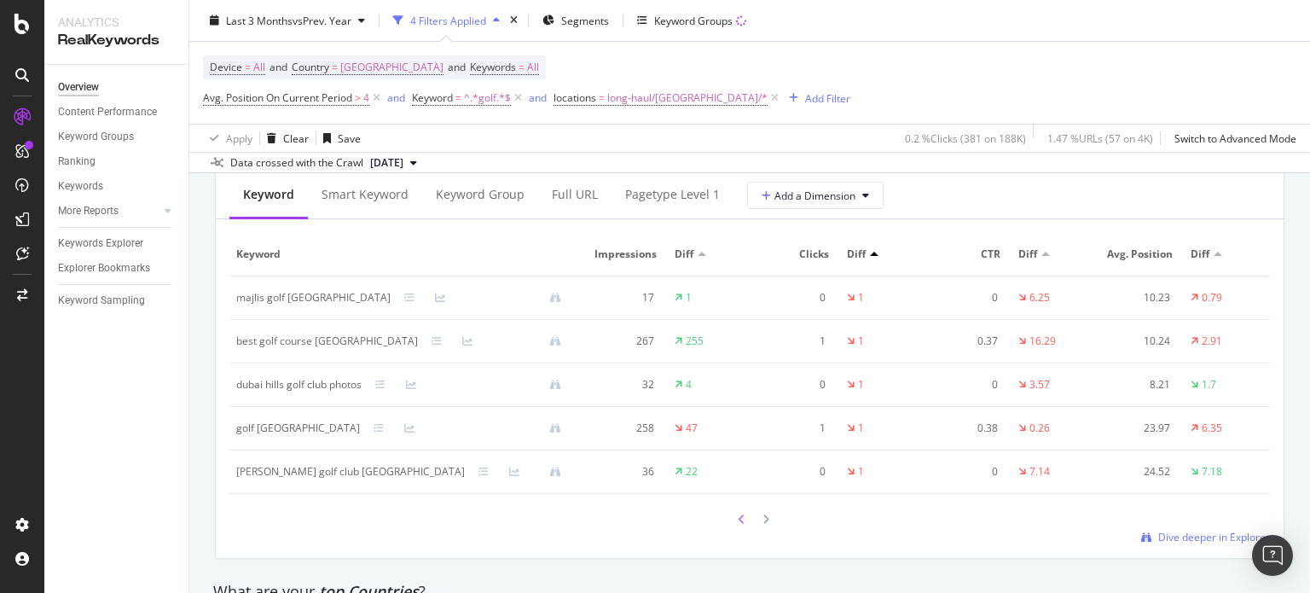
click at [735, 531] on div at bounding box center [742, 519] width 15 height 23
click at [739, 525] on icon at bounding box center [742, 519] width 7 height 10
click at [763, 526] on icon at bounding box center [766, 520] width 7 height 10
